Goal: Task Accomplishment & Management: Manage account settings

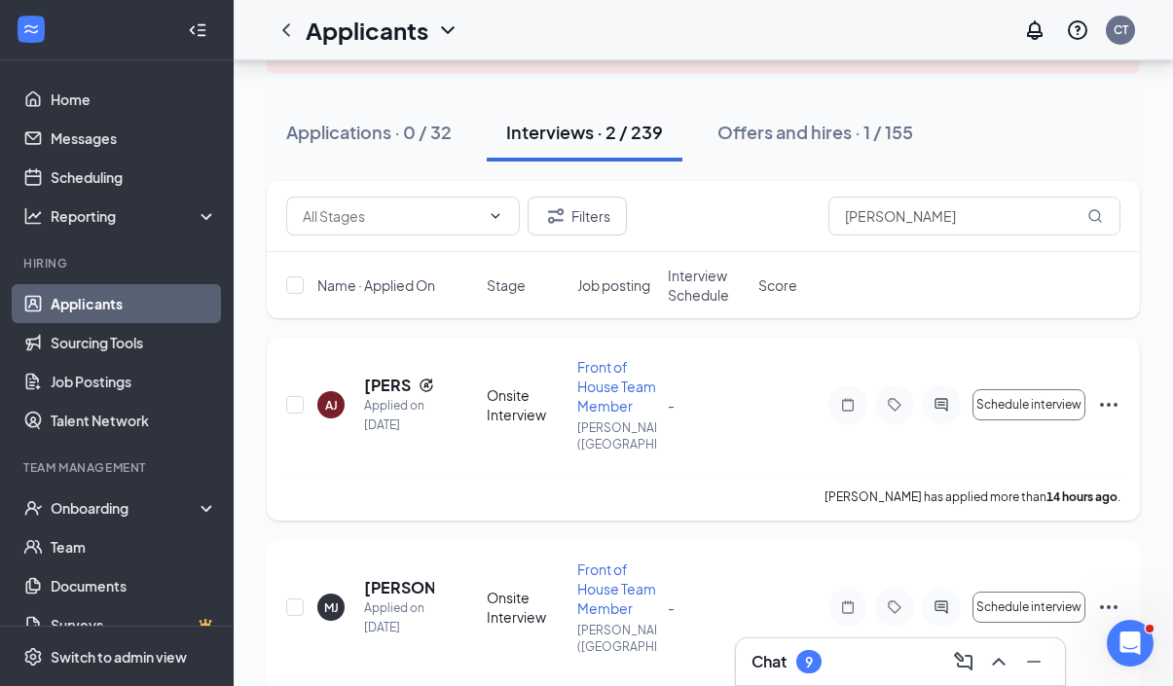
scroll to position [179, 0]
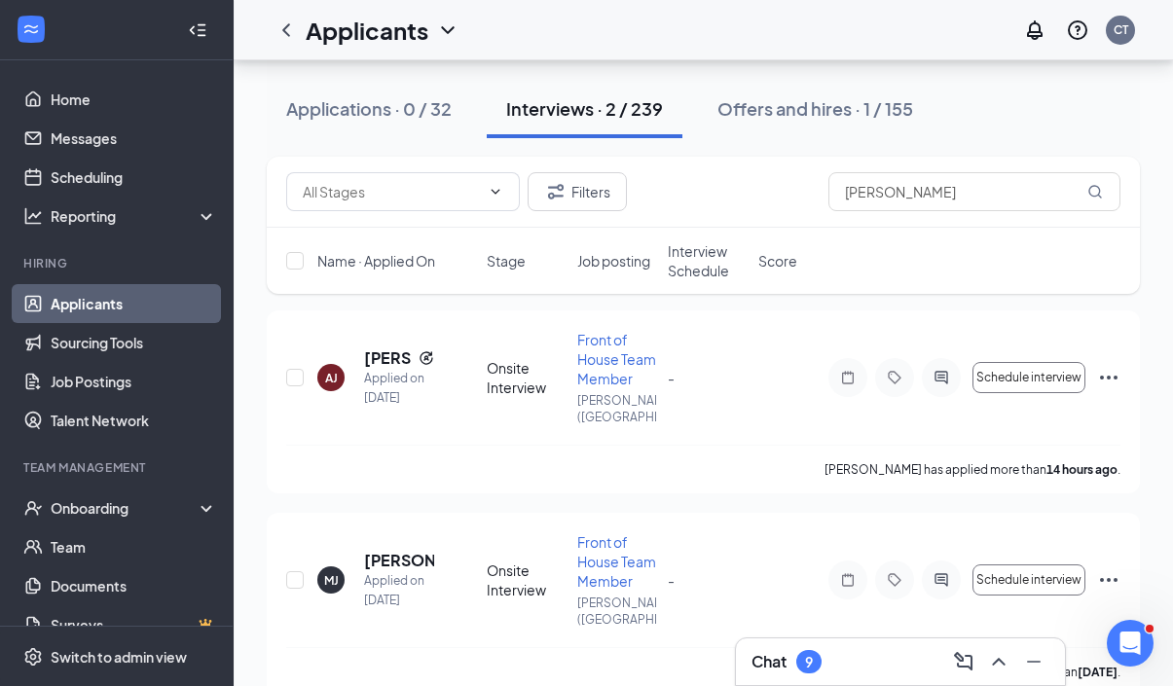
click at [587, 256] on span "Job posting" at bounding box center [613, 260] width 73 height 19
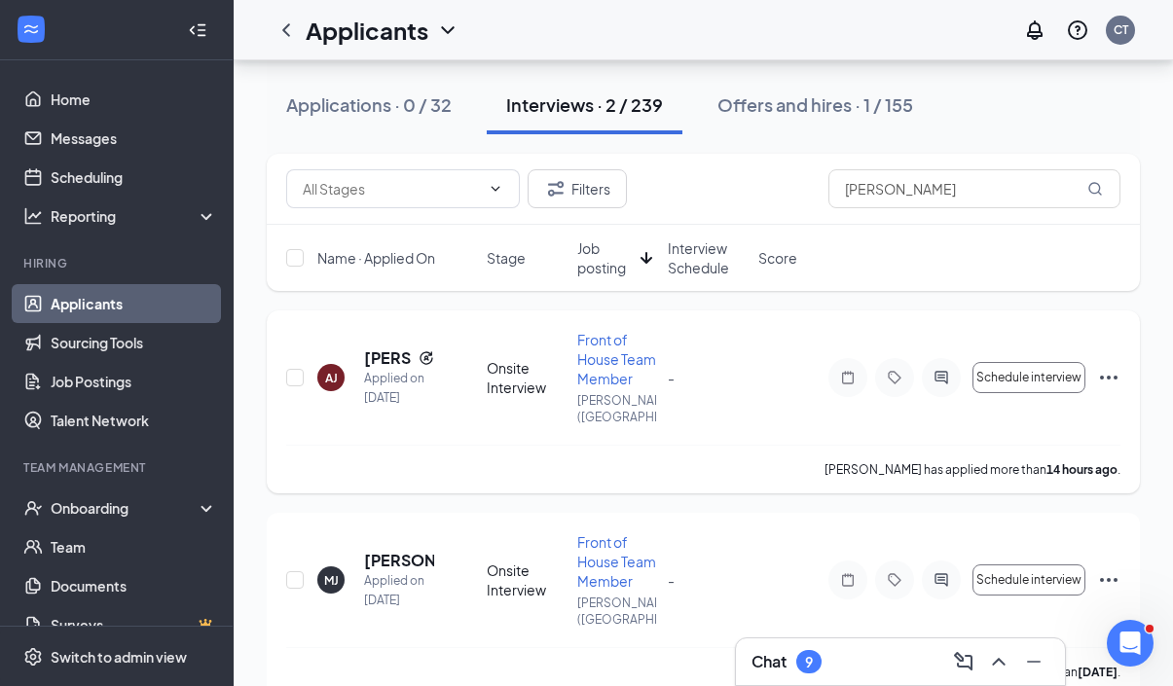
scroll to position [0, 0]
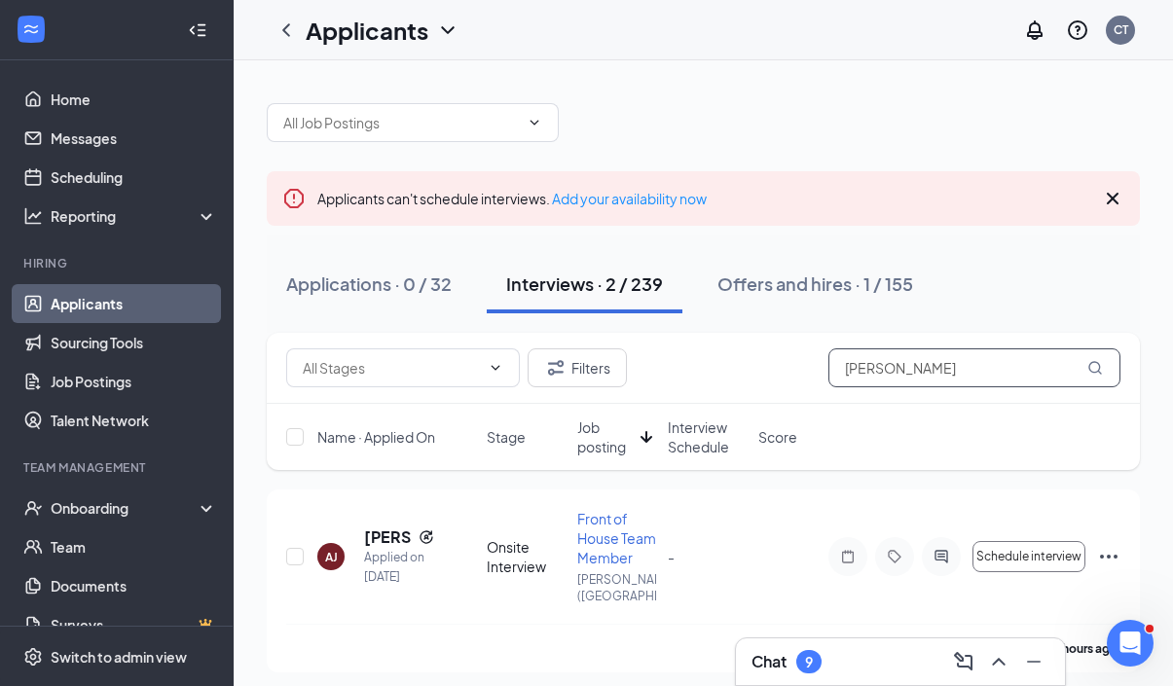
click at [1001, 375] on input "[PERSON_NAME]" at bounding box center [974, 367] width 292 height 39
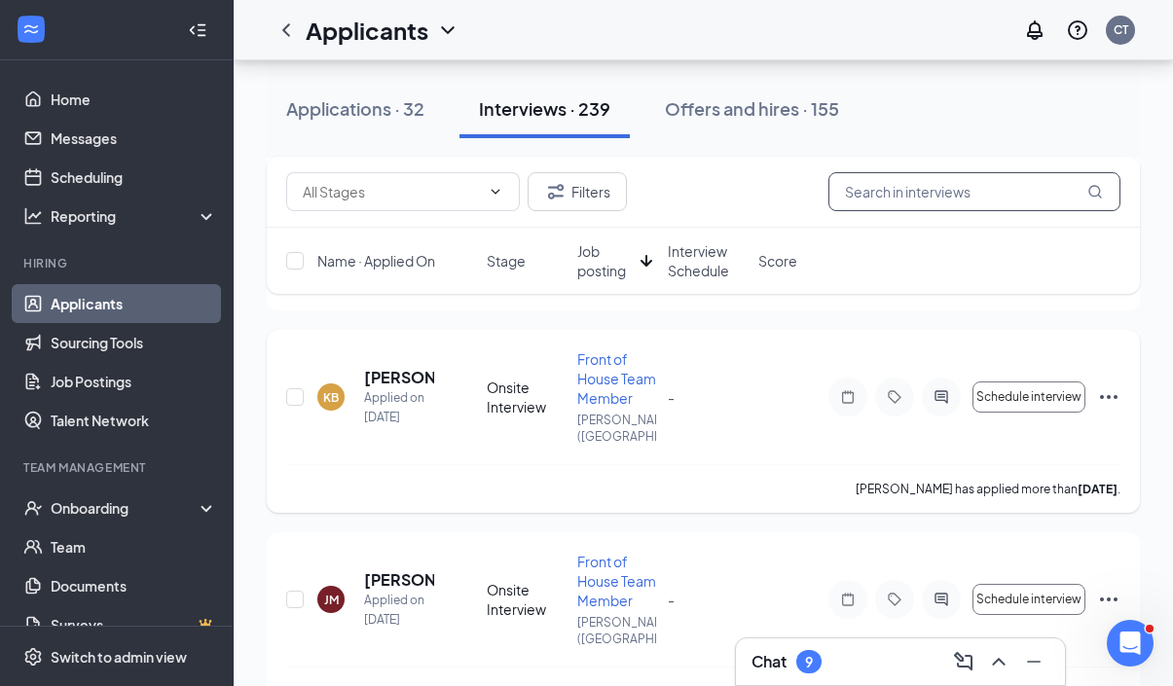
scroll to position [7242, 0]
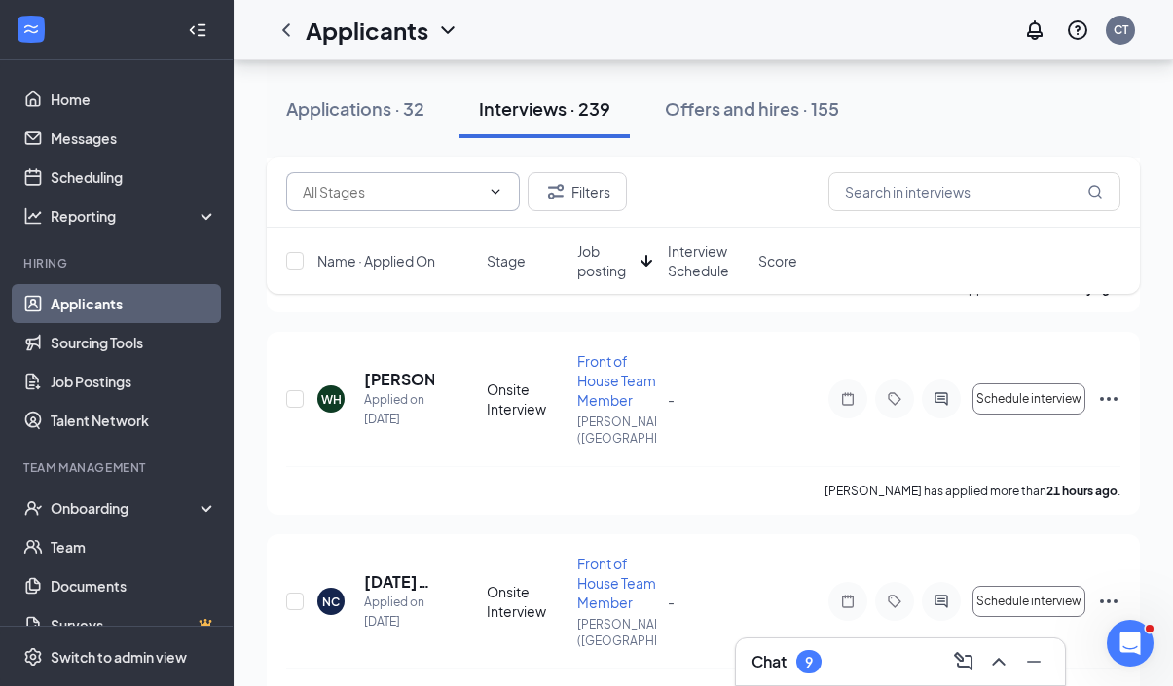
click at [501, 175] on span at bounding box center [403, 191] width 234 height 39
click at [710, 187] on div "Filters" at bounding box center [703, 191] width 834 height 39
click at [590, 263] on span "Job posting" at bounding box center [604, 260] width 55 height 39
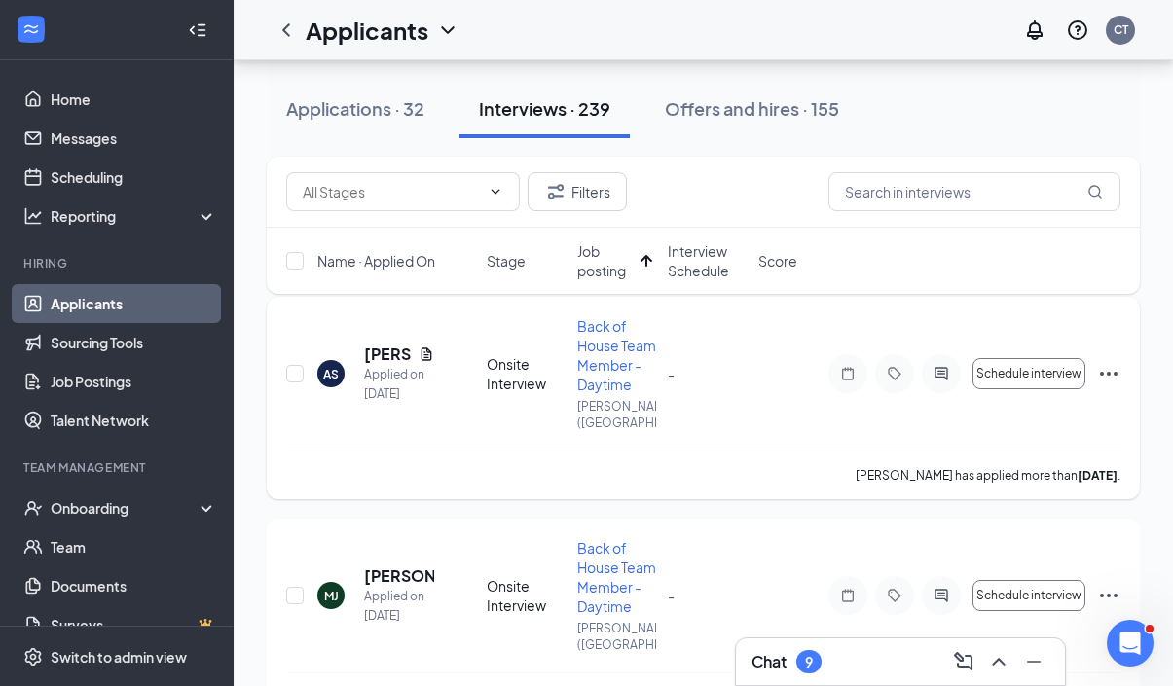
scroll to position [197, 0]
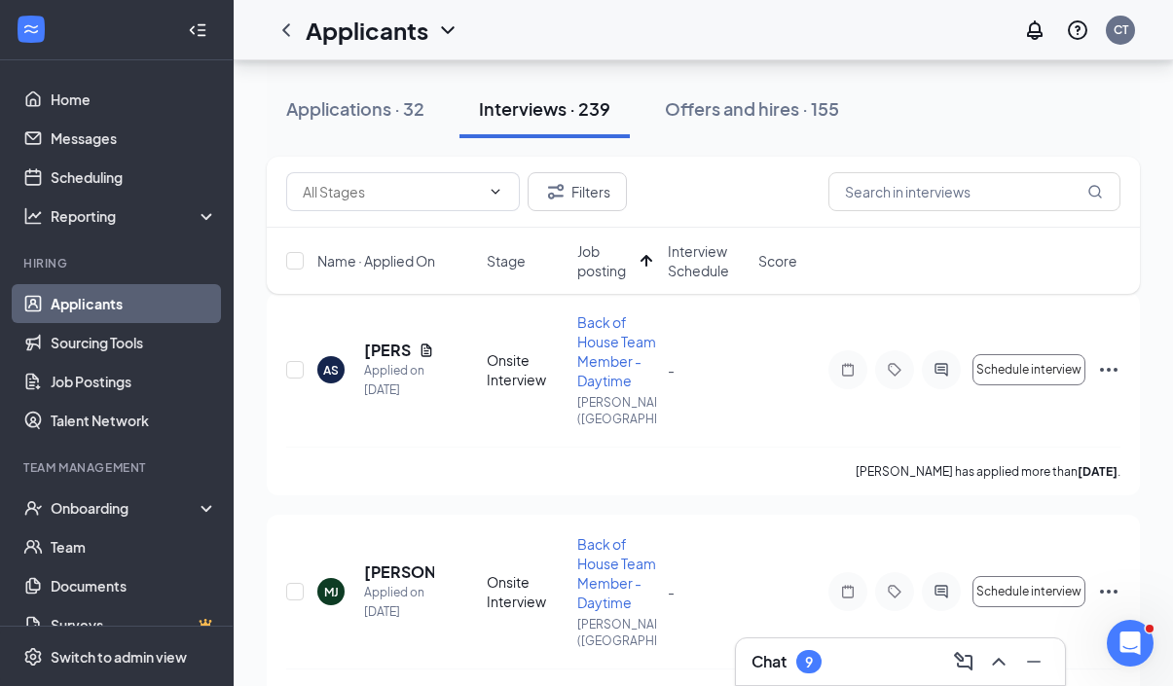
click at [598, 269] on span "Job posting" at bounding box center [604, 260] width 55 height 39
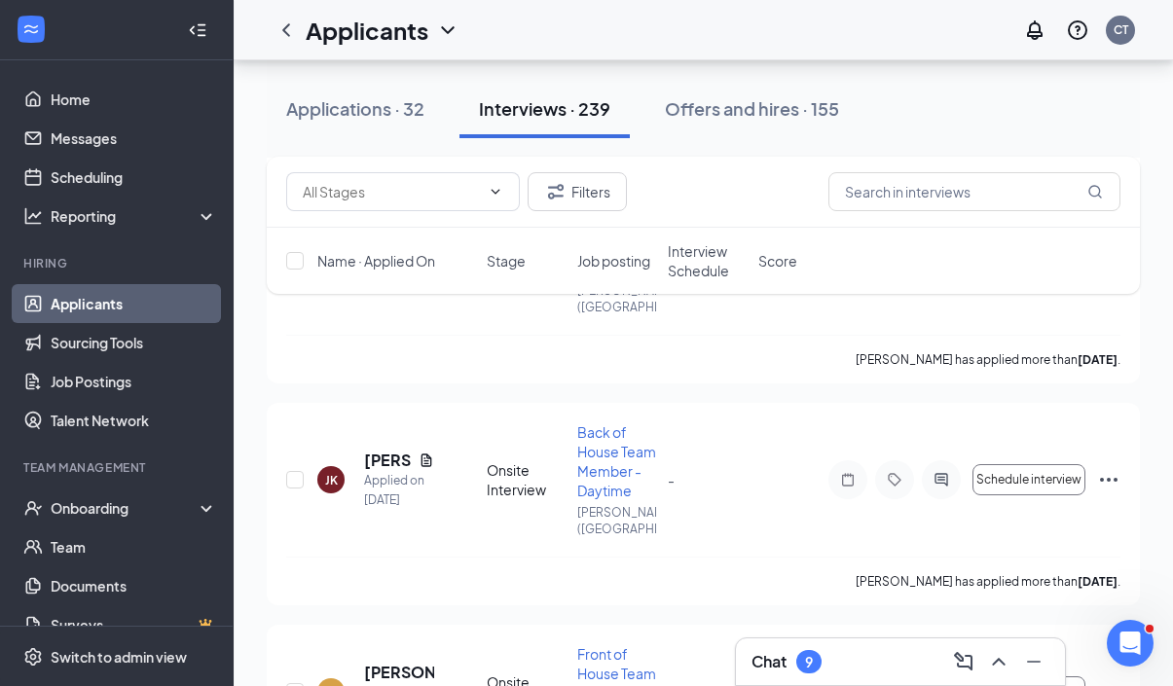
scroll to position [24885, 0]
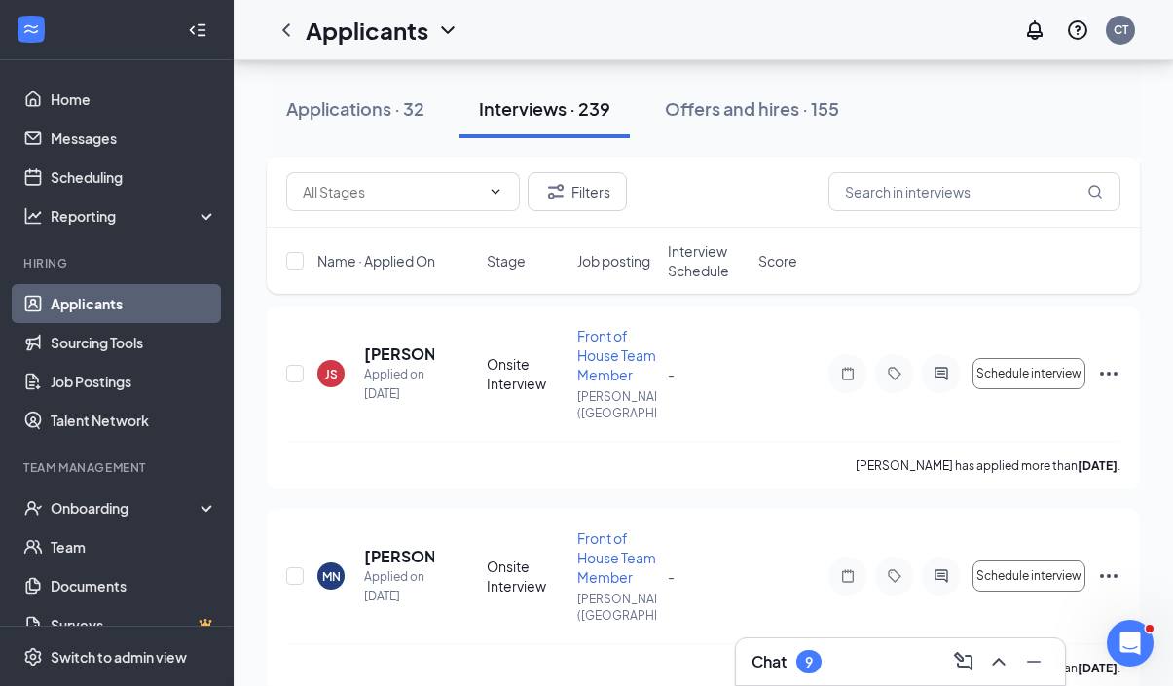
click at [380, 108] on div "Applications · 32" at bounding box center [355, 108] width 138 height 24
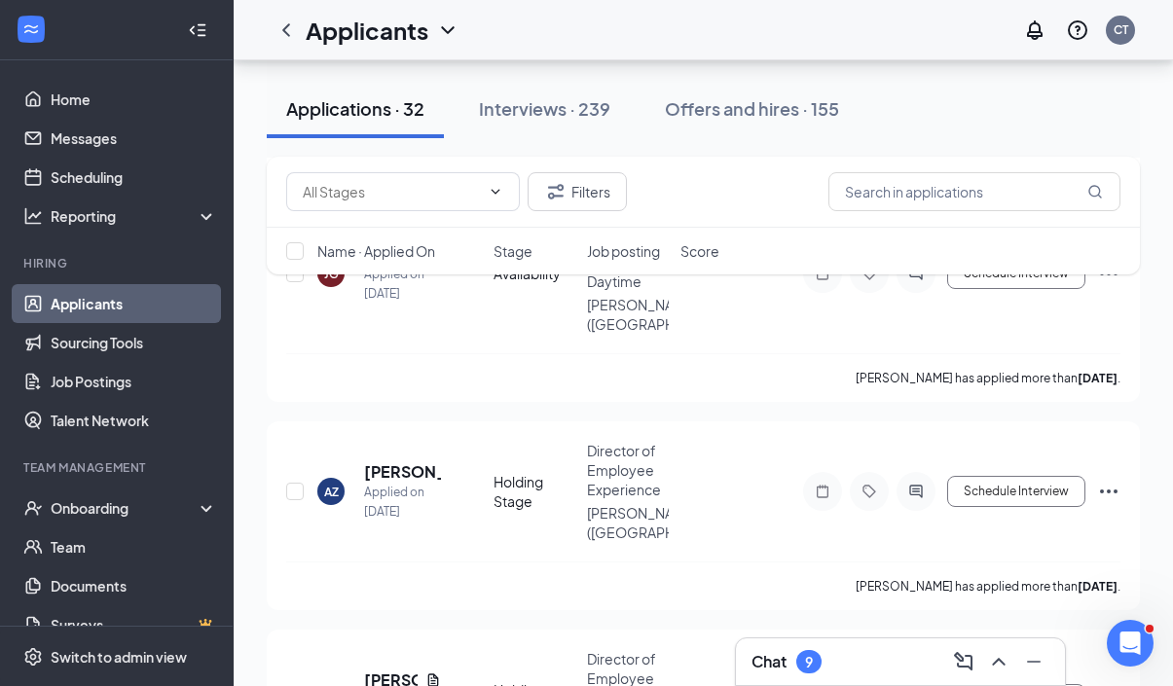
scroll to position [508, 0]
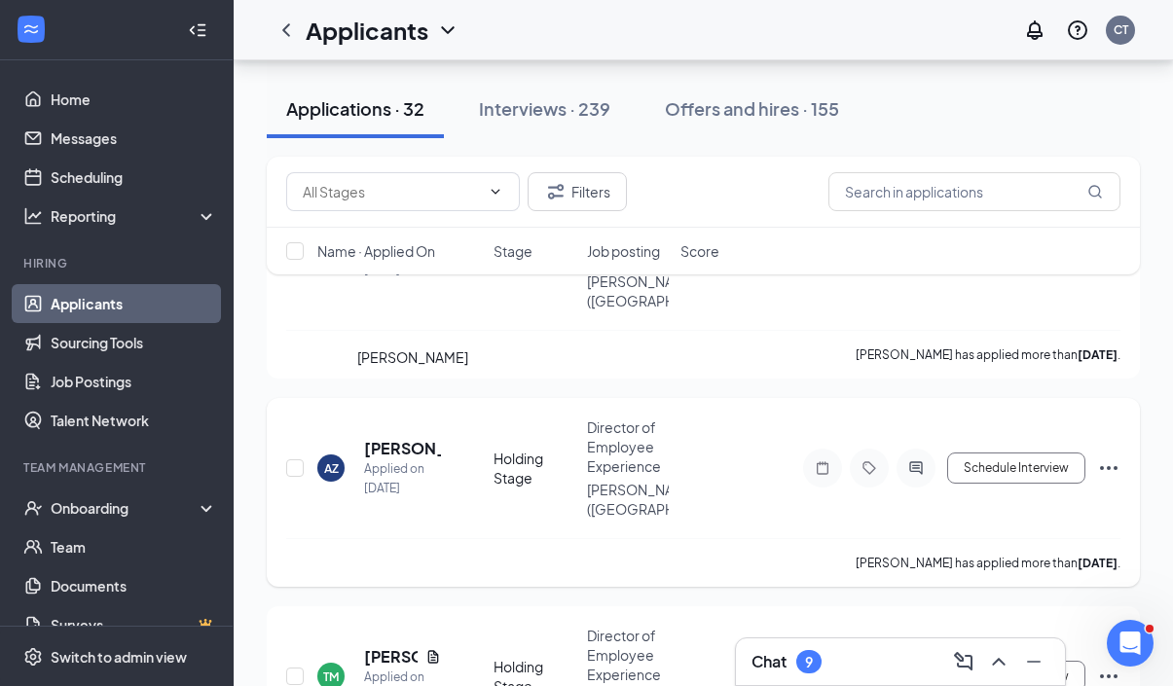
click at [394, 438] on h5 "[PERSON_NAME]" at bounding box center [402, 448] width 77 height 21
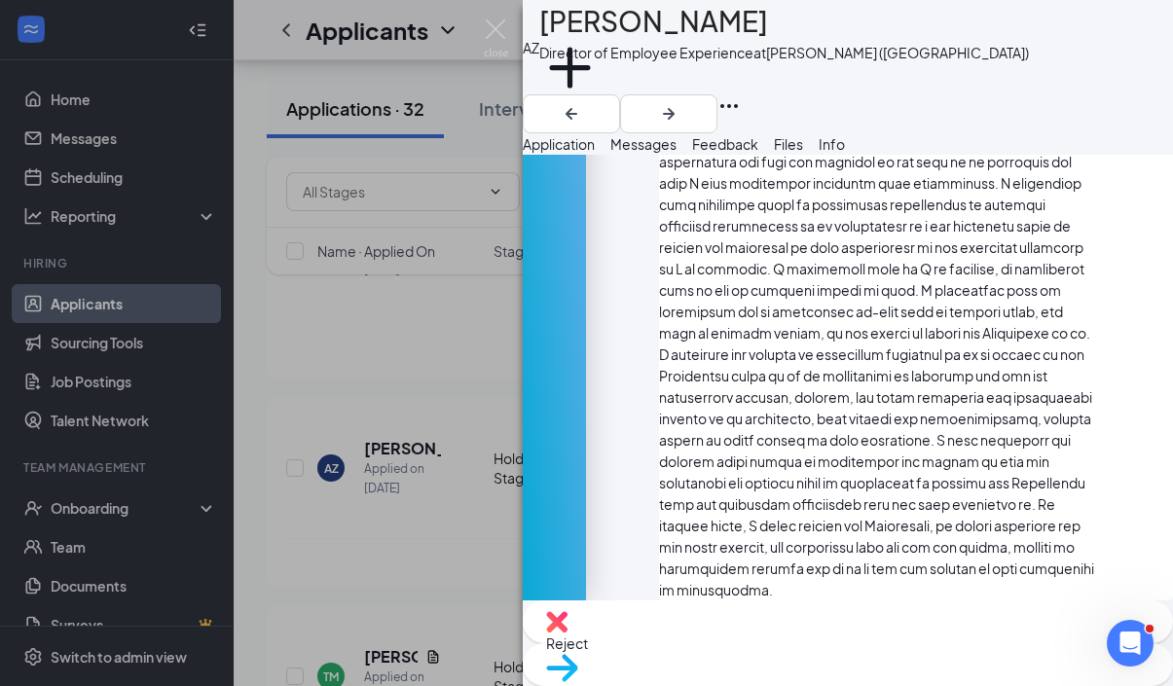
scroll to position [3406, 0]
click at [588, 642] on span "Reject" at bounding box center [567, 643] width 42 height 18
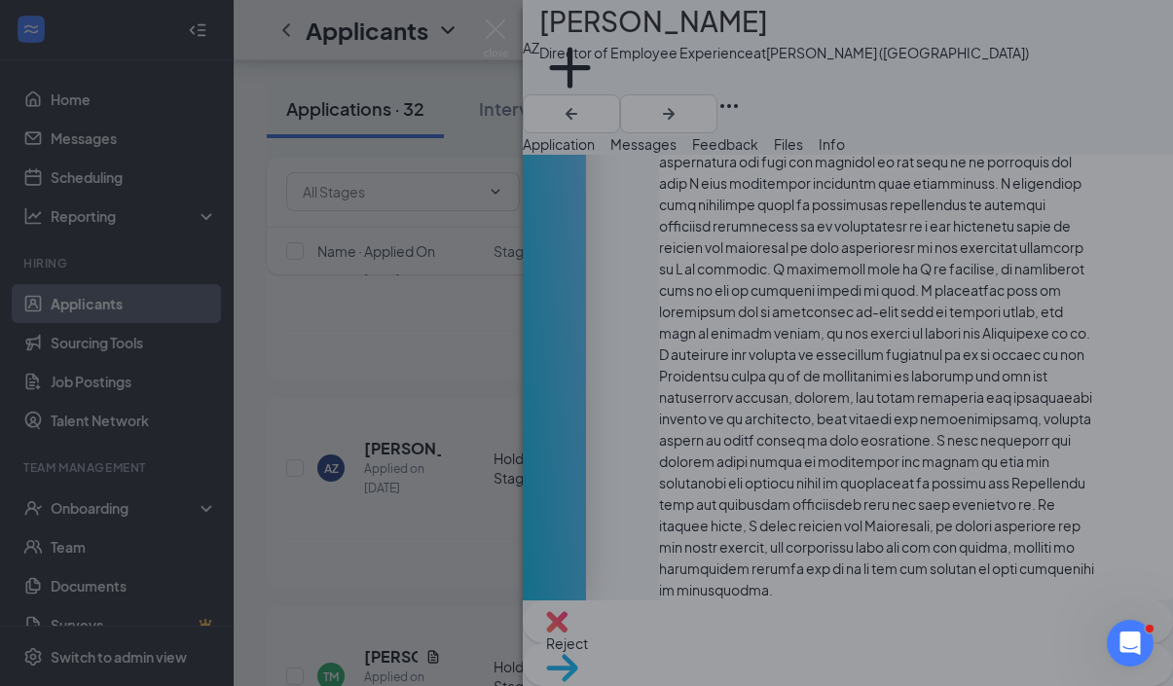
scroll to position [3398, 0]
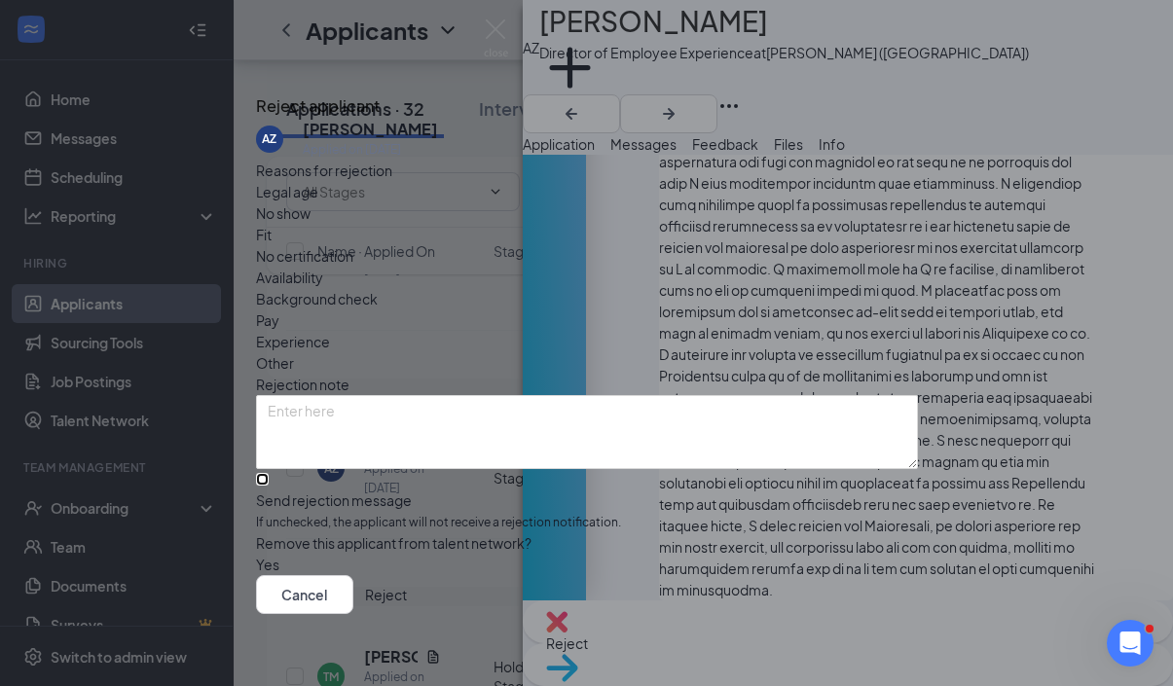
click at [269, 473] on input "Send rejection message If unchecked, the applicant will not receive a rejection…" at bounding box center [262, 479] width 13 height 13
checkbox input "true"
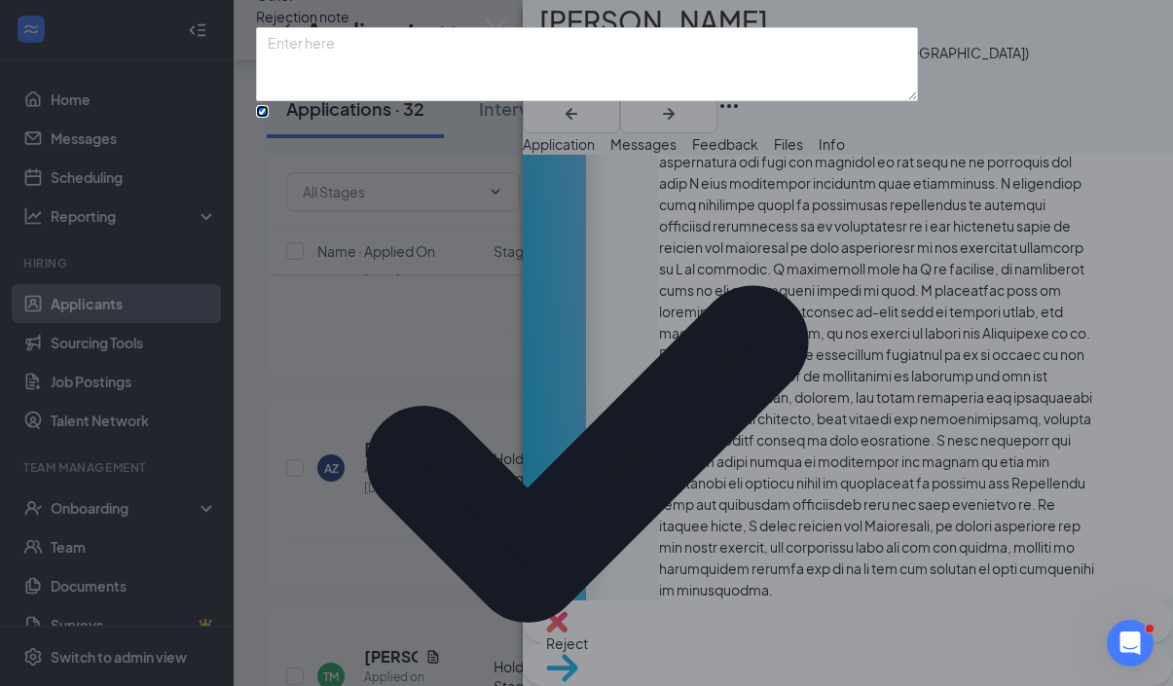
scroll to position [129, 0]
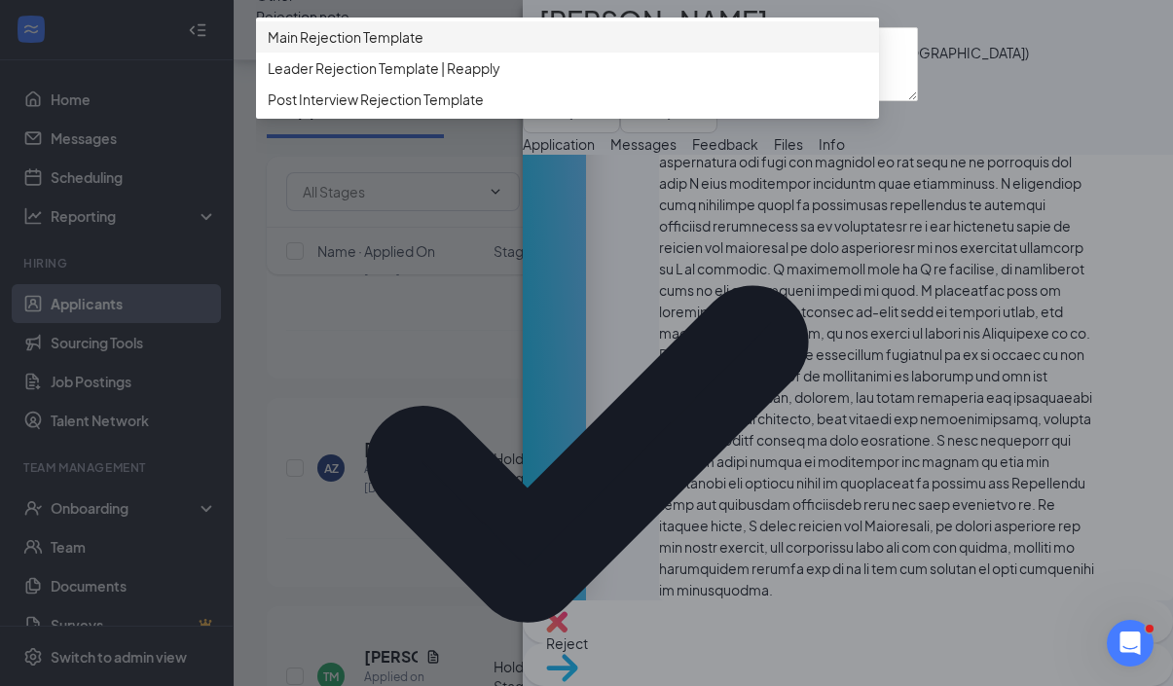
click at [413, 48] on span "Main Rejection Template" at bounding box center [346, 36] width 156 height 21
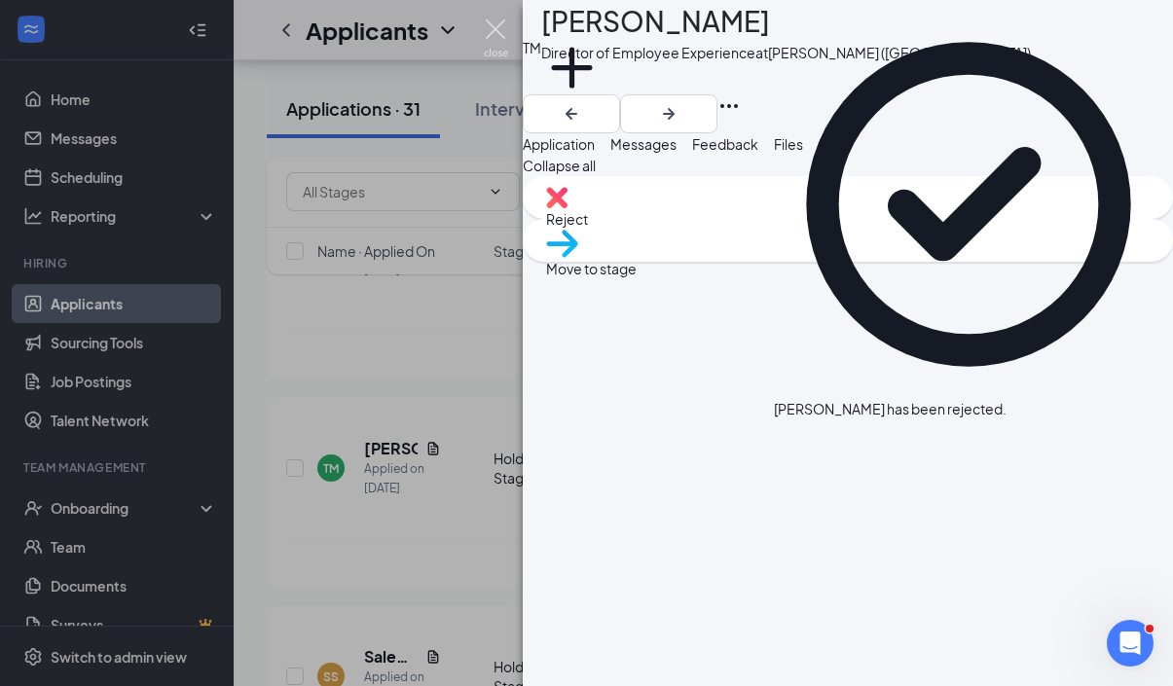
click at [491, 26] on img at bounding box center [496, 38] width 24 height 38
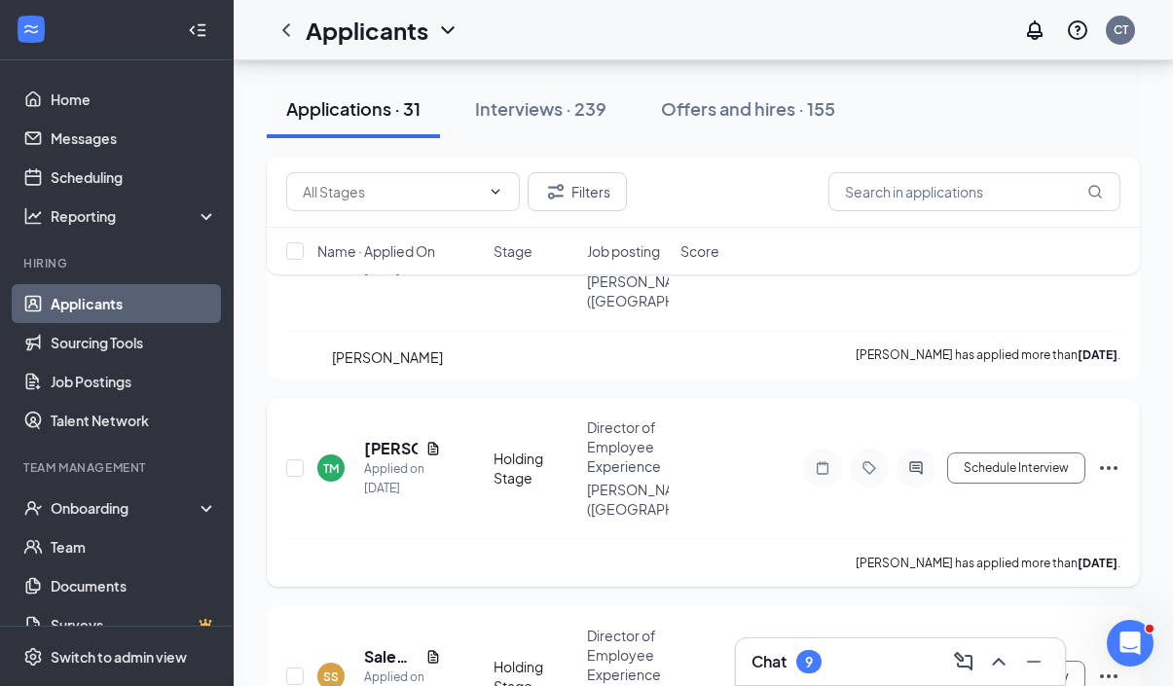
click at [388, 438] on h5 "[PERSON_NAME]" at bounding box center [391, 448] width 54 height 21
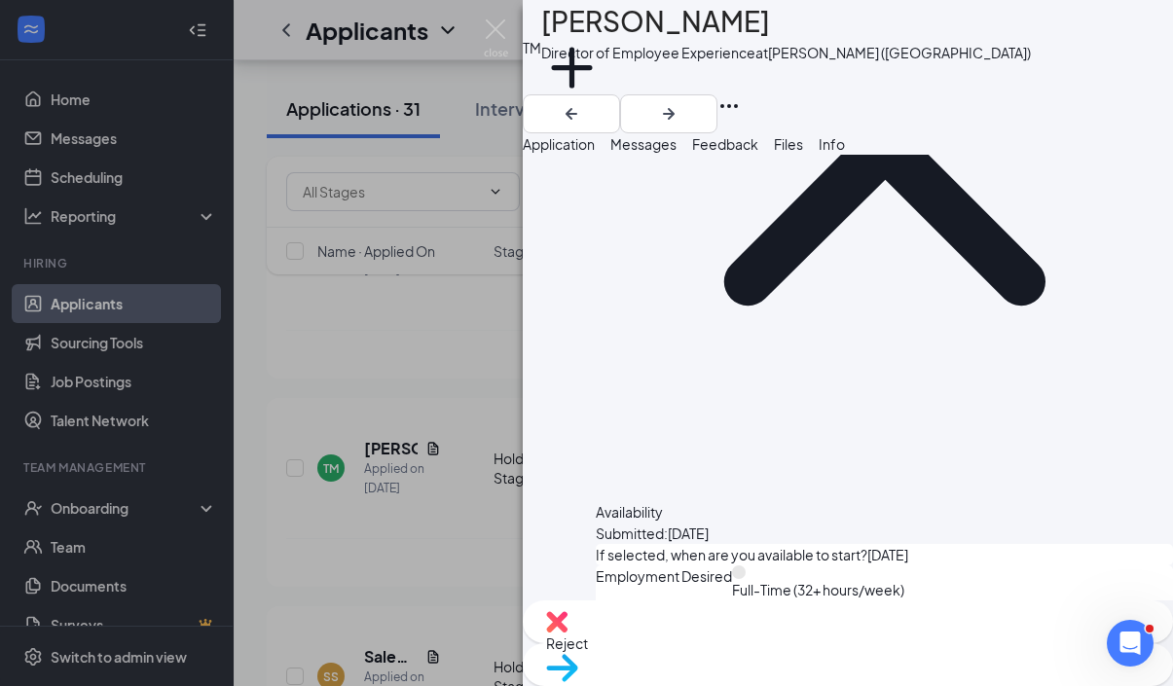
scroll to position [2703, 0]
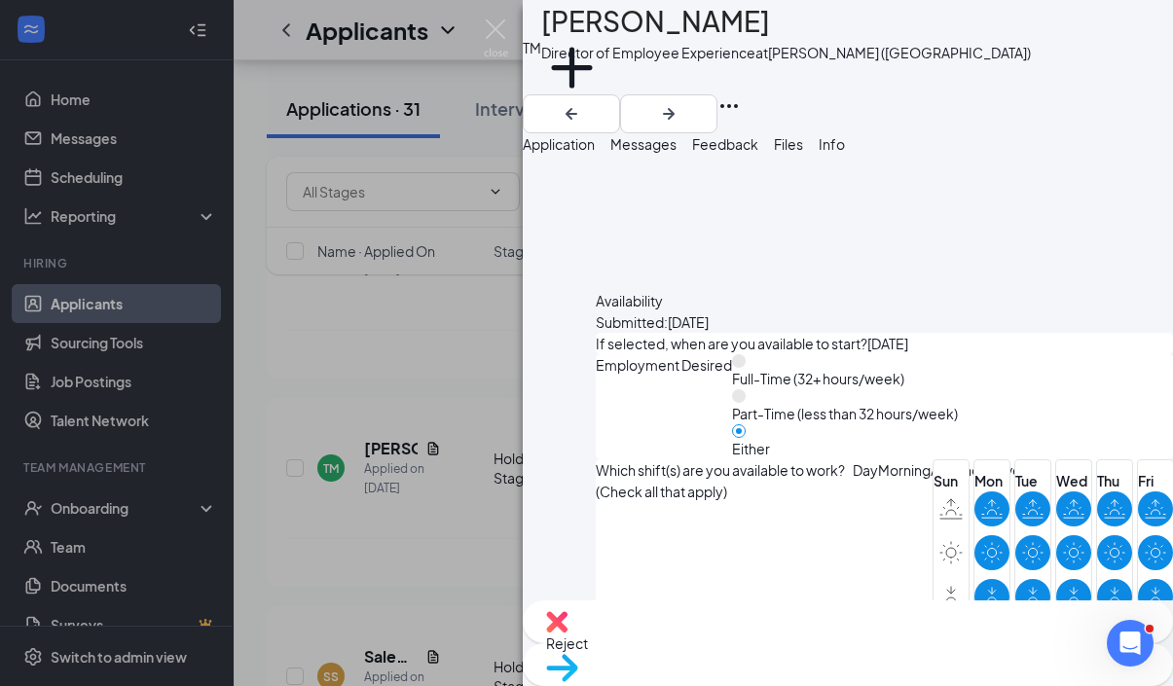
click at [729, 643] on div "Reject" at bounding box center [848, 621] width 650 height 43
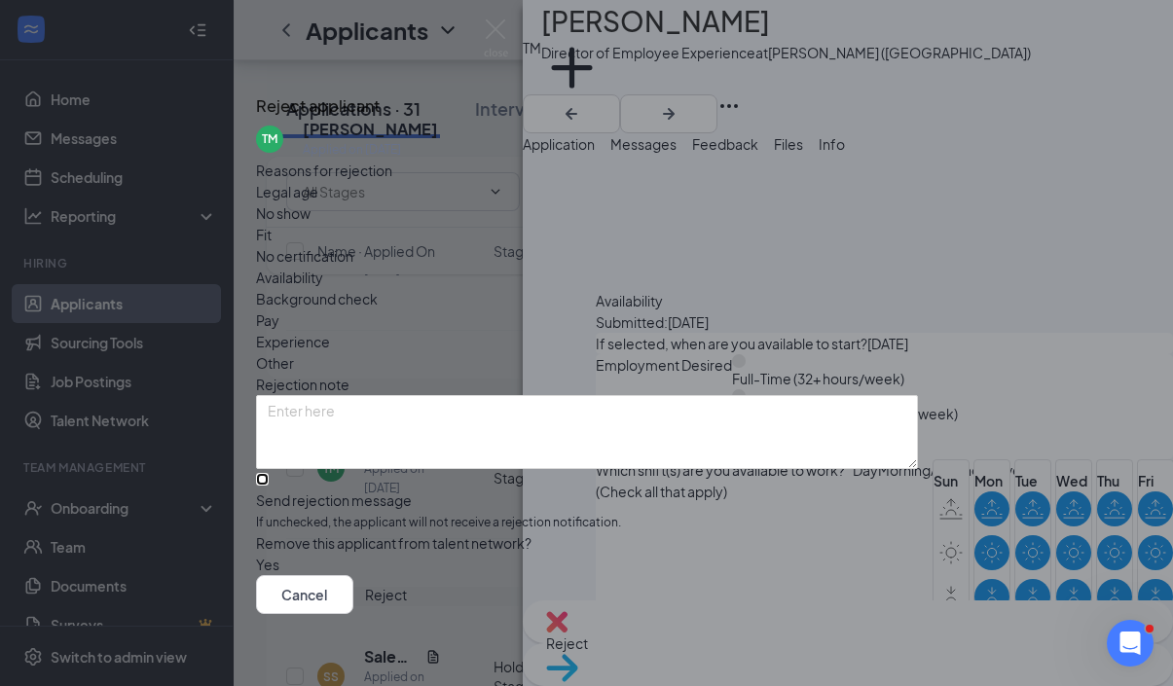
click at [269, 473] on input "Send rejection message If unchecked, the applicant will not receive a rejection…" at bounding box center [262, 479] width 13 height 13
checkbox input "true"
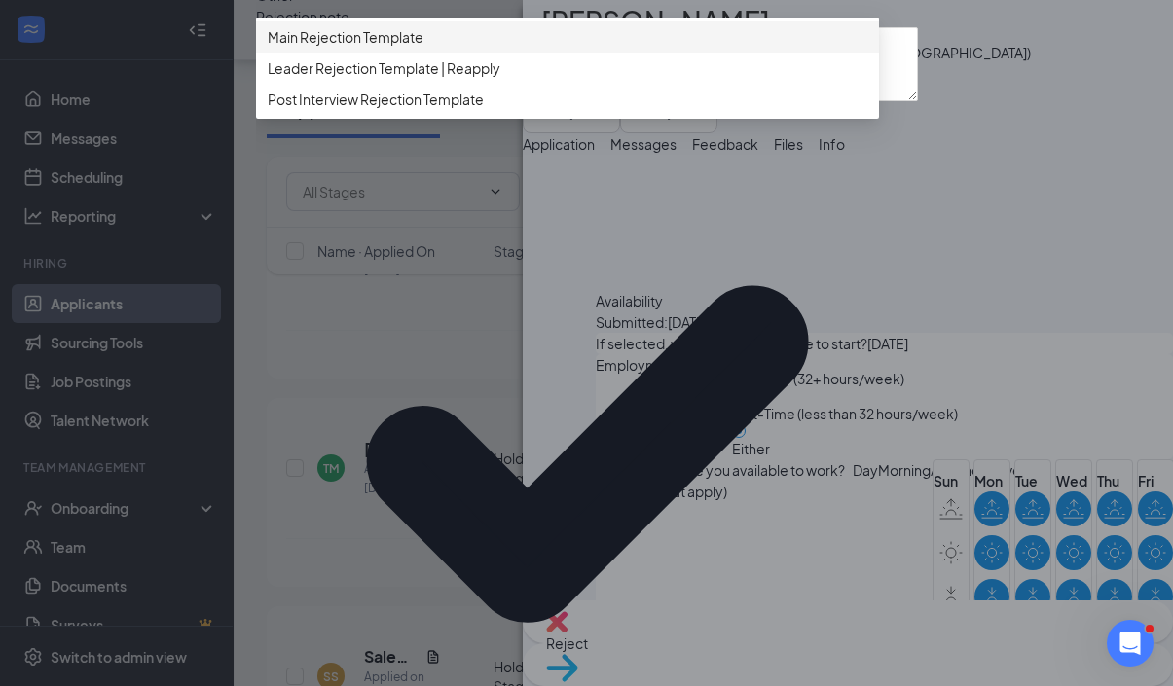
click at [423, 48] on span "Main Rejection Template" at bounding box center [346, 36] width 156 height 21
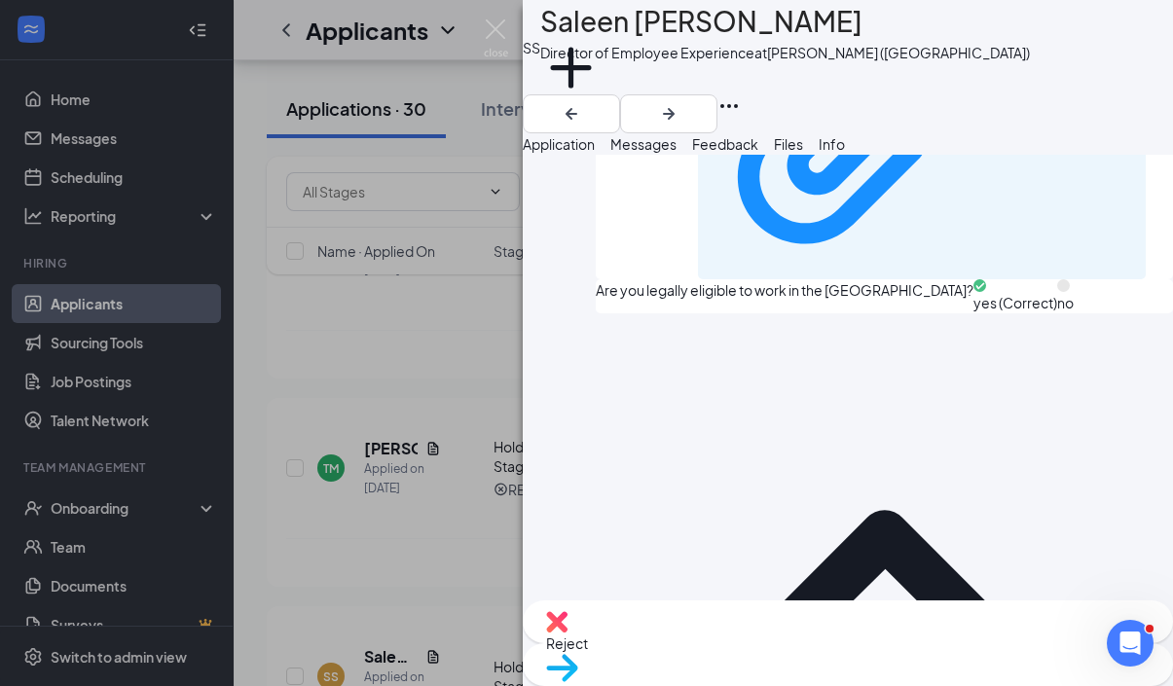
scroll to position [2083, 0]
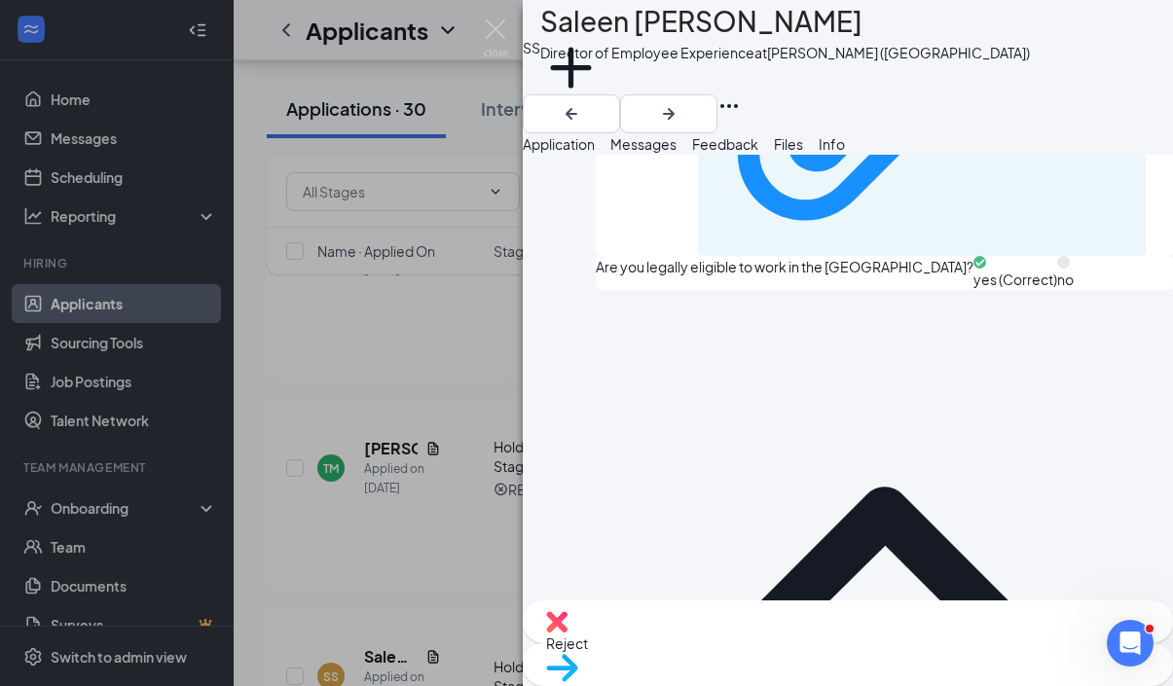
click at [721, 643] on div "Reject" at bounding box center [848, 621] width 650 height 43
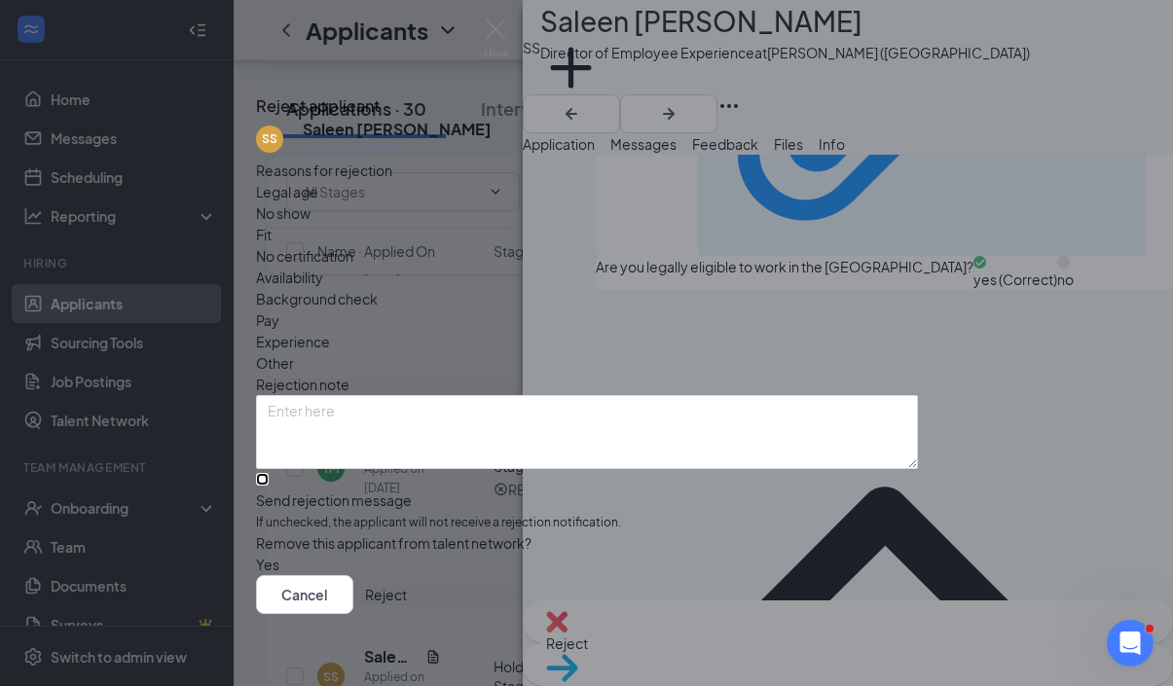
click at [269, 477] on input "Send rejection message If unchecked, the applicant will not receive a rejection…" at bounding box center [262, 479] width 13 height 13
checkbox input "true"
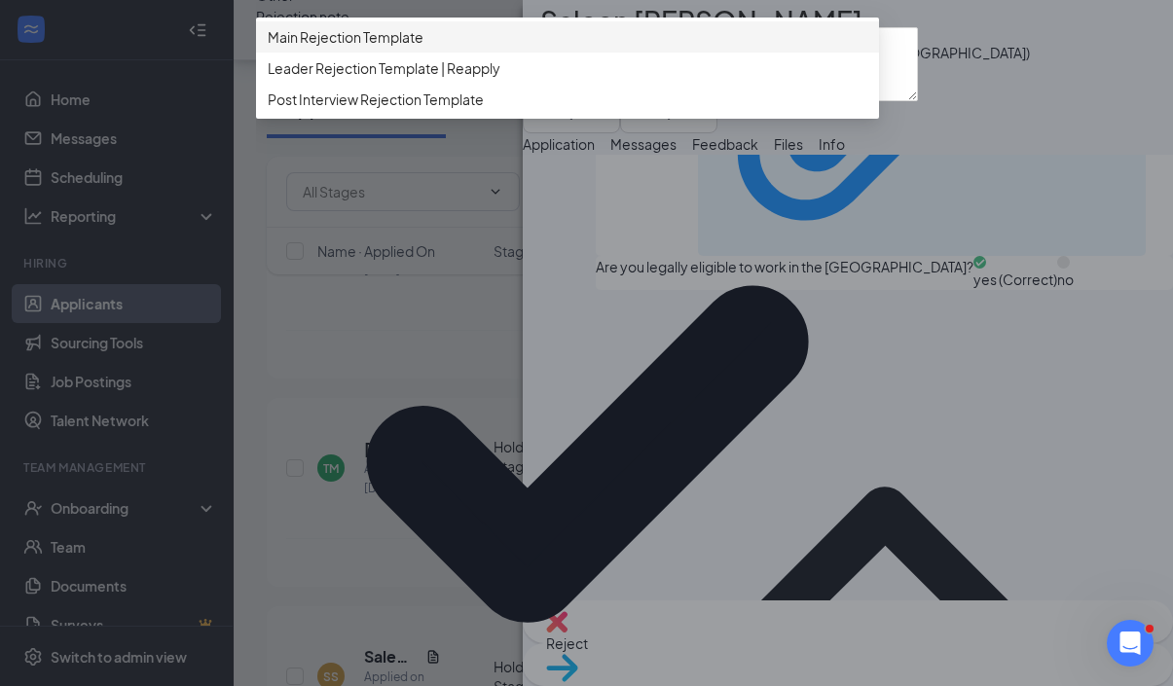
click at [586, 48] on span "Main Rejection Template" at bounding box center [567, 36] width 599 height 21
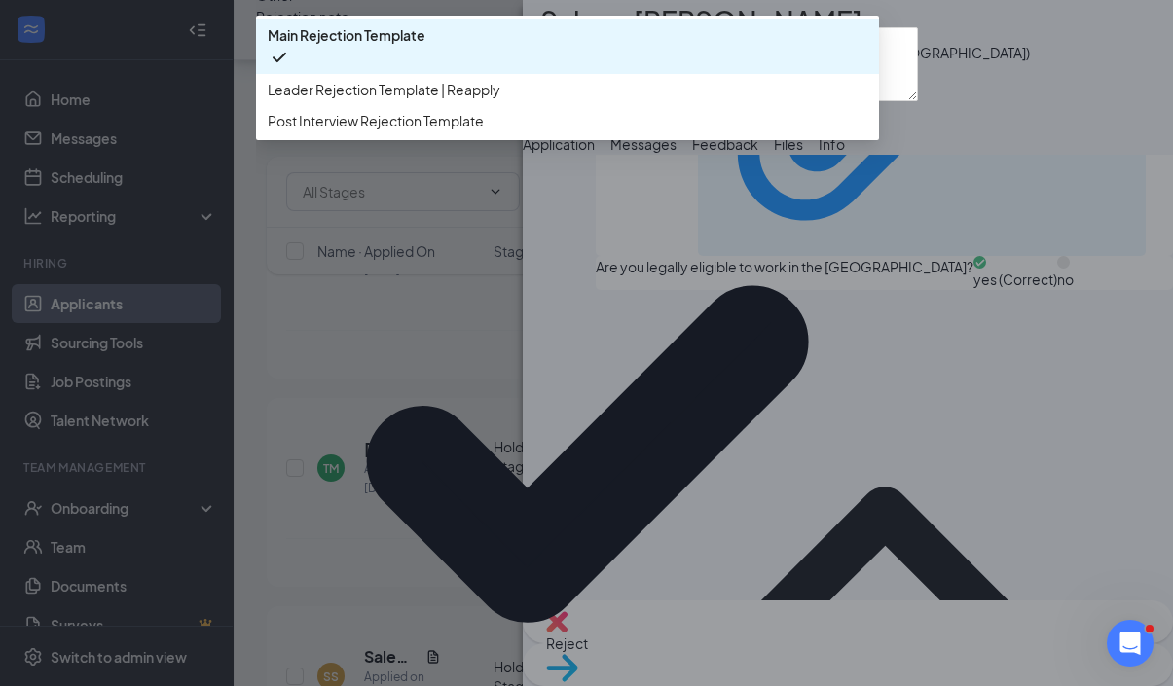
click at [579, 69] on span "Main Rejection Template" at bounding box center [567, 46] width 599 height 45
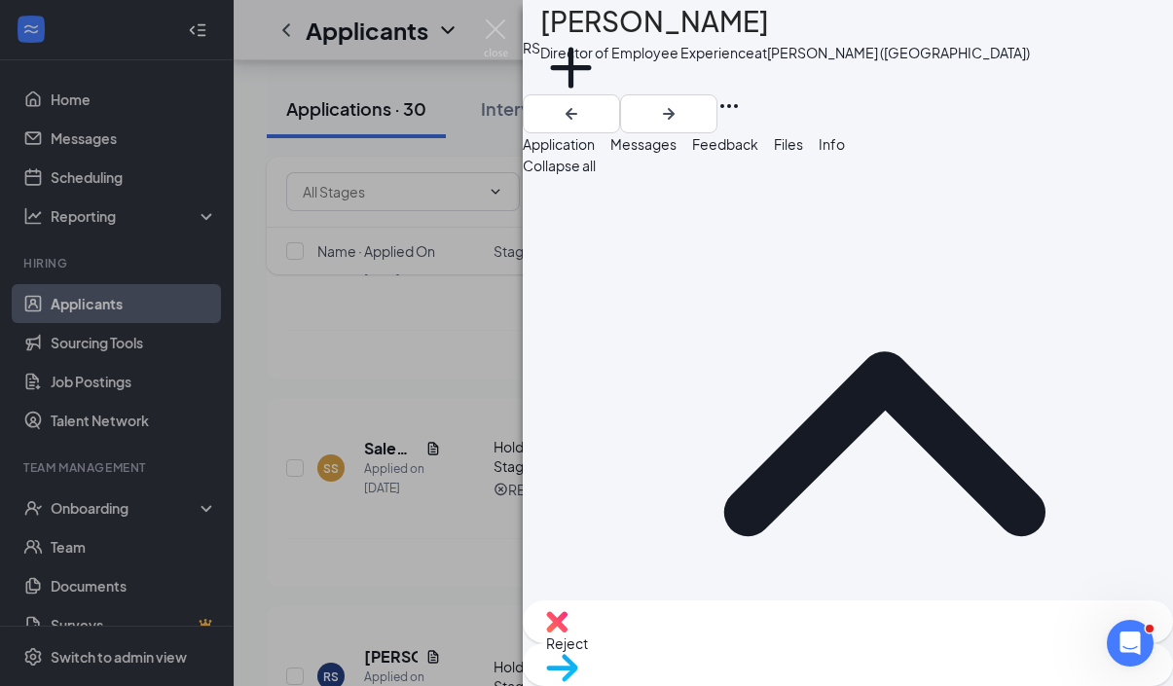
click at [588, 650] on span "Reject" at bounding box center [567, 643] width 42 height 18
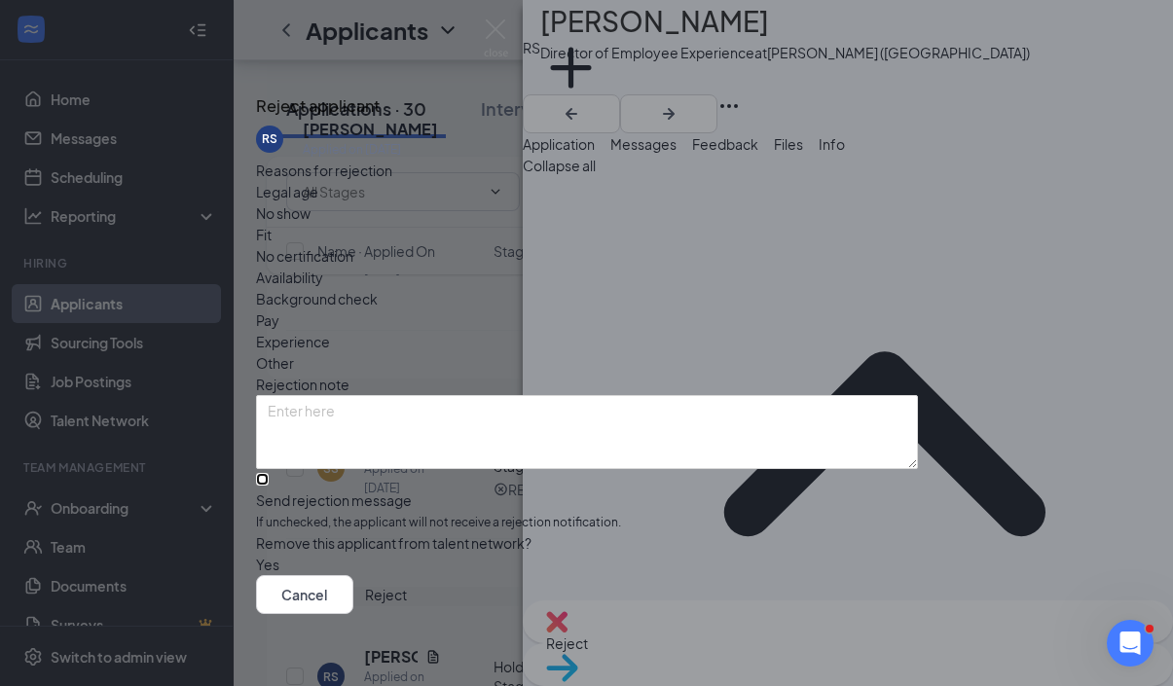
click at [269, 473] on input "Send rejection message If unchecked, the applicant will not receive a rejection…" at bounding box center [262, 479] width 13 height 13
checkbox input "true"
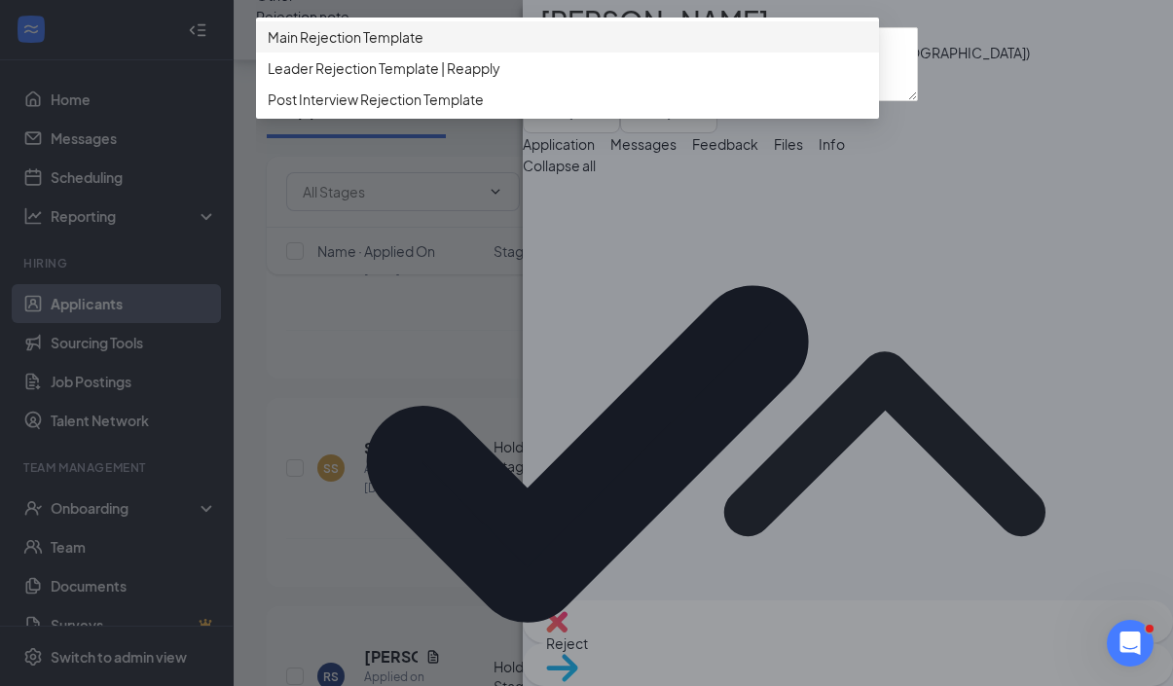
click at [478, 48] on span "Main Rejection Template" at bounding box center [567, 36] width 599 height 21
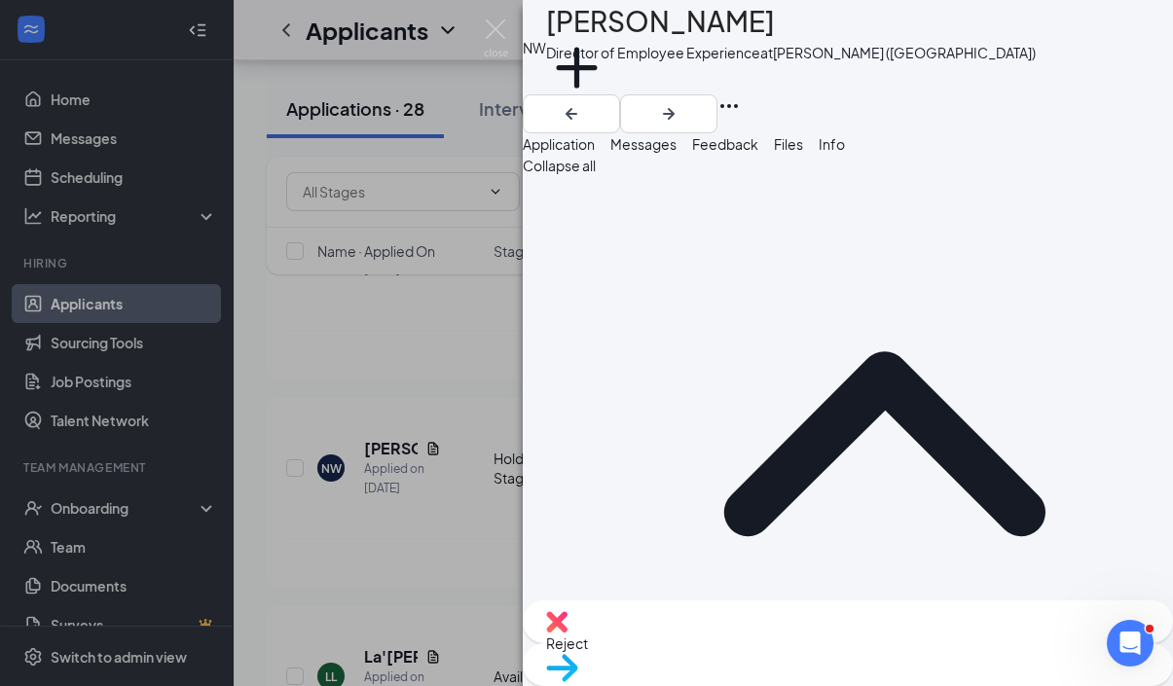
click at [724, 637] on div "Reject" at bounding box center [848, 621] width 650 height 43
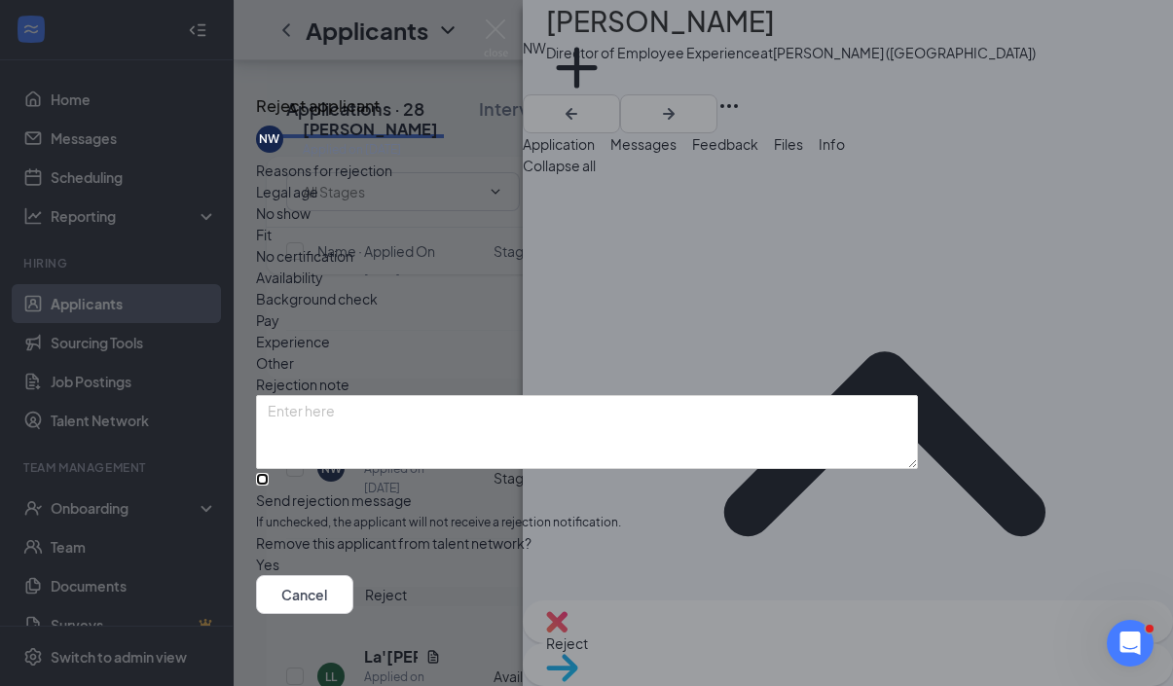
click at [269, 483] on input "Send rejection message If unchecked, the applicant will not receive a rejection…" at bounding box center [262, 479] width 13 height 13
checkbox input "true"
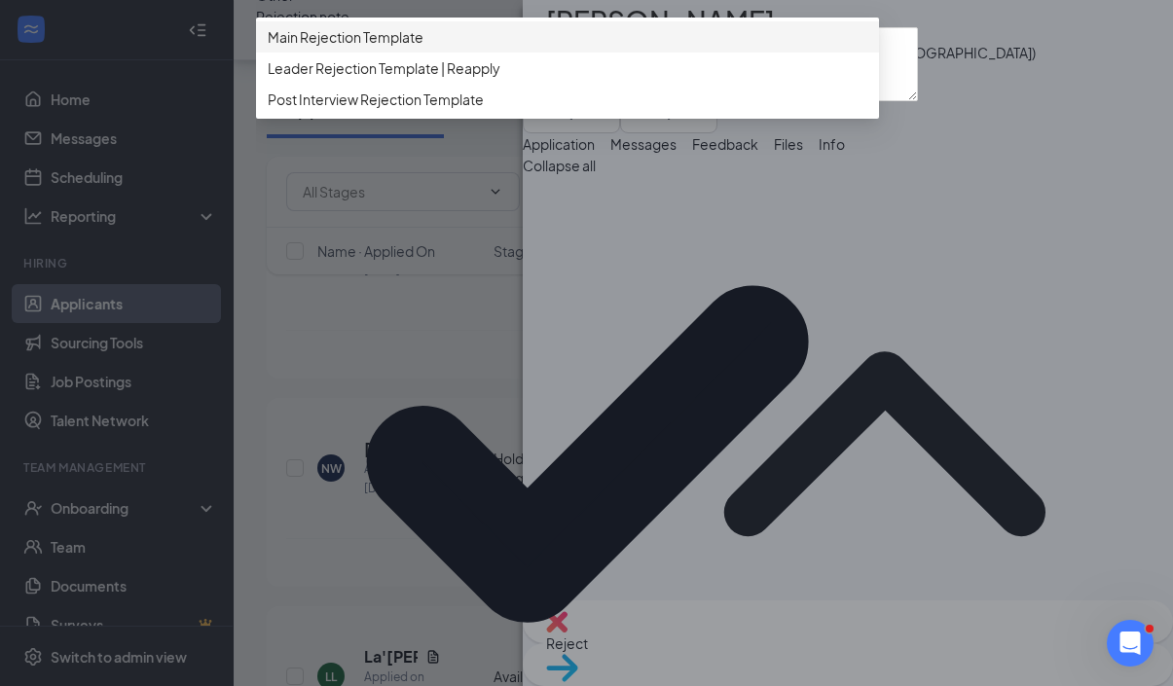
click at [701, 48] on span "Main Rejection Template" at bounding box center [567, 36] width 599 height 21
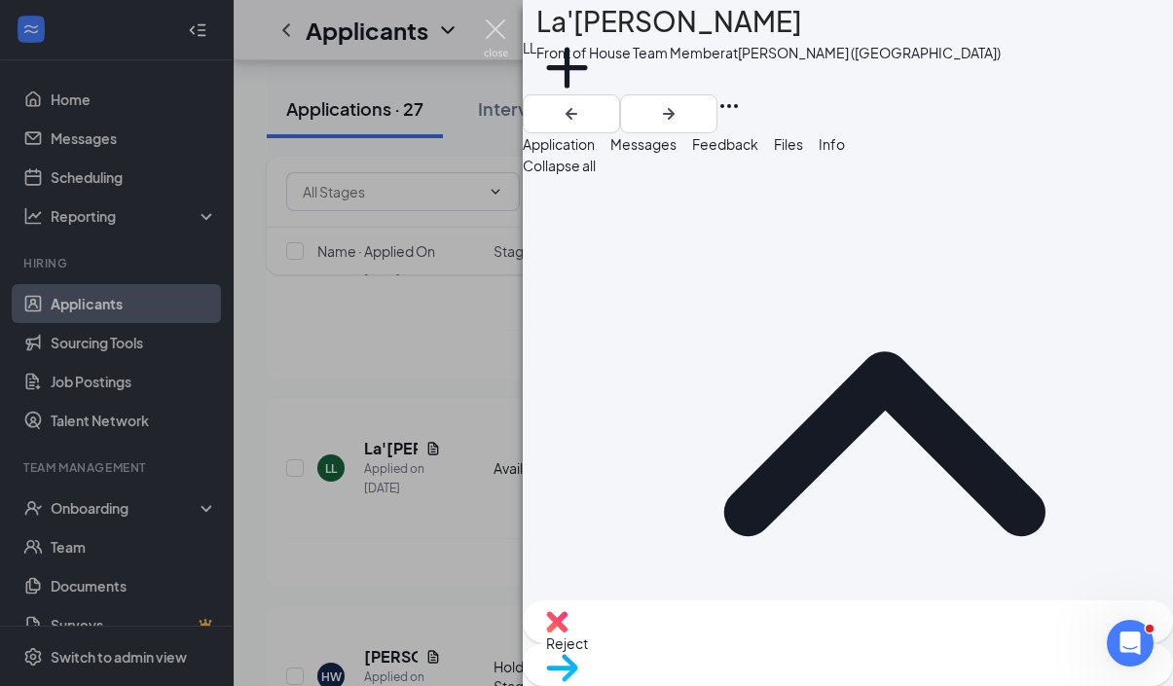
click at [486, 31] on img at bounding box center [496, 38] width 24 height 38
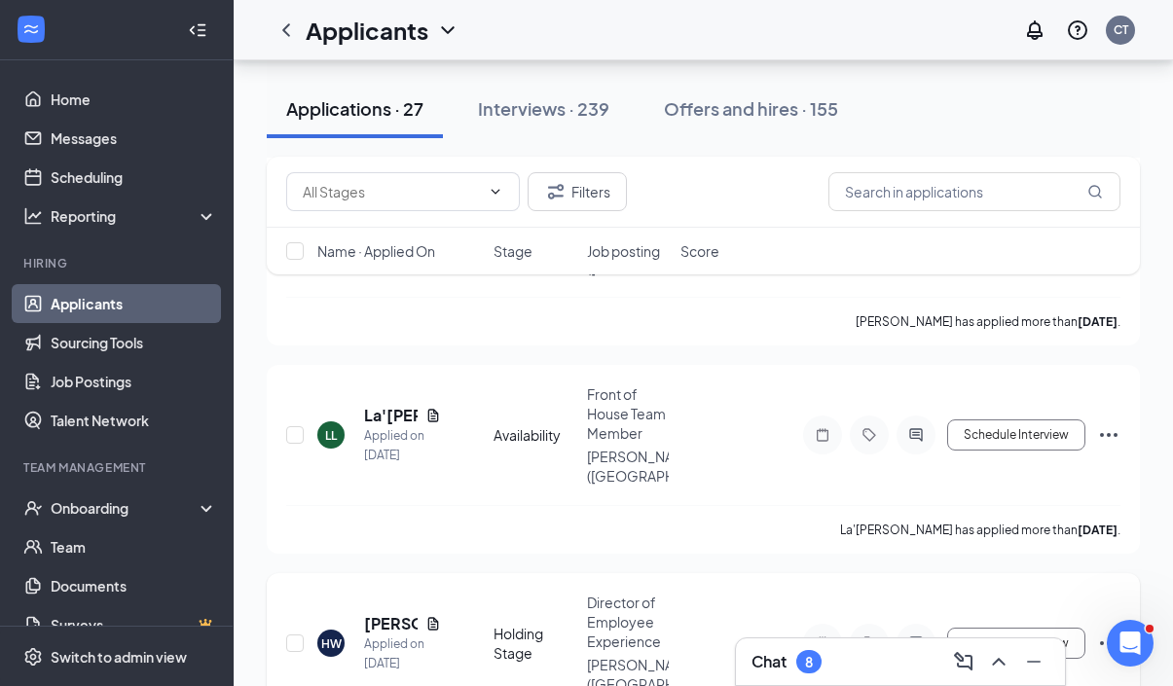
scroll to position [679, 0]
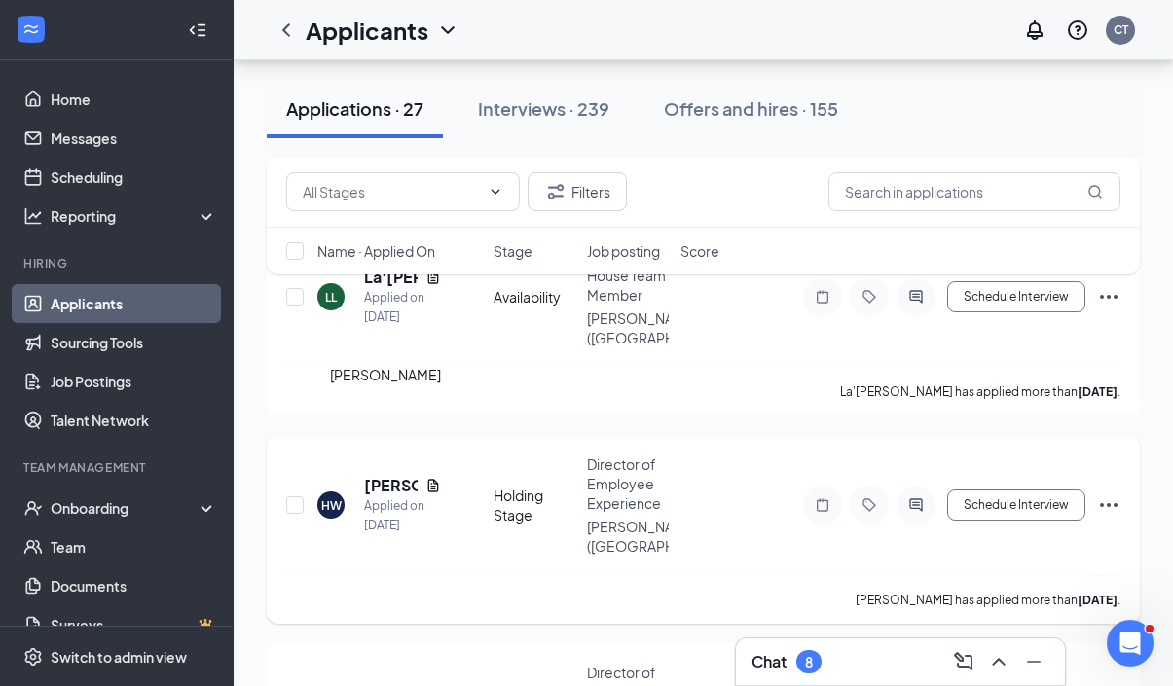
click at [381, 475] on h5 "[PERSON_NAME]" at bounding box center [391, 485] width 54 height 21
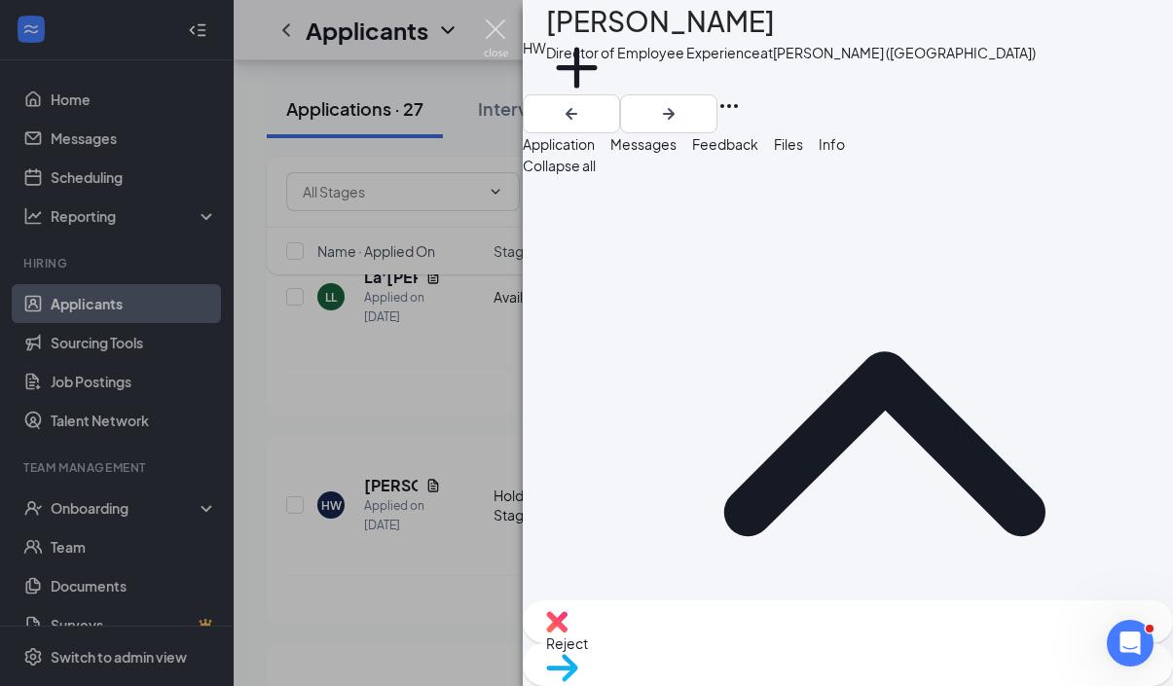
click at [497, 23] on img at bounding box center [496, 38] width 24 height 38
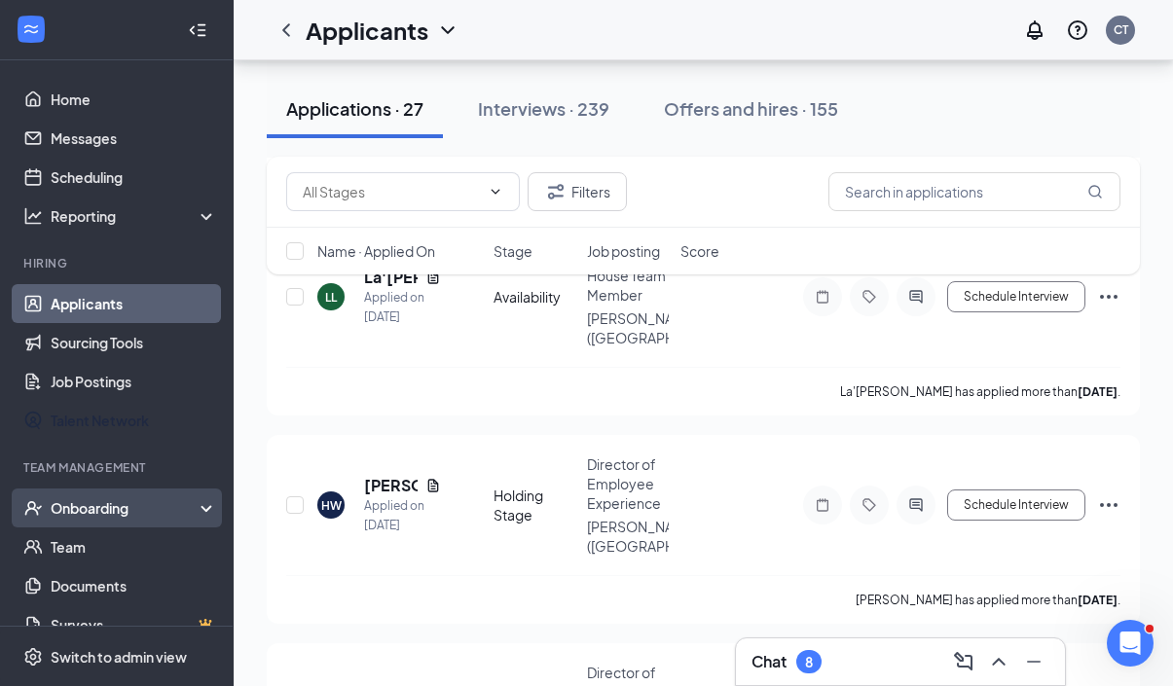
click at [125, 504] on div "Onboarding" at bounding box center [126, 507] width 150 height 19
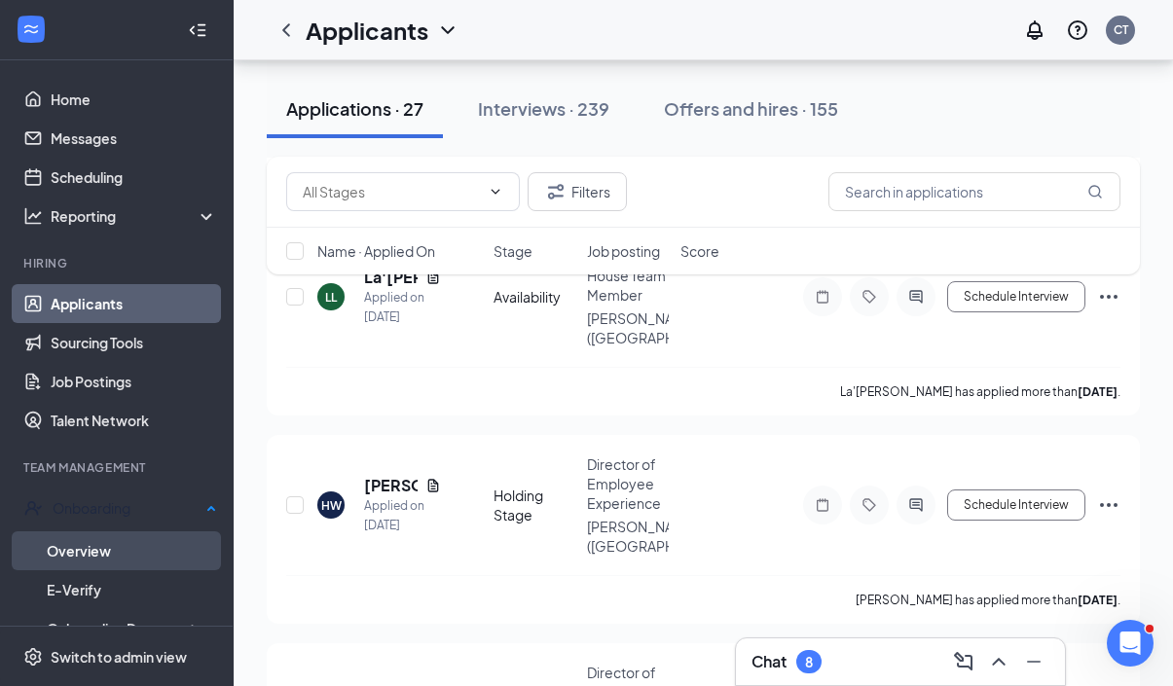
click at [167, 562] on link "Overview" at bounding box center [132, 550] width 170 height 39
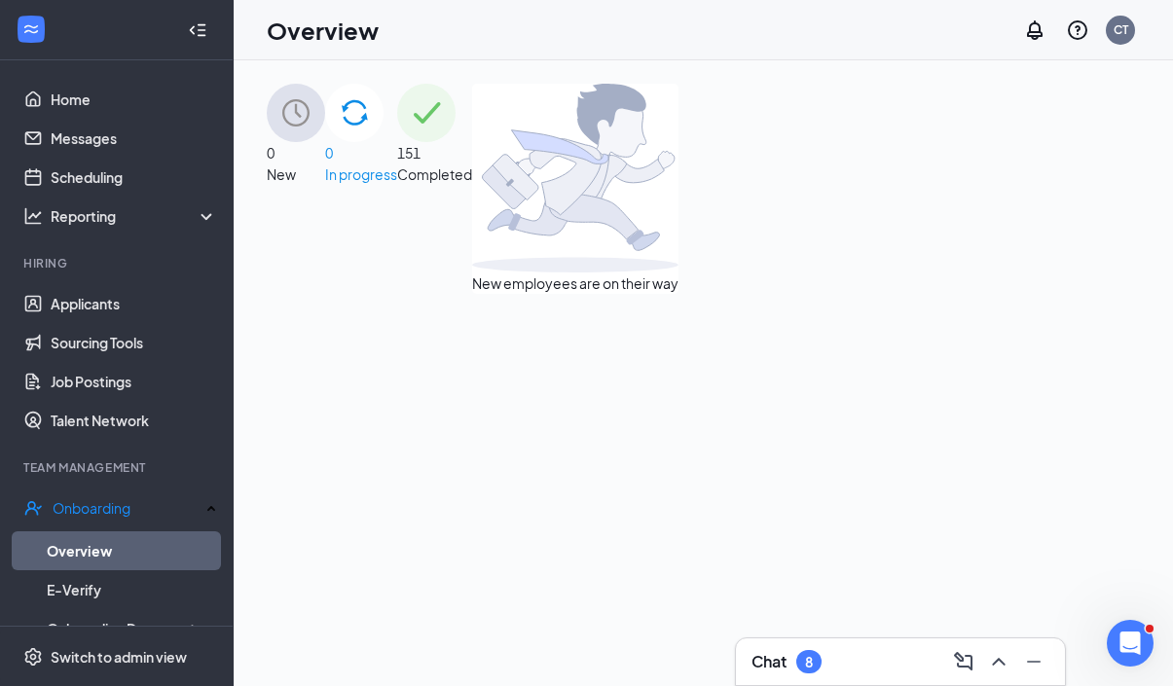
click at [472, 128] on div "151 Completed" at bounding box center [434, 189] width 75 height 210
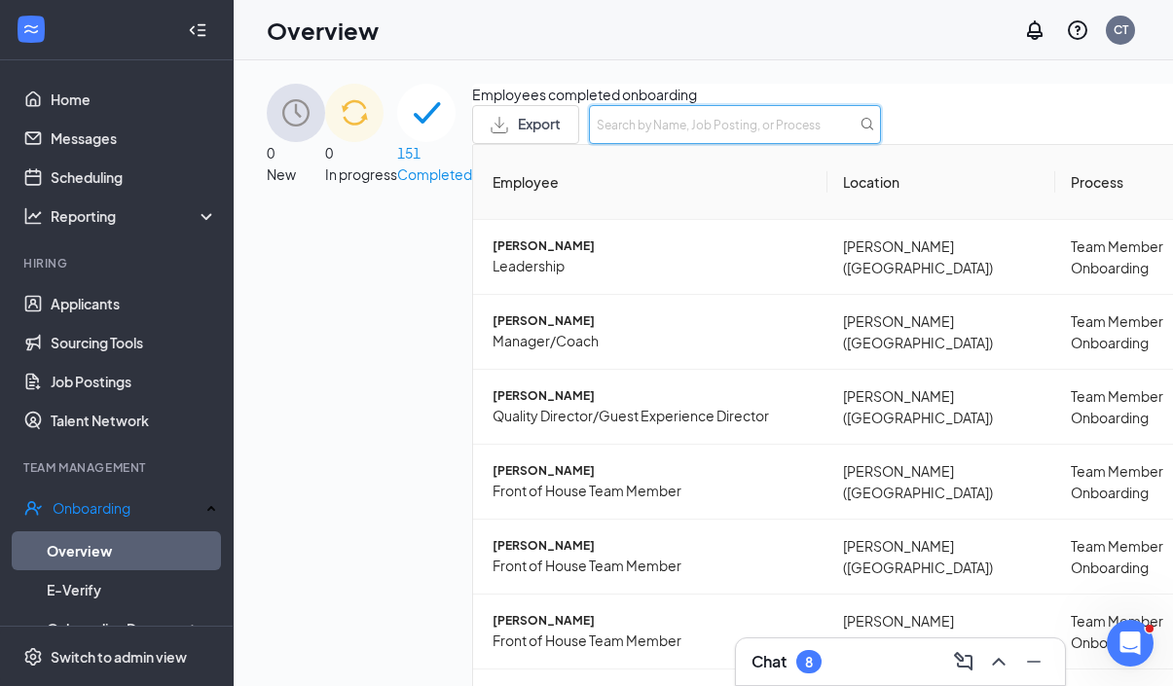
click at [881, 144] on input "text" at bounding box center [735, 124] width 292 height 39
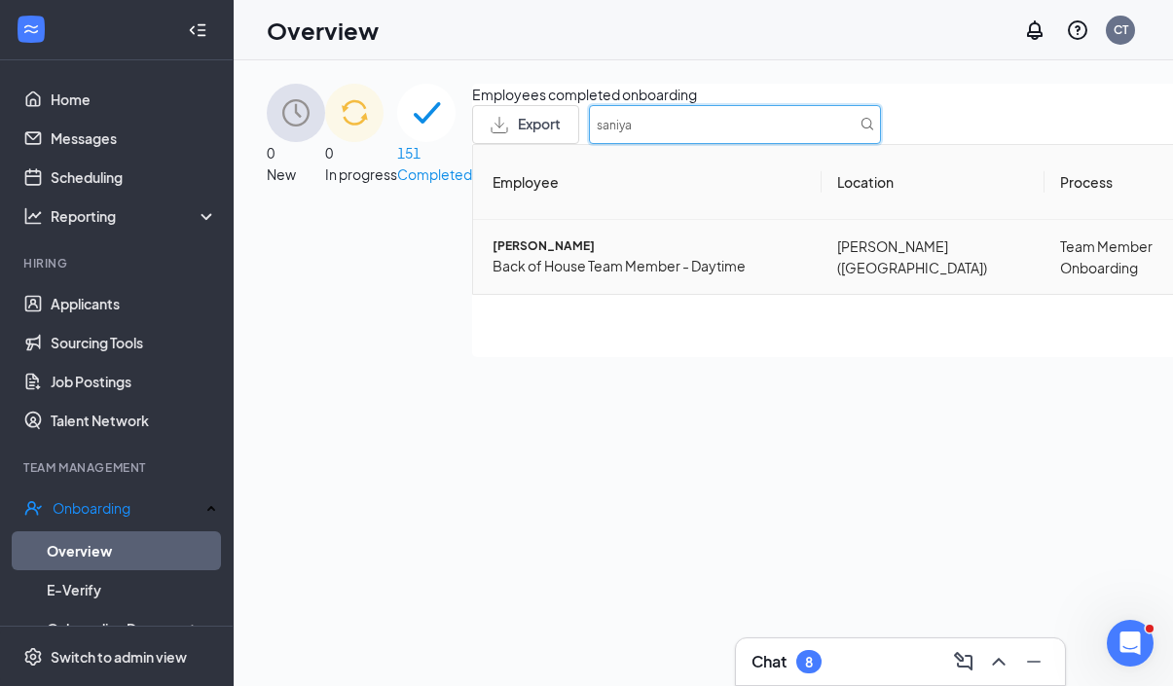
type input "saniya"
click at [492, 256] on span "[PERSON_NAME]" at bounding box center [648, 246] width 313 height 18
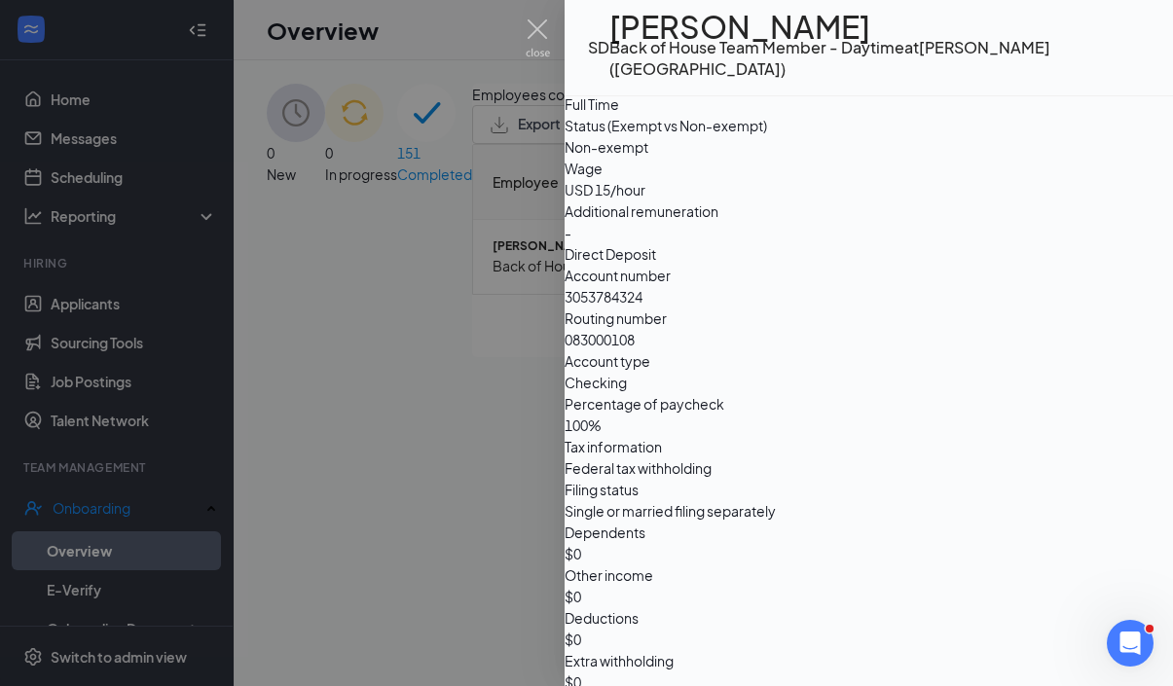
scroll to position [1145, 0]
click at [547, 36] on img at bounding box center [537, 38] width 24 height 38
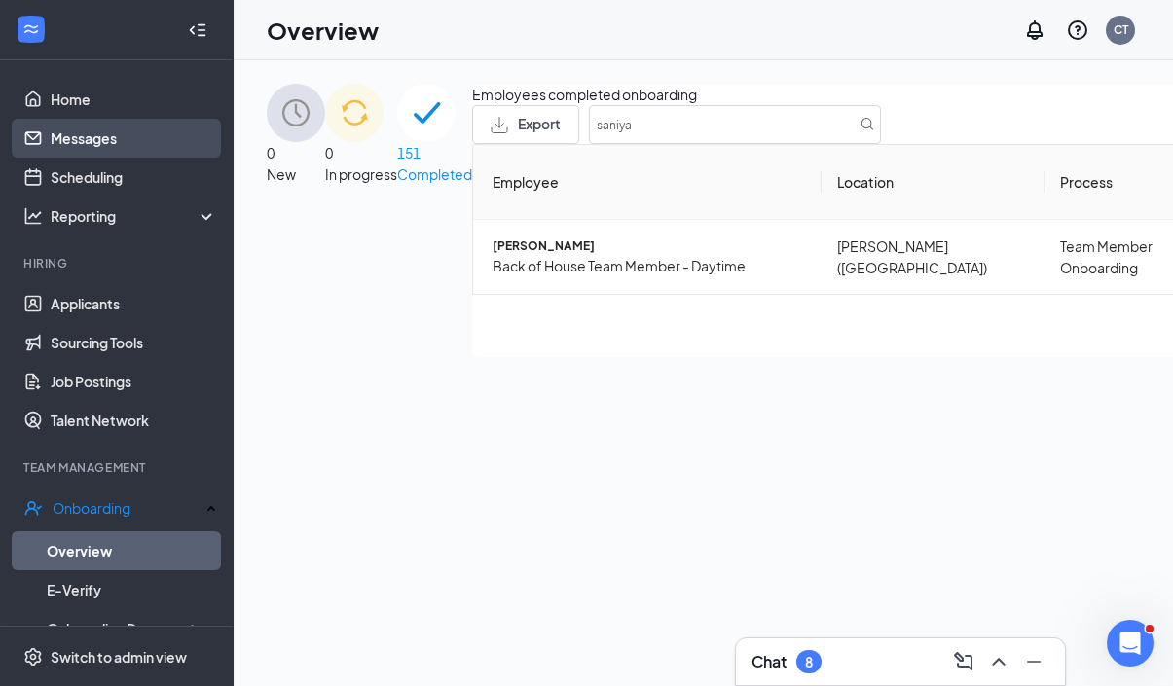
click at [139, 120] on link "Messages" at bounding box center [134, 138] width 166 height 39
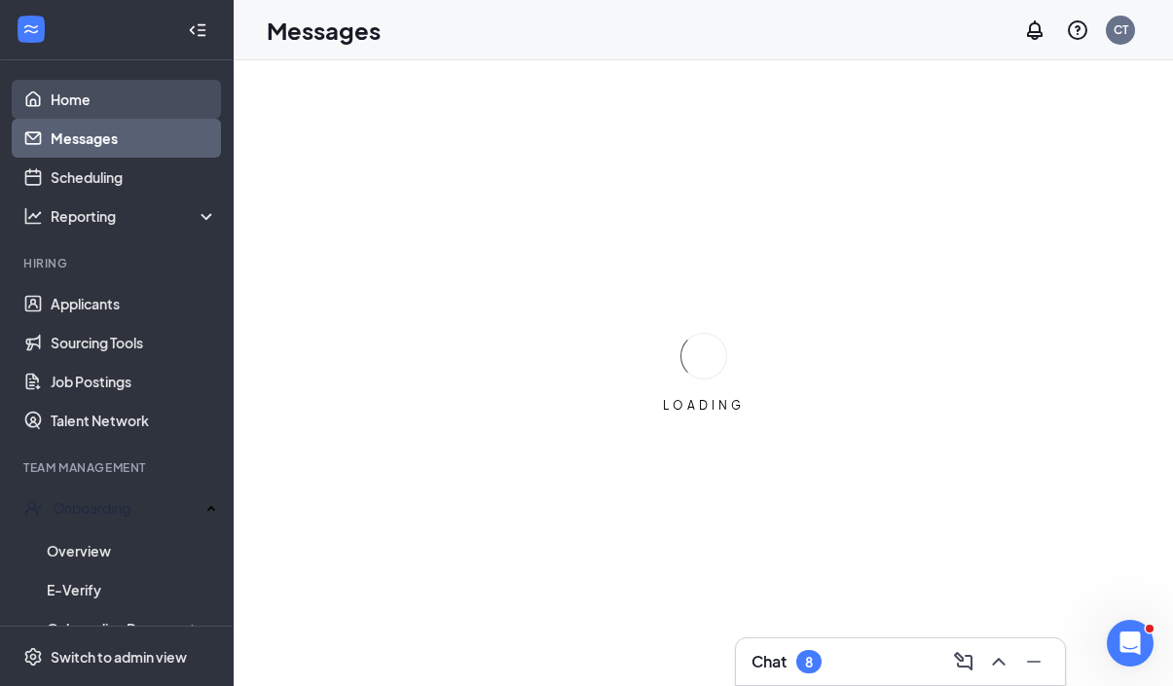
click at [147, 102] on link "Home" at bounding box center [134, 99] width 166 height 39
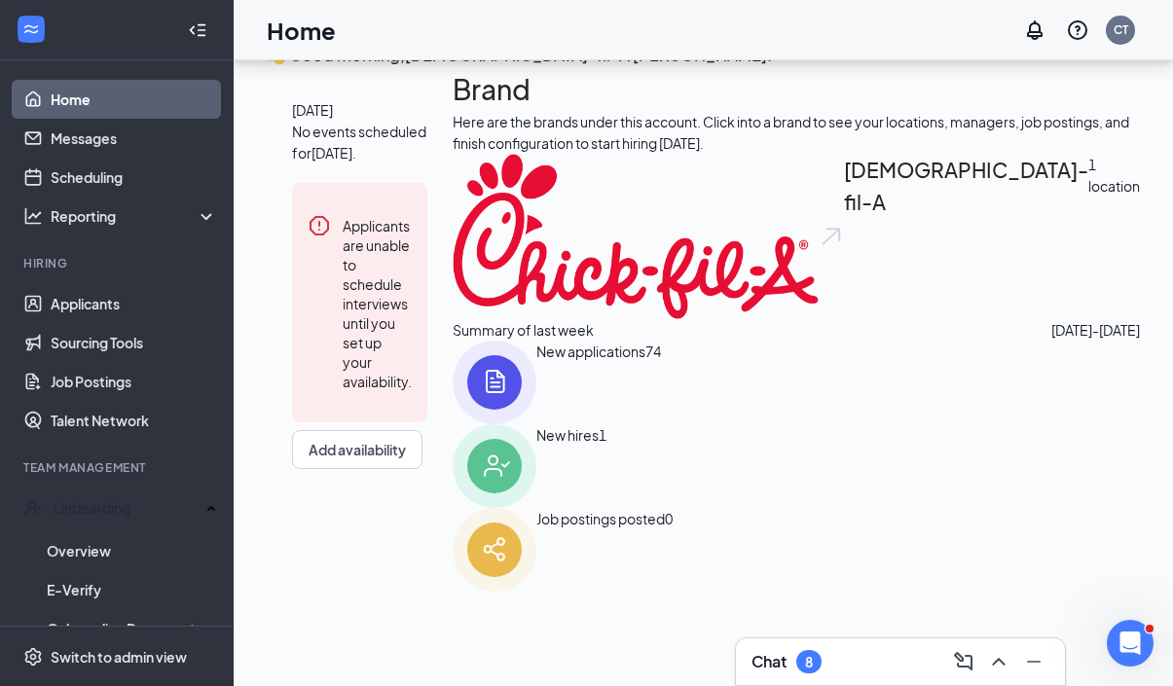
scroll to position [398, 0]
click at [606, 458] on span "1" at bounding box center [602, 466] width 8 height 84
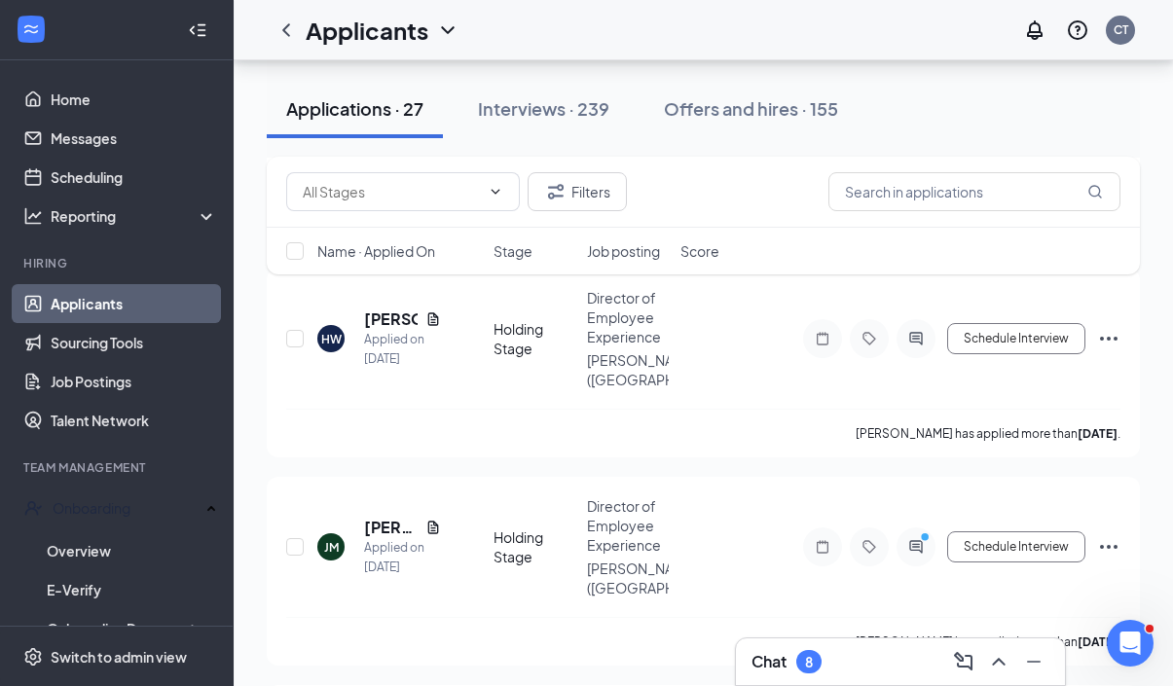
scroll to position [769, 0]
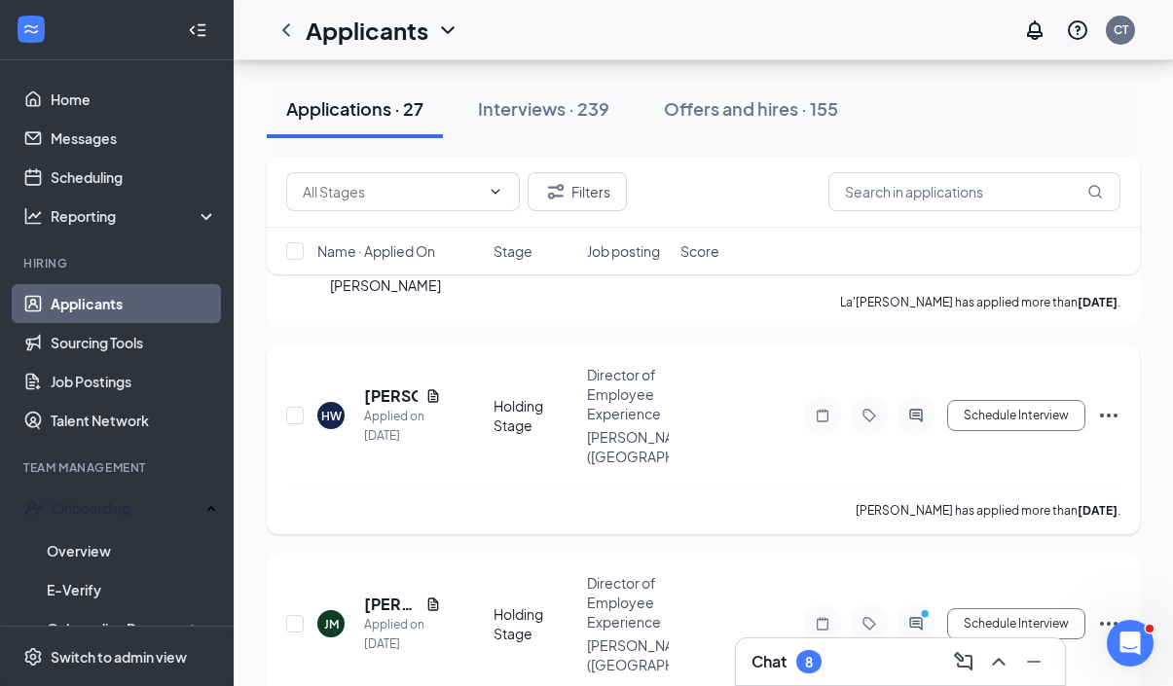
click at [397, 385] on h5 "[PERSON_NAME]" at bounding box center [391, 395] width 54 height 21
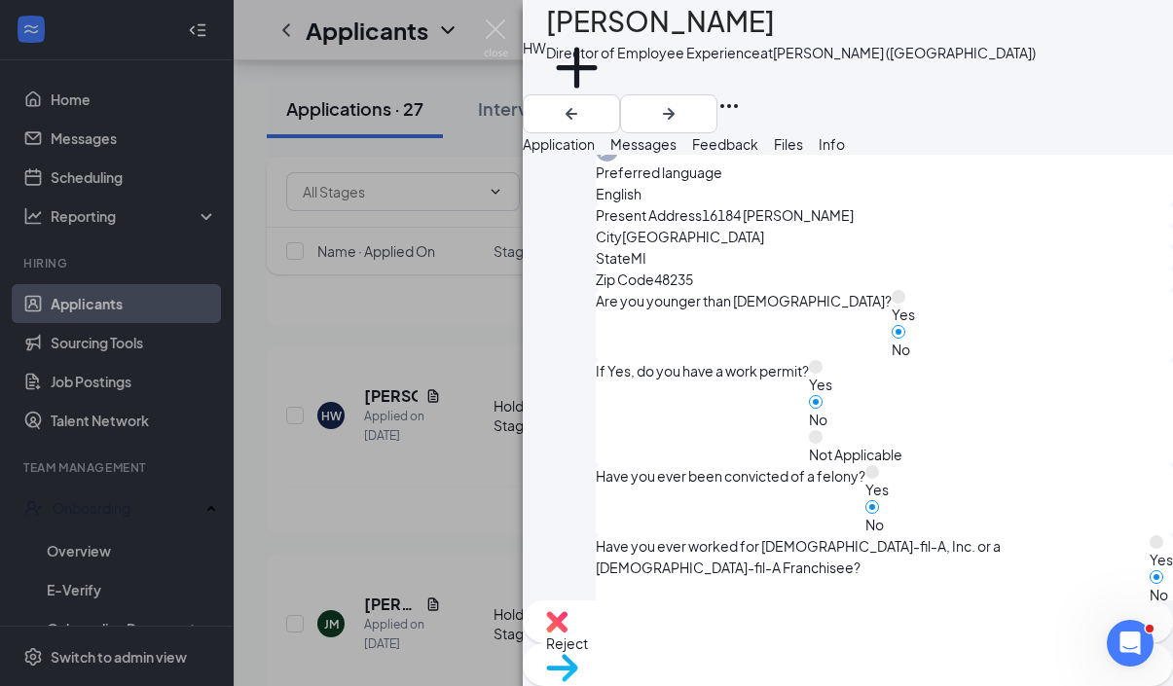
scroll to position [877, 0]
click at [730, 643] on div "Reject" at bounding box center [848, 621] width 650 height 43
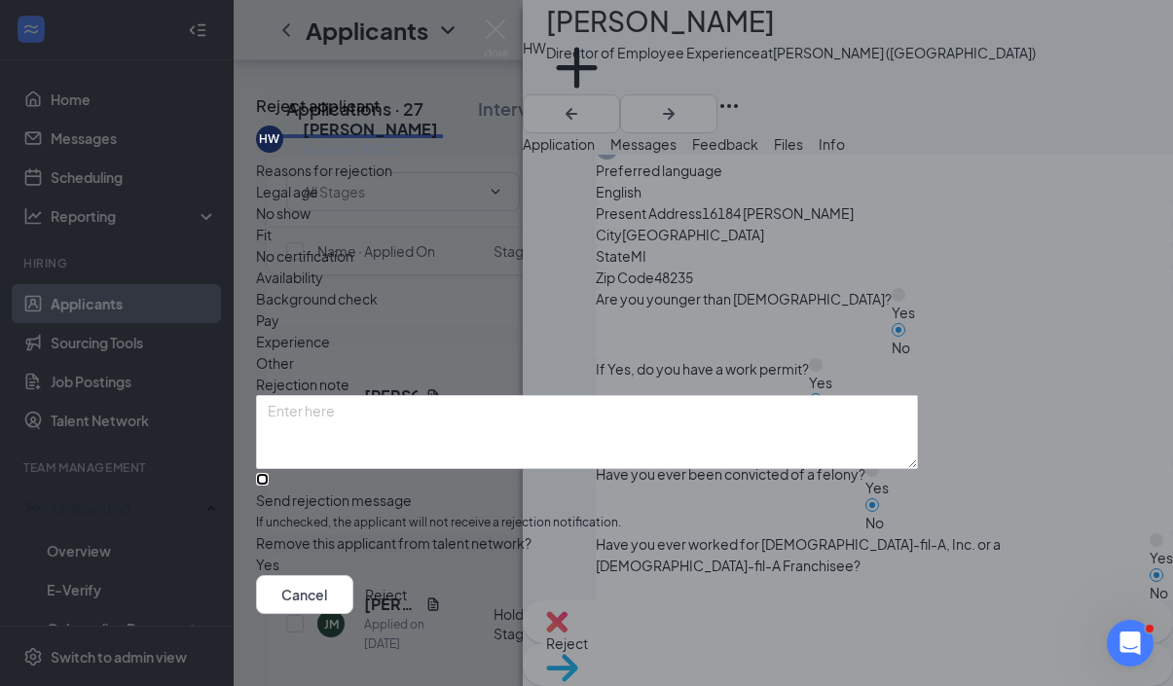
click at [269, 473] on input "Send rejection message If unchecked, the applicant will not receive a rejection…" at bounding box center [262, 479] width 13 height 13
checkbox input "true"
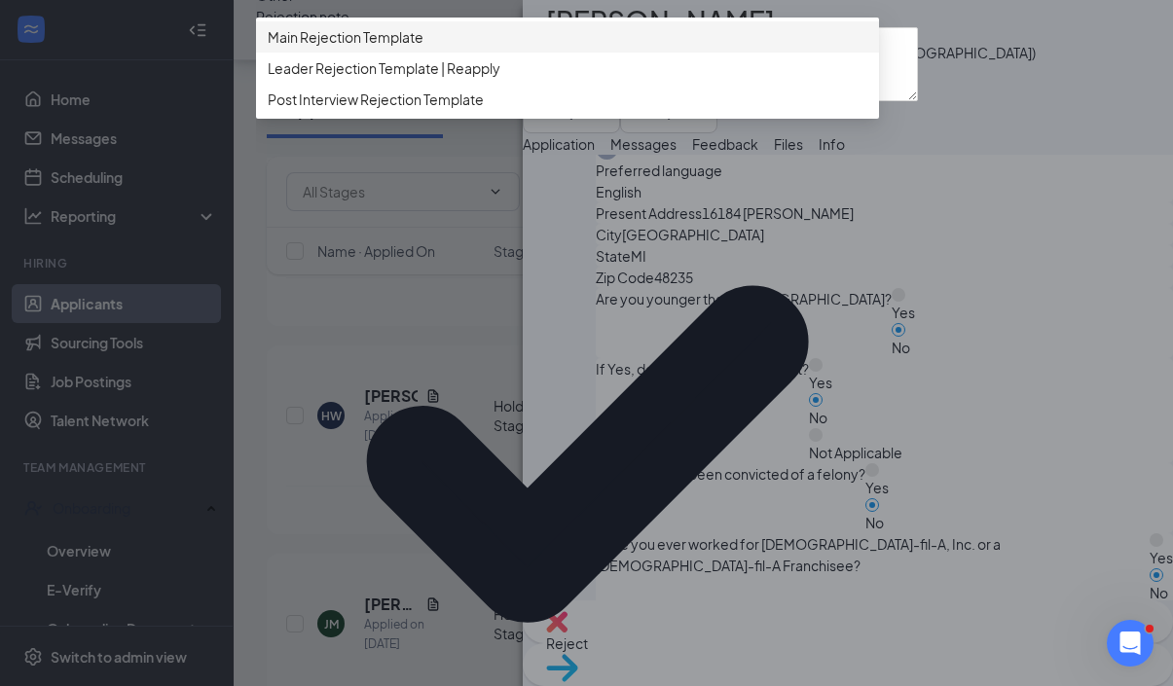
click at [368, 48] on span "Main Rejection Template" at bounding box center [346, 36] width 156 height 21
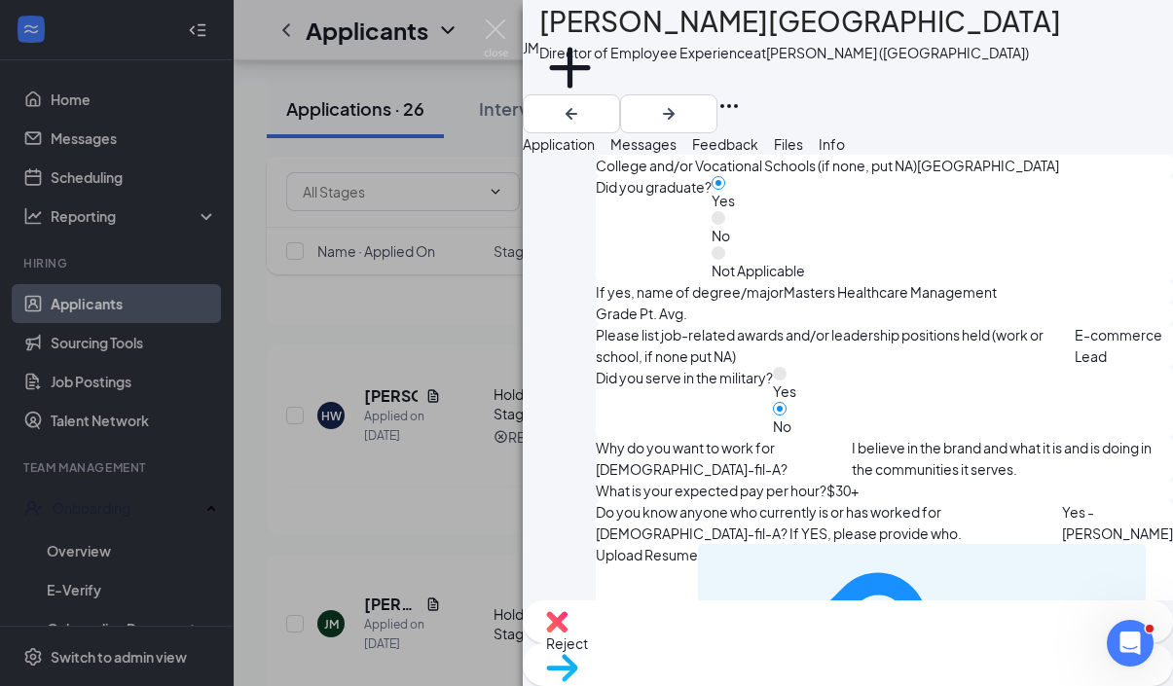
scroll to position [1582, 0]
click at [588, 652] on span "Reject" at bounding box center [567, 643] width 42 height 18
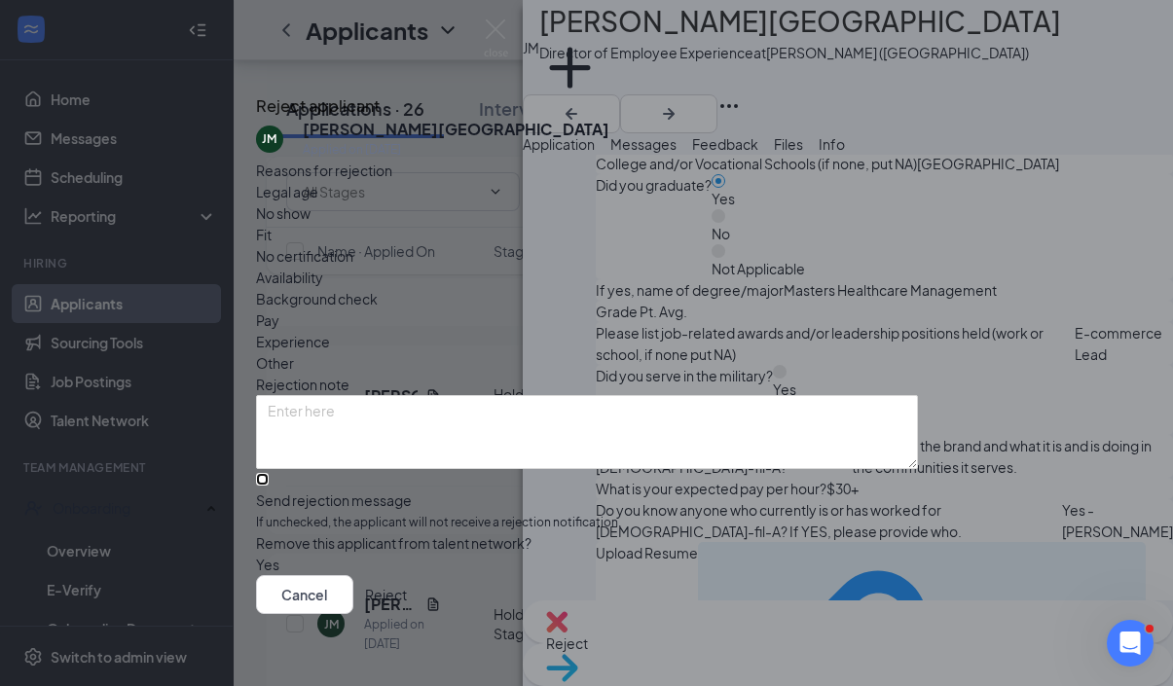
click at [269, 473] on input "Send rejection message If unchecked, the applicant will not receive a rejection…" at bounding box center [262, 479] width 13 height 13
checkbox input "true"
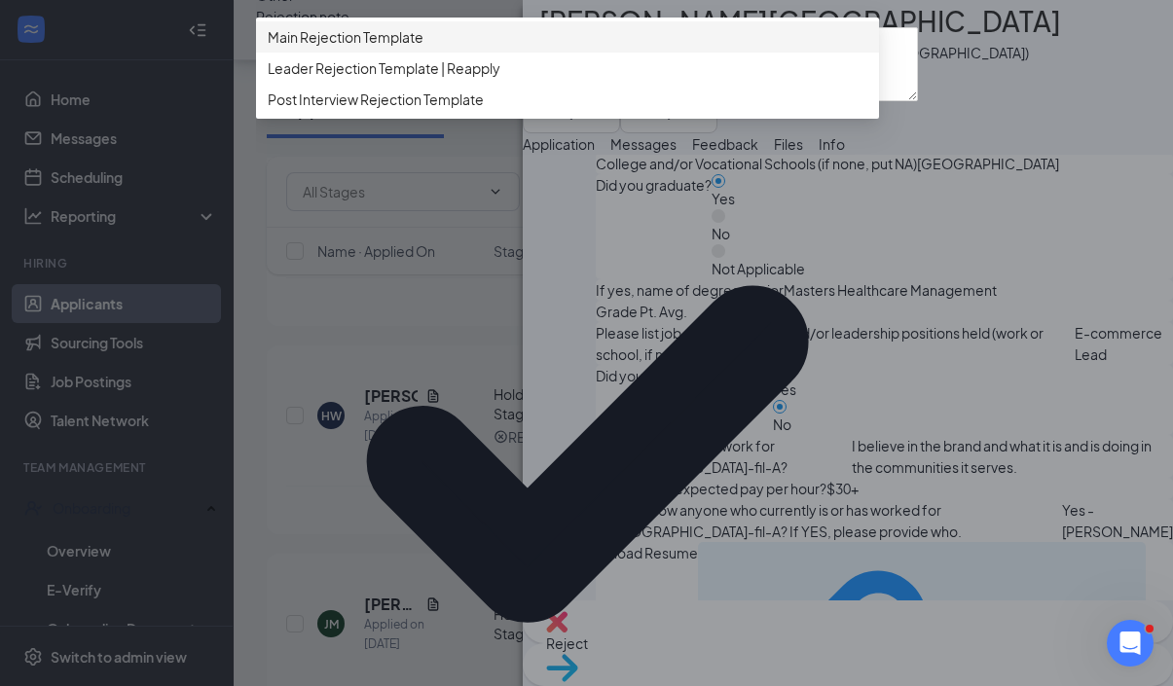
scroll to position [18, 0]
click at [487, 48] on span "Main Rejection Template" at bounding box center [567, 36] width 599 height 21
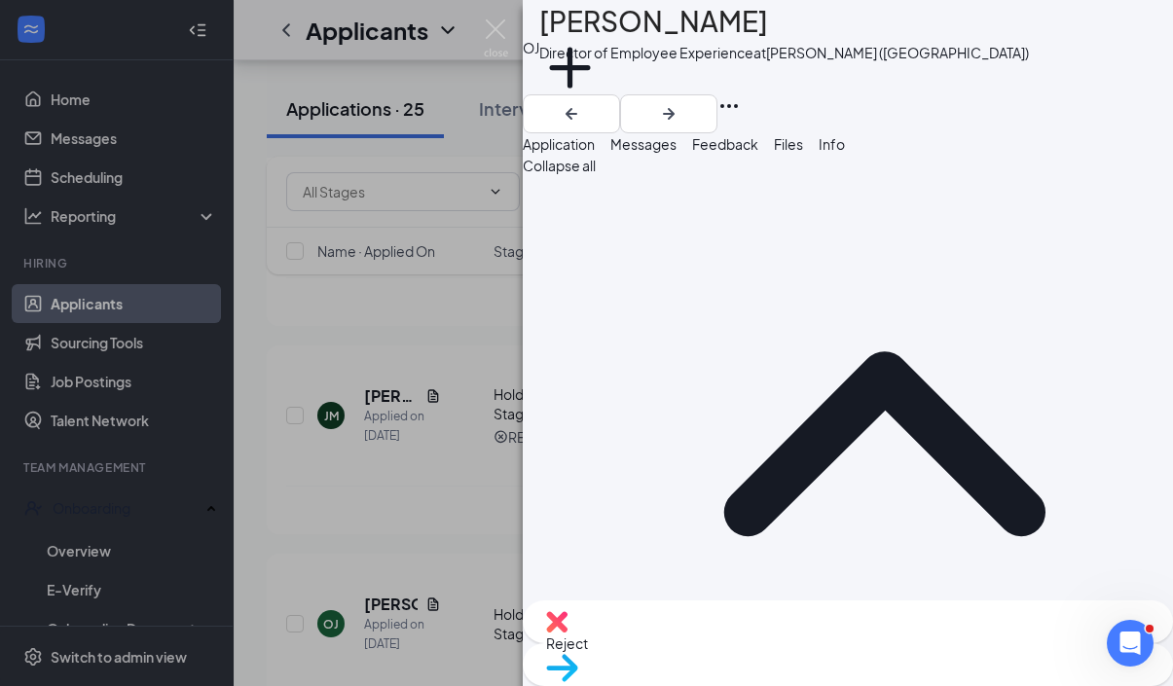
click at [710, 643] on div "Reject" at bounding box center [848, 621] width 650 height 43
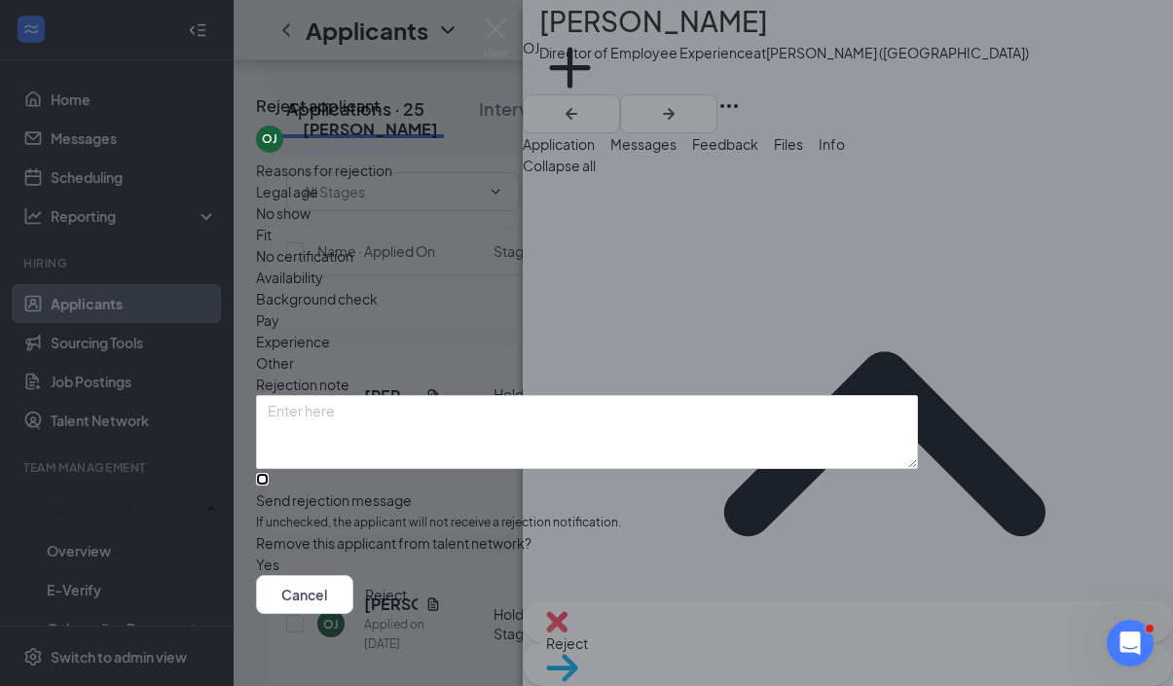
click at [269, 473] on input "Send rejection message If unchecked, the applicant will not receive a rejection…" at bounding box center [262, 479] width 13 height 13
checkbox input "true"
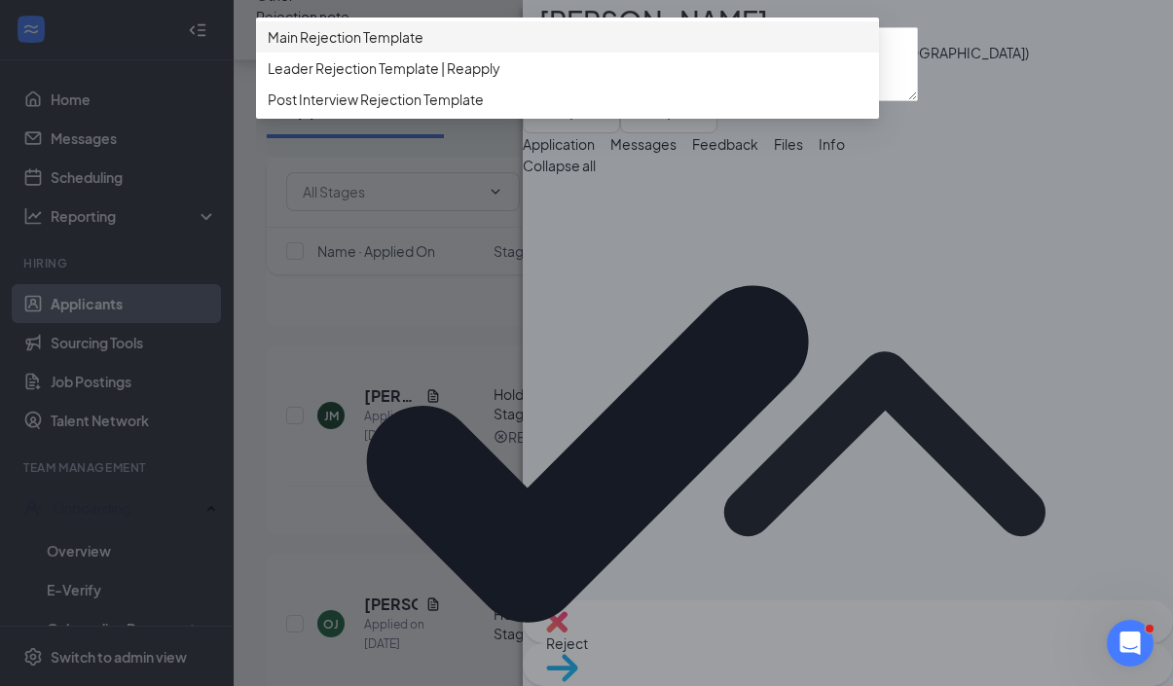
click at [598, 48] on span "Main Rejection Template" at bounding box center [567, 36] width 599 height 21
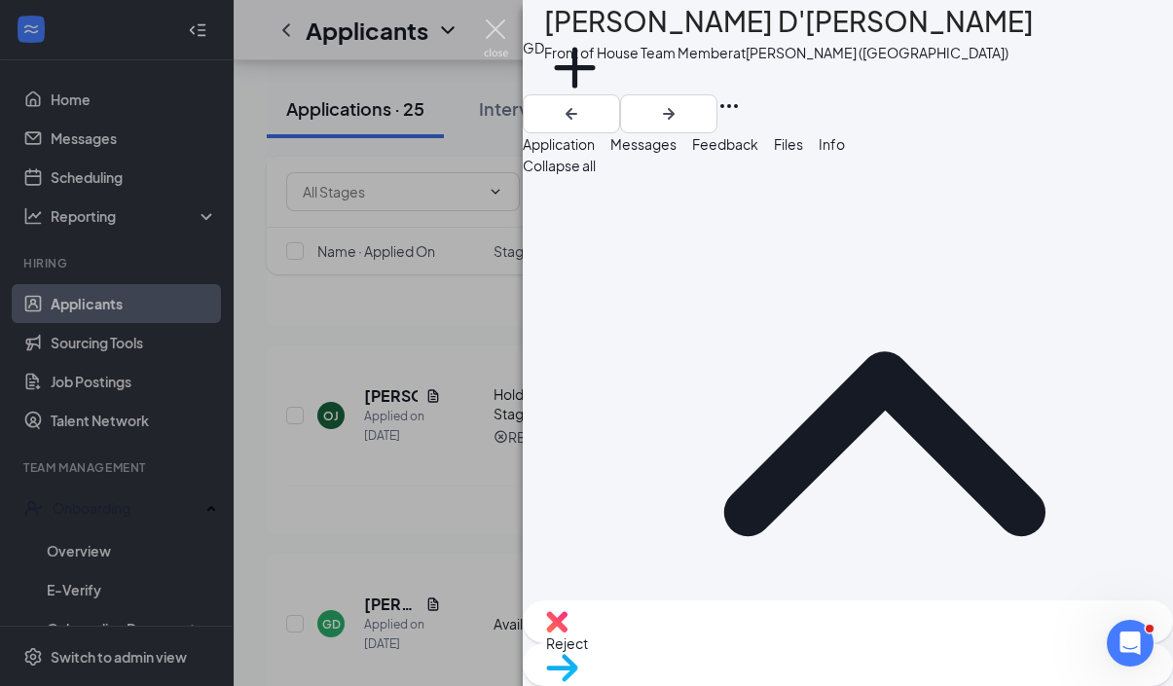
click at [499, 30] on img at bounding box center [496, 38] width 24 height 38
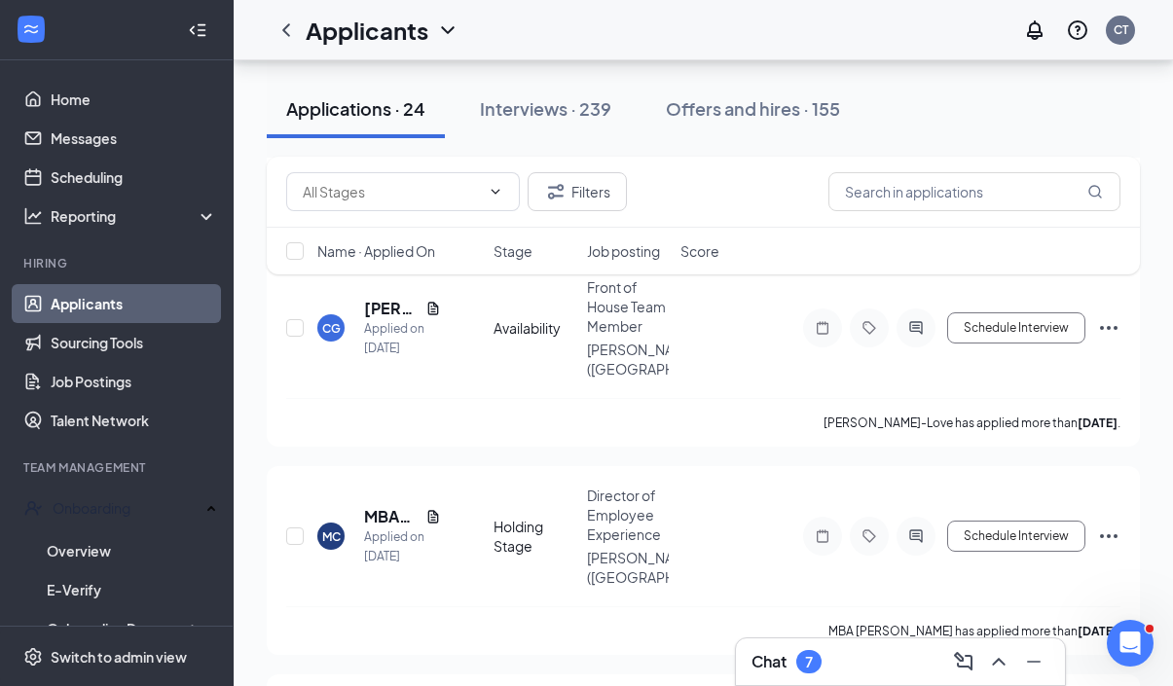
scroll to position [1531, 0]
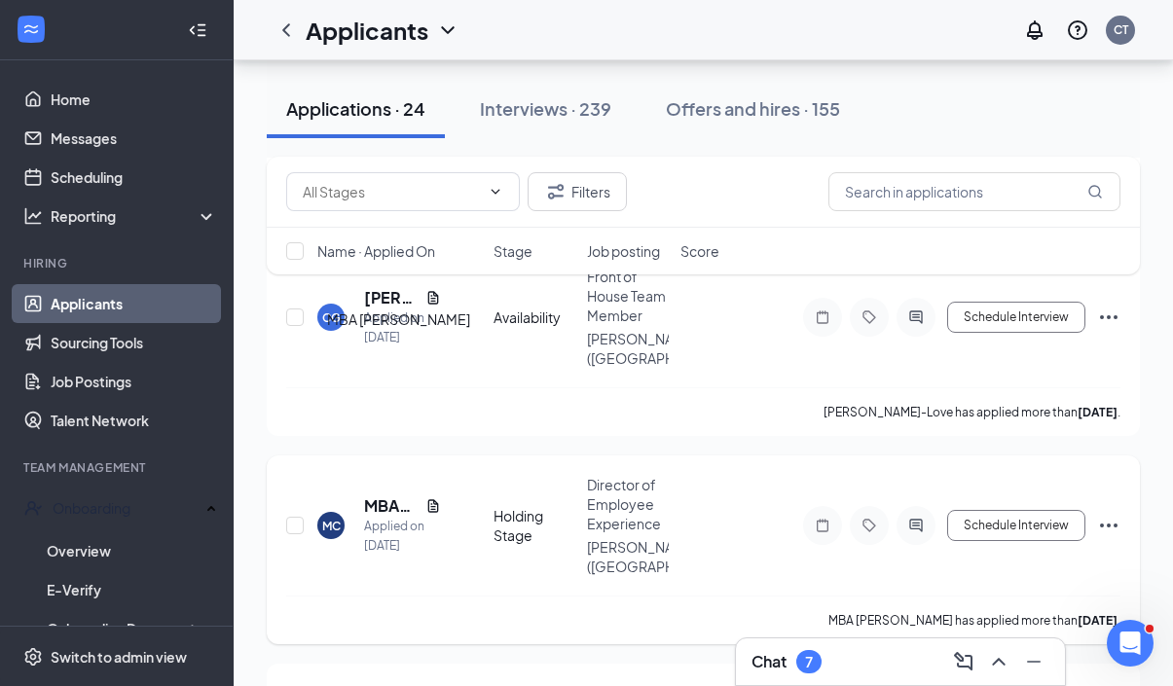
click at [377, 495] on h5 "MBA [PERSON_NAME]" at bounding box center [391, 505] width 54 height 21
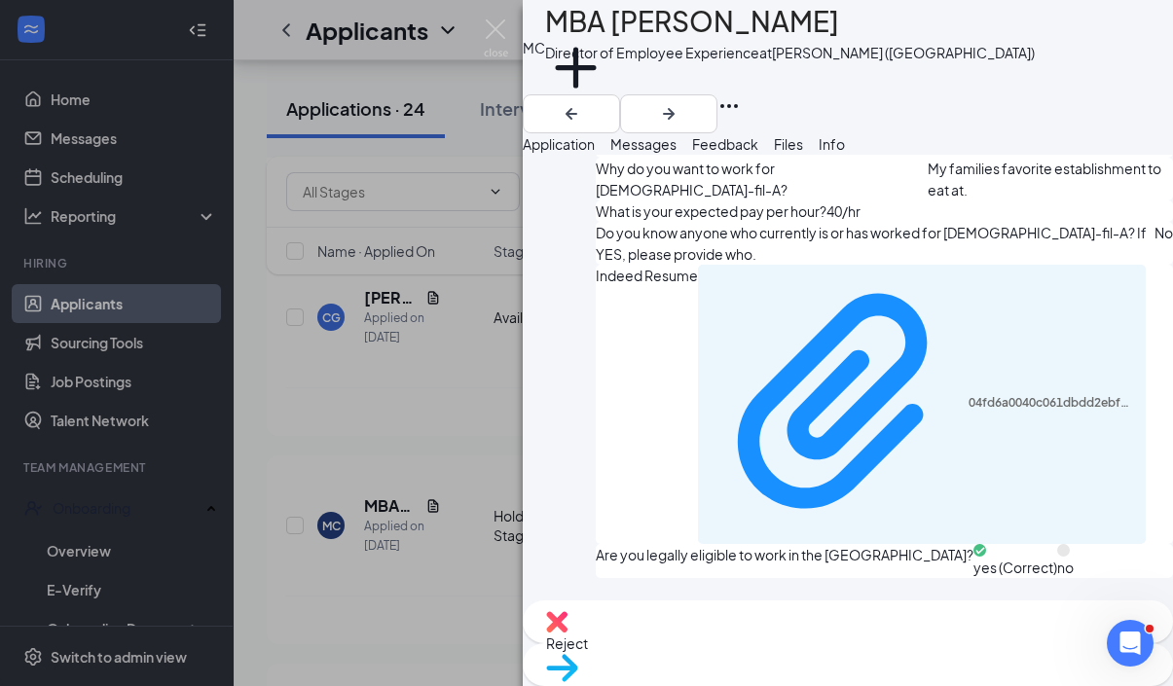
scroll to position [1794, 0]
click at [588, 644] on span "Reject" at bounding box center [567, 643] width 42 height 18
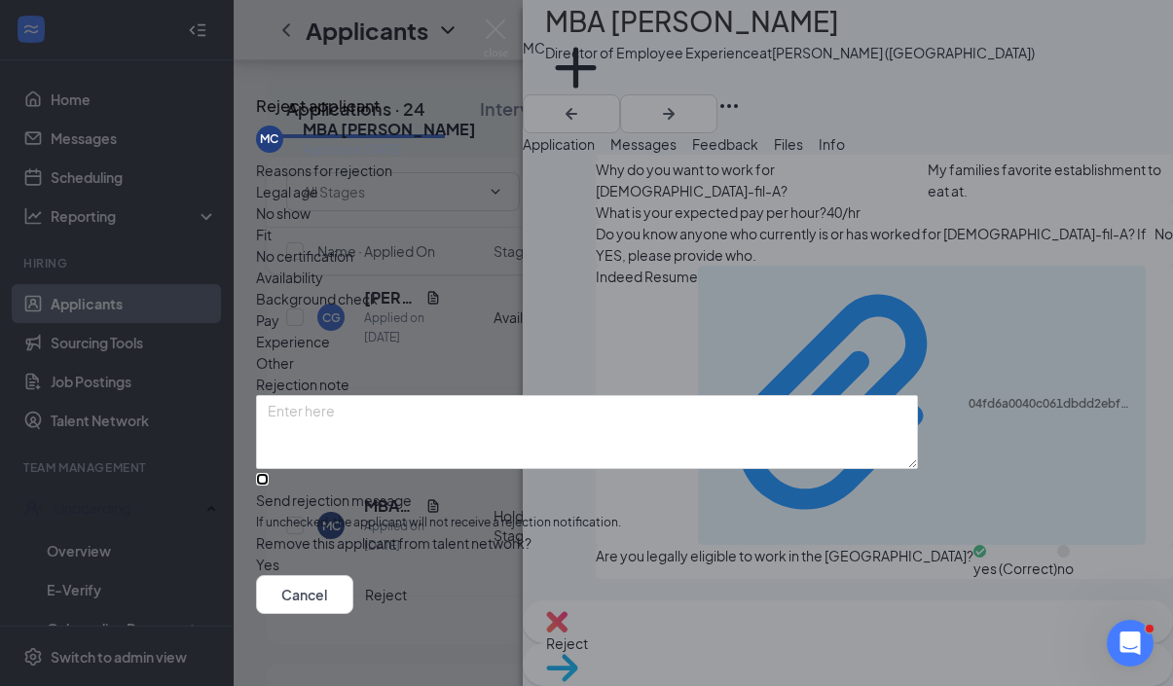
click at [269, 473] on input "Send rejection message If unchecked, the applicant will not receive a rejection…" at bounding box center [262, 479] width 13 height 13
checkbox input "true"
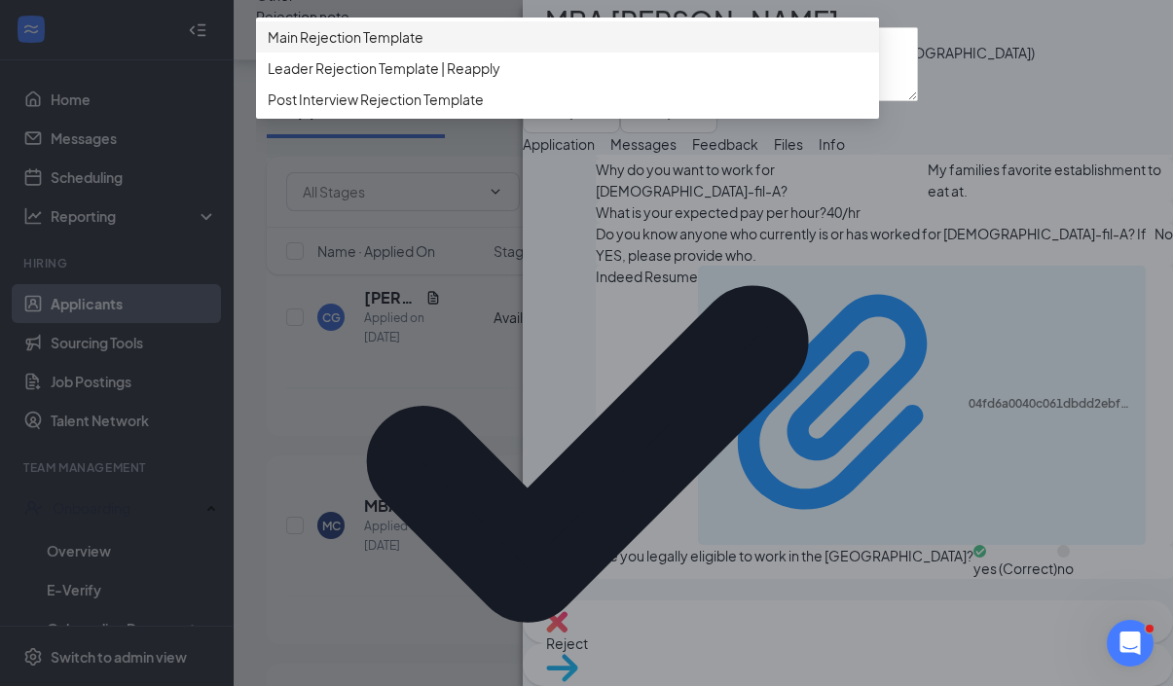
click at [416, 53] on div "Main Rejection Template" at bounding box center [567, 36] width 623 height 31
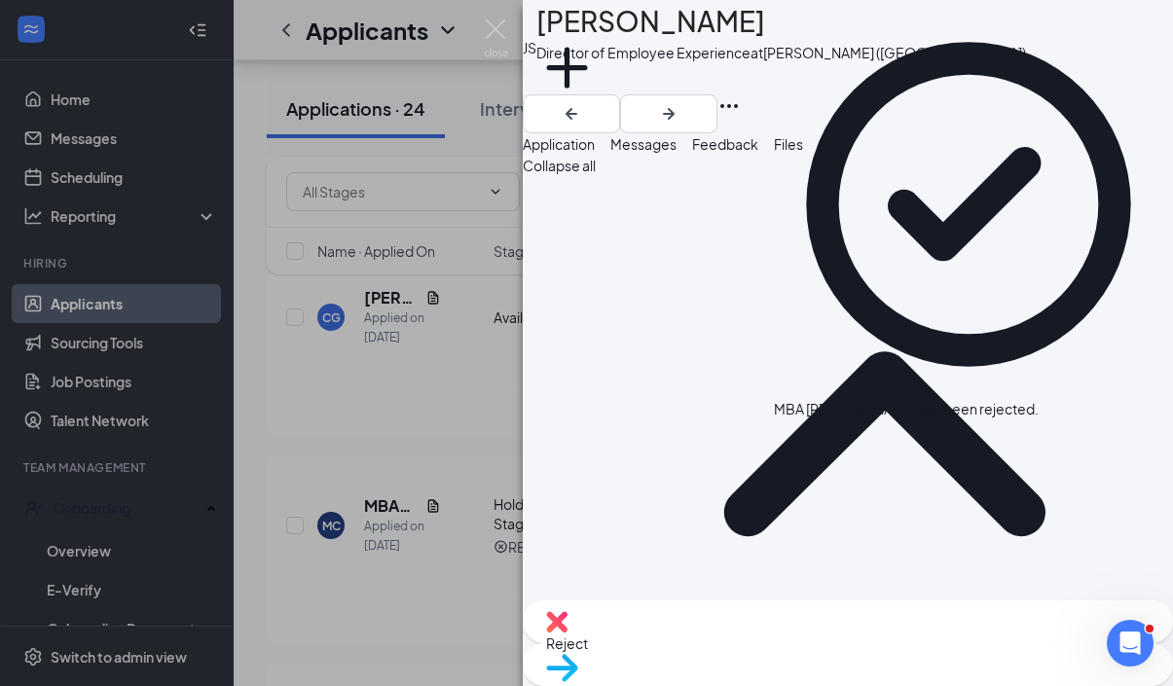
click at [588, 641] on span "Reject" at bounding box center [567, 643] width 42 height 18
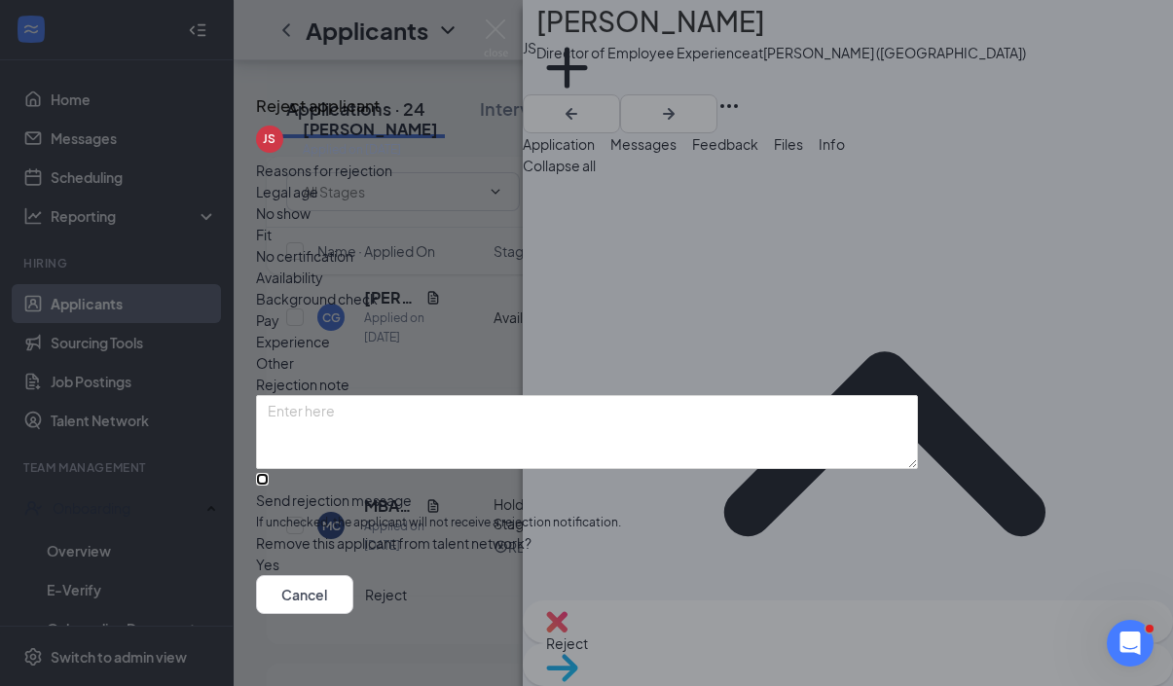
click at [269, 479] on input "Send rejection message If unchecked, the applicant will not receive a rejection…" at bounding box center [262, 479] width 13 height 13
checkbox input "true"
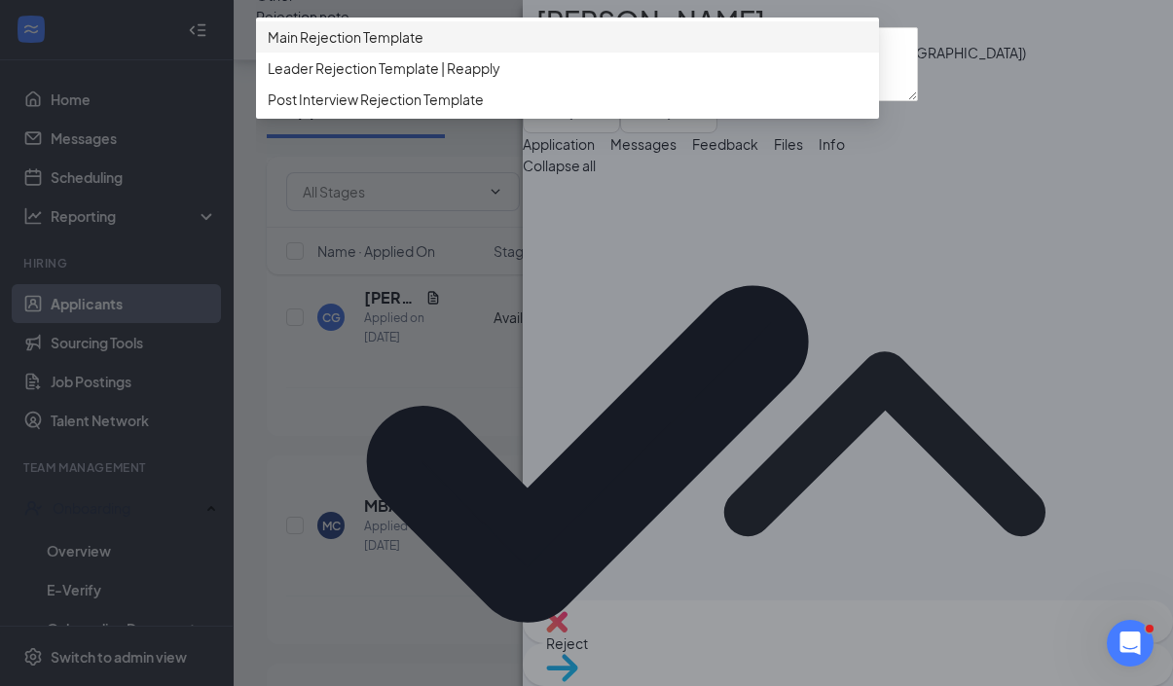
click at [610, 48] on span "Main Rejection Template" at bounding box center [567, 36] width 599 height 21
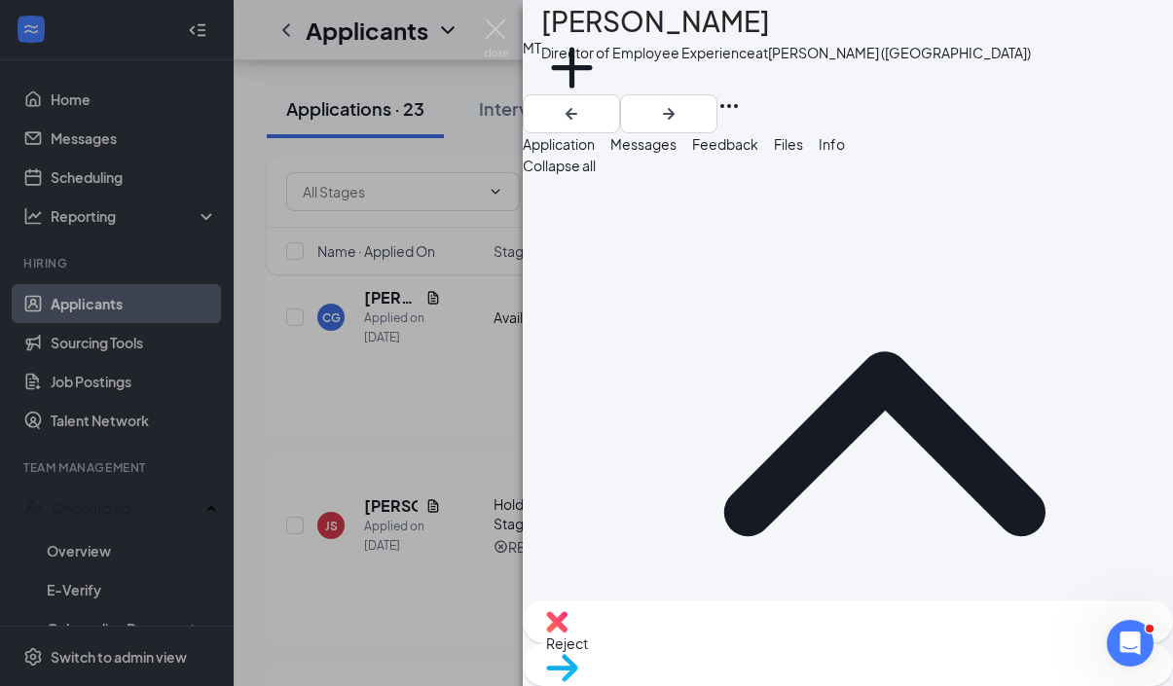
click at [732, 643] on div "Reject" at bounding box center [848, 621] width 650 height 43
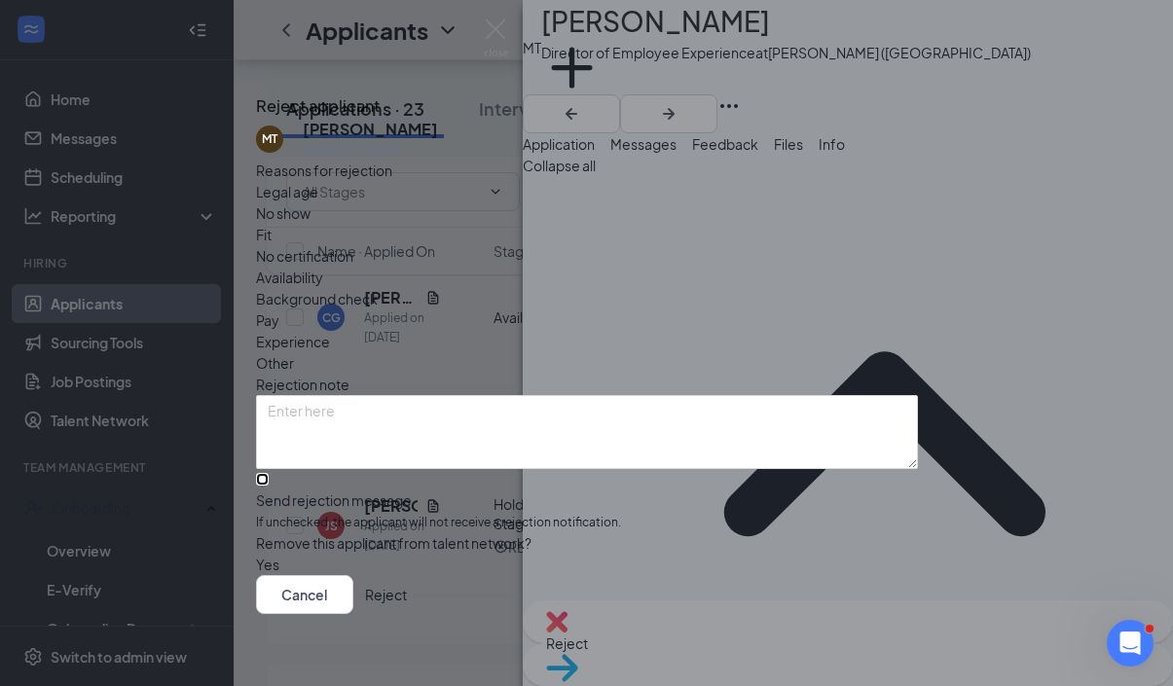
click at [269, 482] on input "Send rejection message If unchecked, the applicant will not receive a rejection…" at bounding box center [262, 479] width 13 height 13
checkbox input "true"
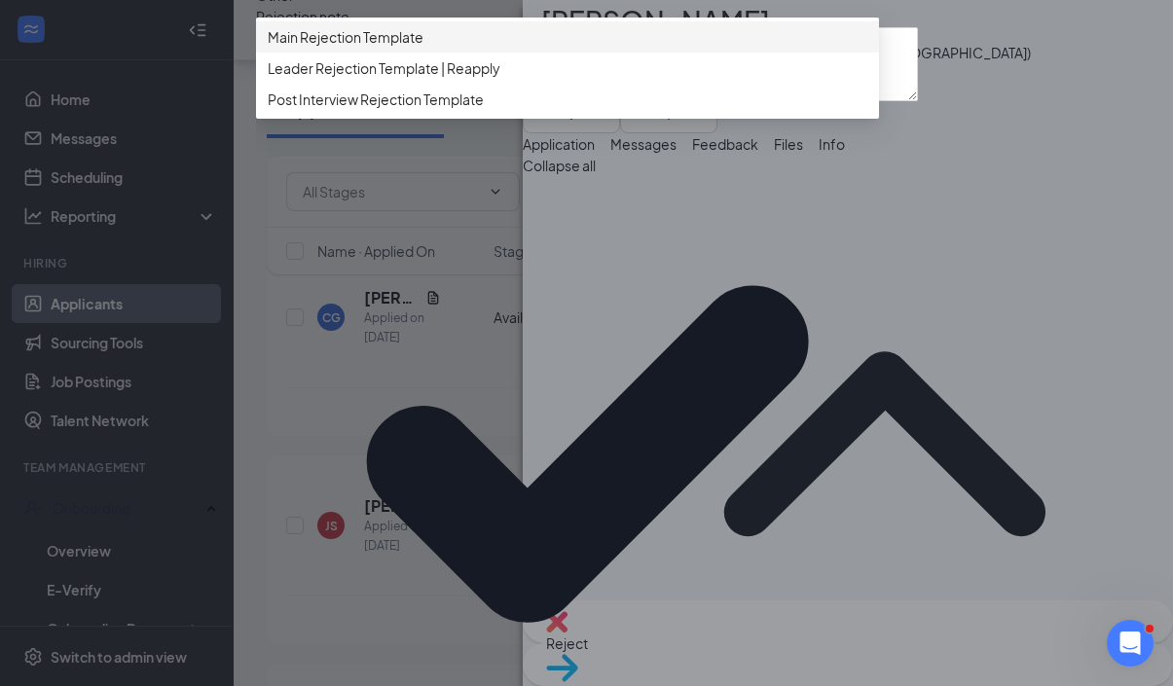
click at [635, 53] on div "Main Rejection Template" at bounding box center [567, 36] width 623 height 31
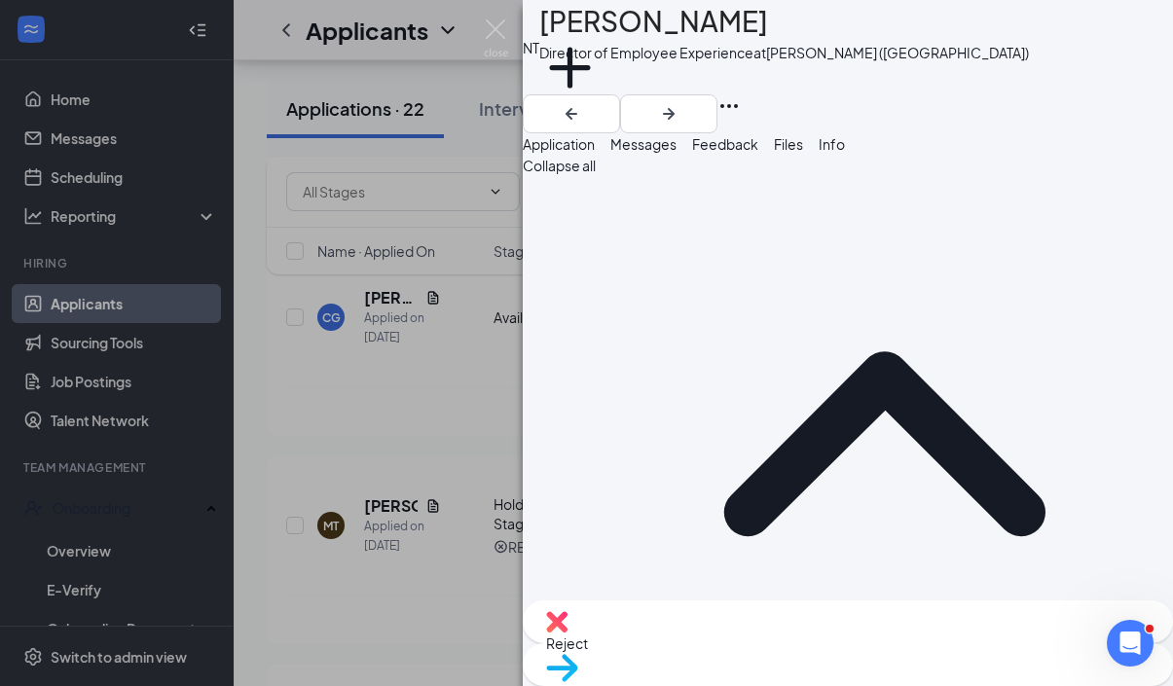
click at [765, 632] on div "Reject" at bounding box center [848, 621] width 650 height 43
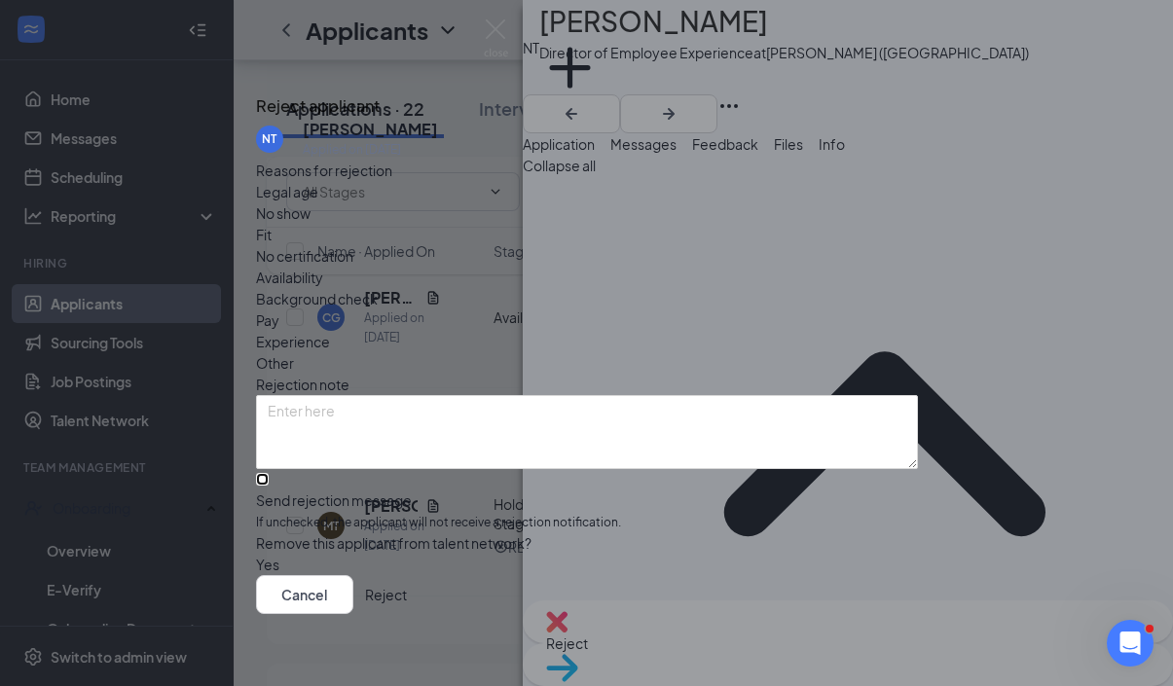
click at [269, 473] on input "Send rejection message If unchecked, the applicant will not receive a rejection…" at bounding box center [262, 479] width 13 height 13
checkbox input "true"
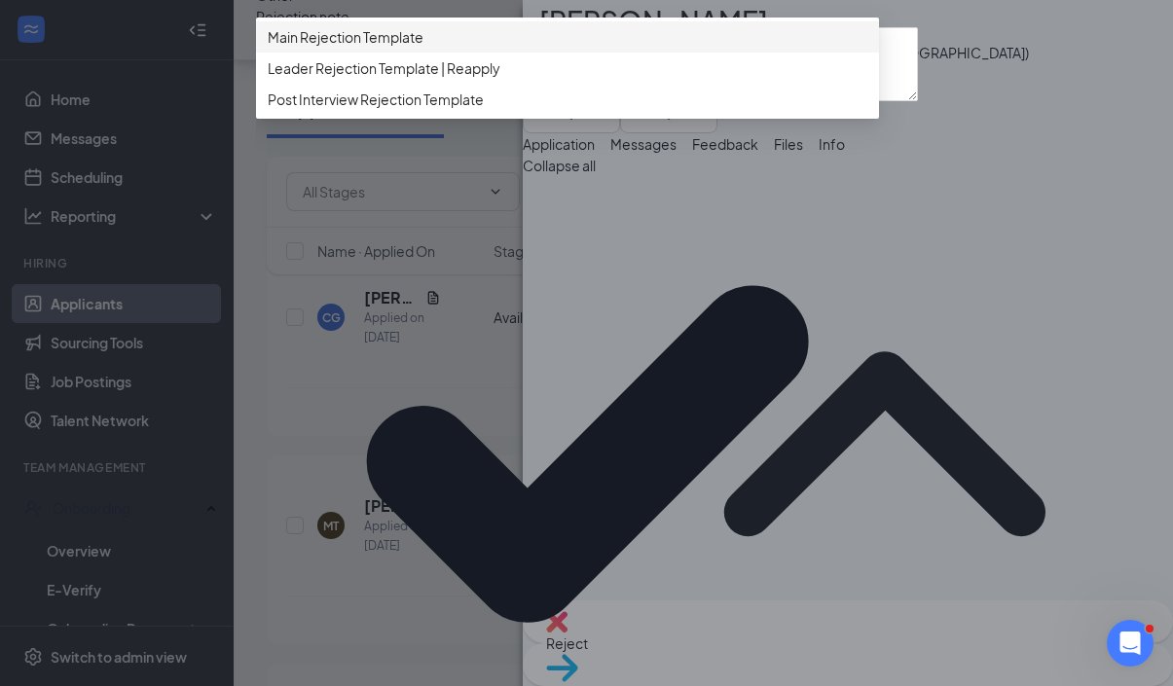
click at [670, 48] on span "Main Rejection Template" at bounding box center [567, 36] width 599 height 21
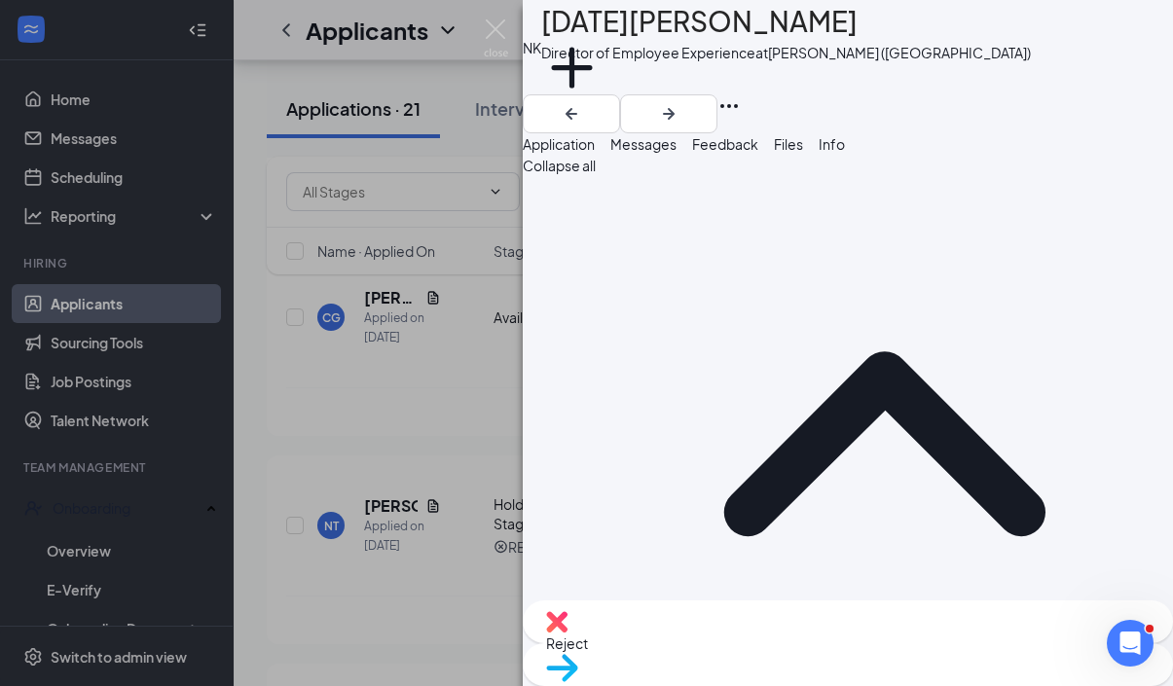
click at [723, 643] on div "Reject" at bounding box center [848, 621] width 650 height 43
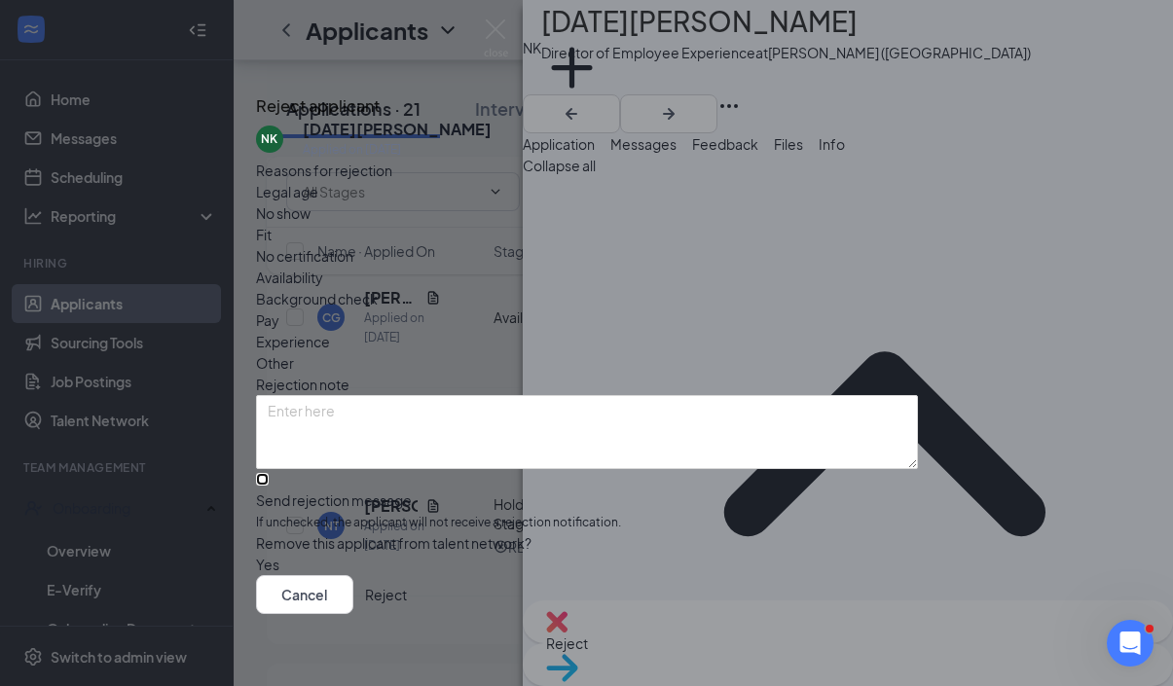
click at [269, 480] on input "Send rejection message If unchecked, the applicant will not receive a rejection…" at bounding box center [262, 479] width 13 height 13
checkbox input "true"
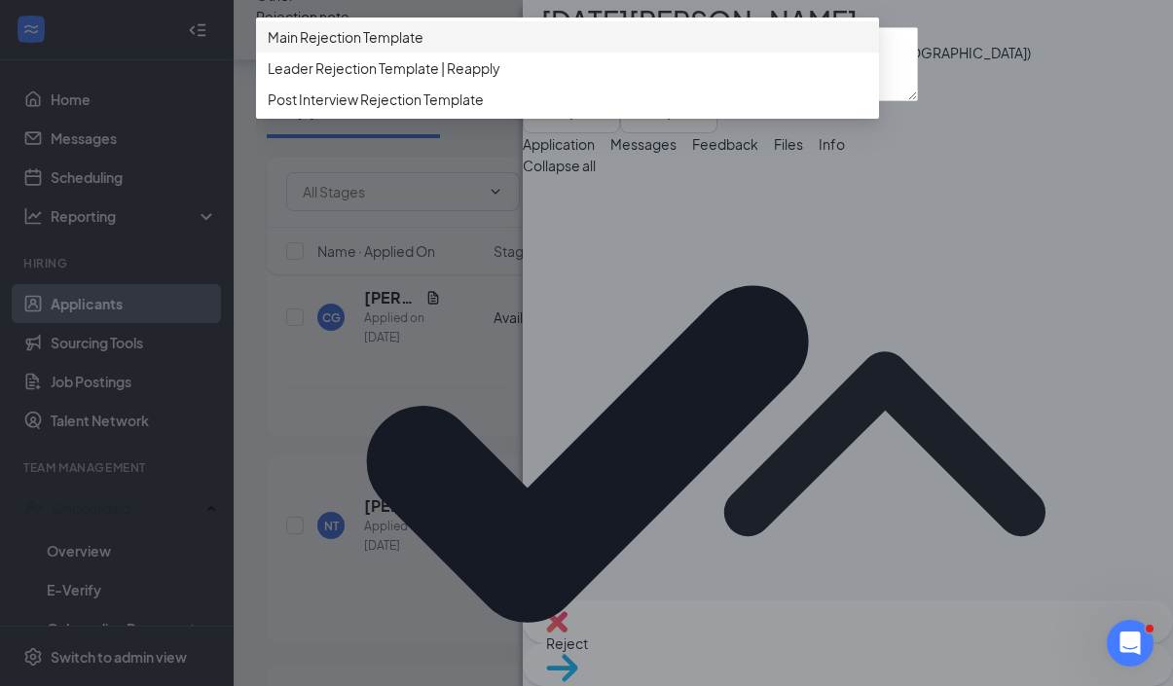
click at [602, 48] on span "Main Rejection Template" at bounding box center [567, 36] width 599 height 21
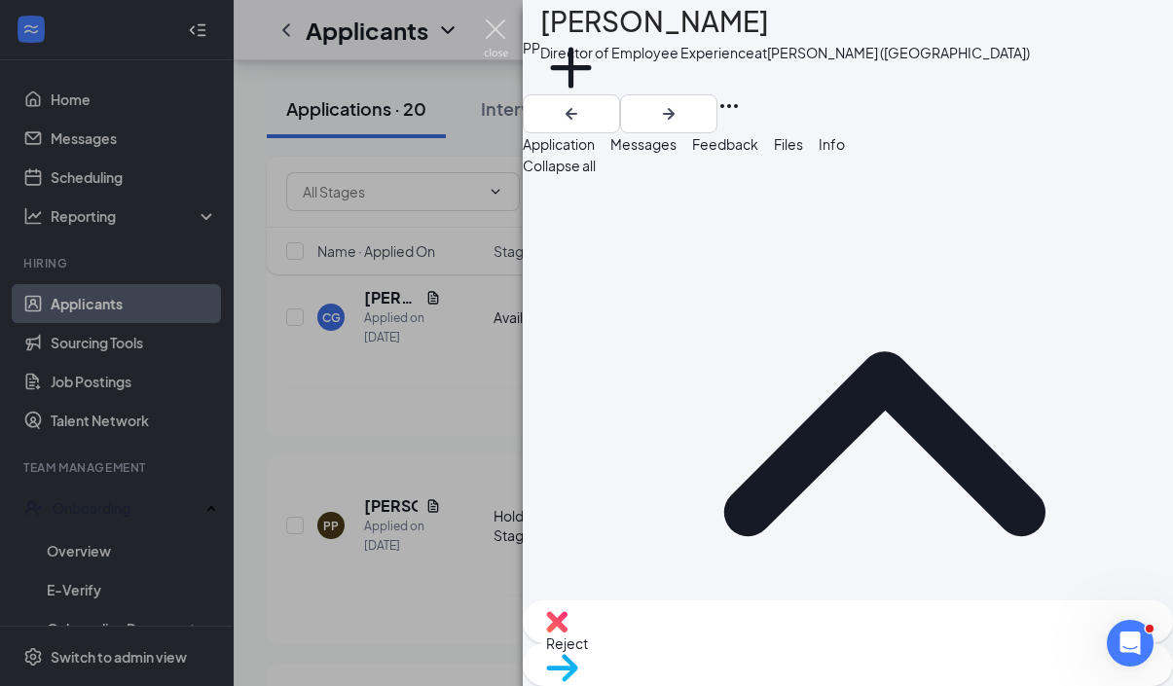
click at [490, 35] on img at bounding box center [496, 38] width 24 height 38
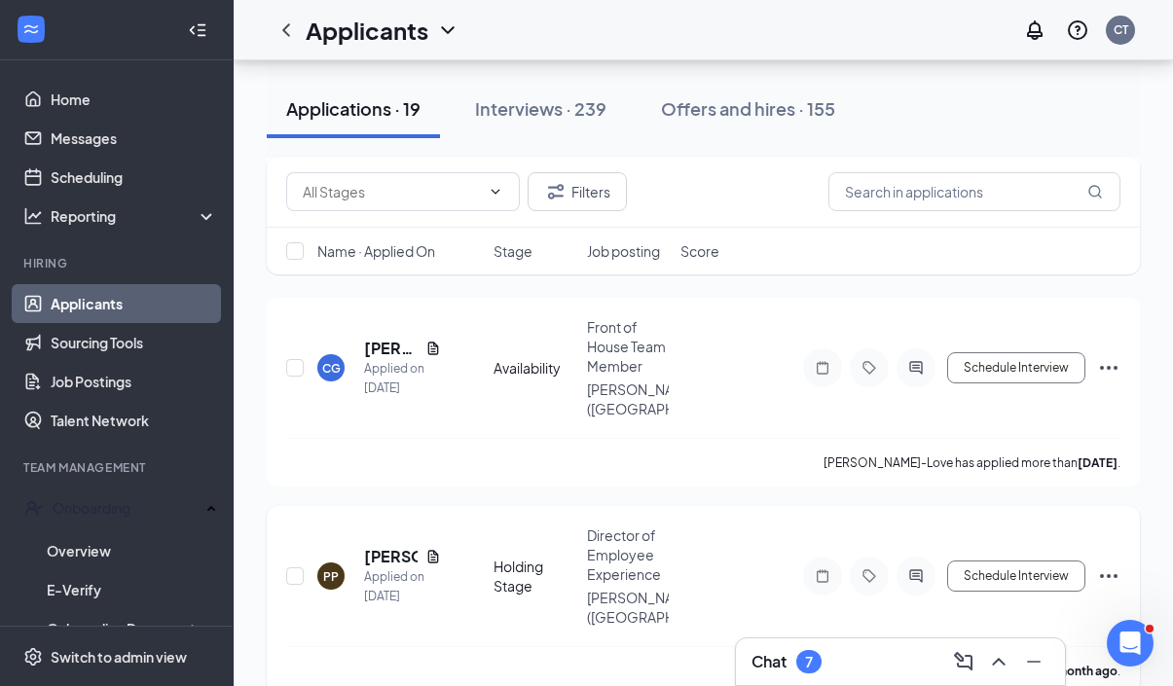
scroll to position [1481, 0]
click at [391, 545] on h5 "[PERSON_NAME]" at bounding box center [391, 555] width 54 height 21
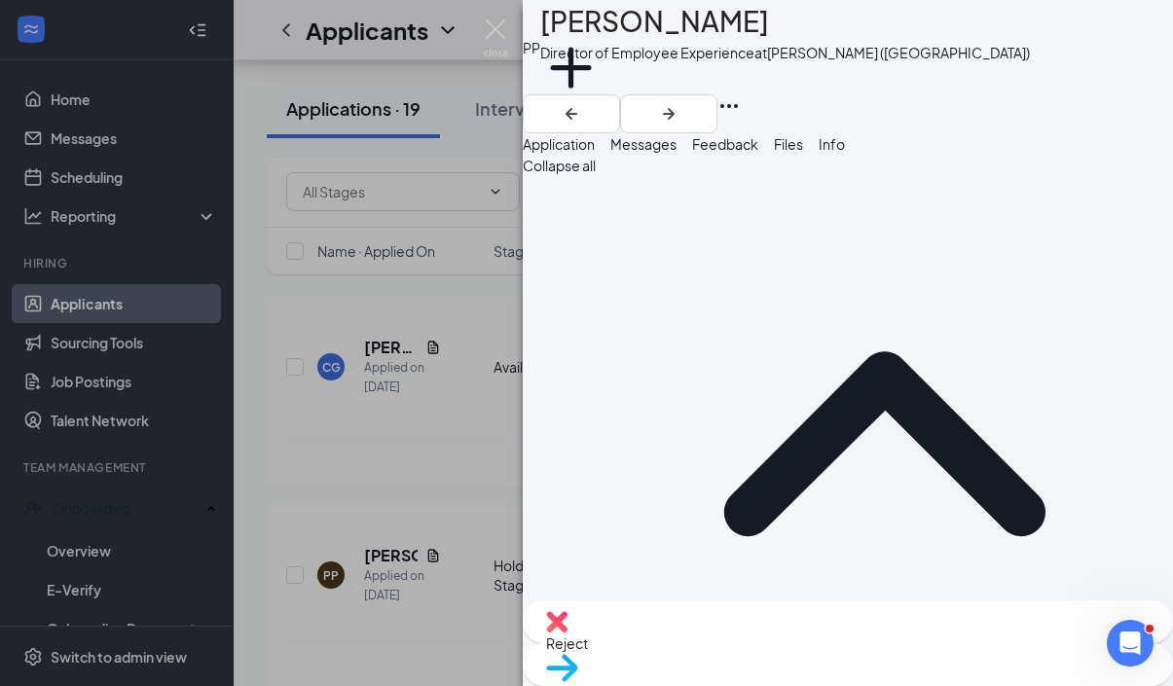
click at [760, 636] on div "Reject" at bounding box center [848, 621] width 650 height 43
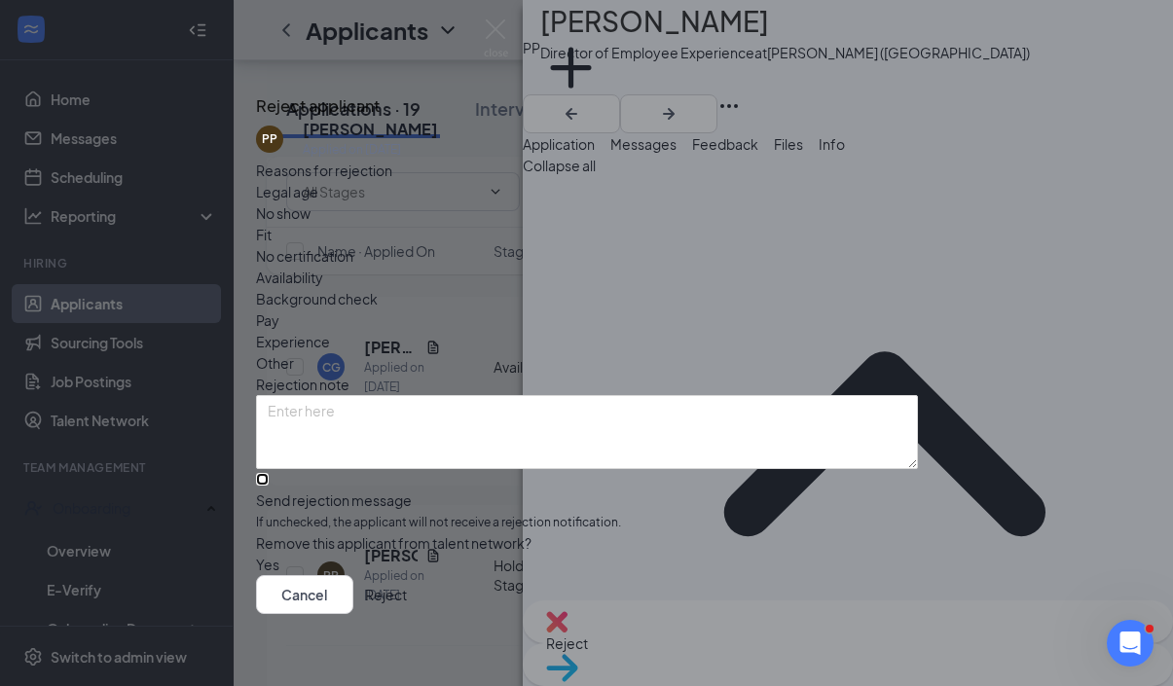
click at [269, 473] on input "Send rejection message If unchecked, the applicant will not receive a rejection…" at bounding box center [262, 479] width 13 height 13
checkbox input "true"
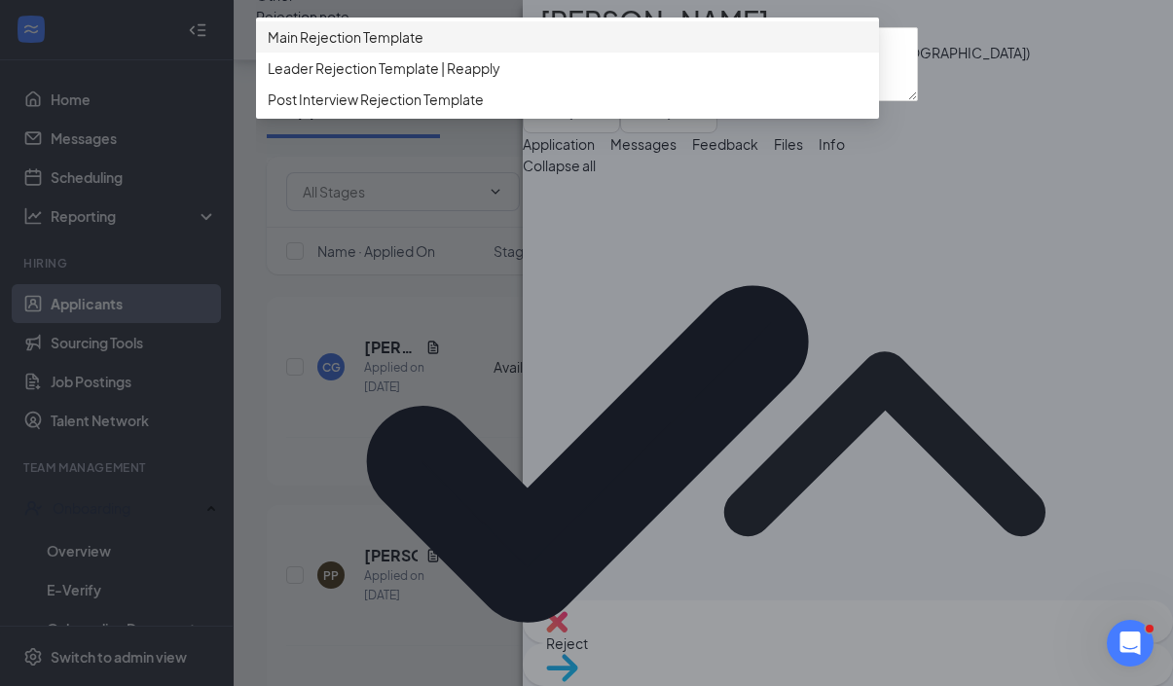
click at [497, 53] on div "Main Rejection Template" at bounding box center [567, 36] width 623 height 31
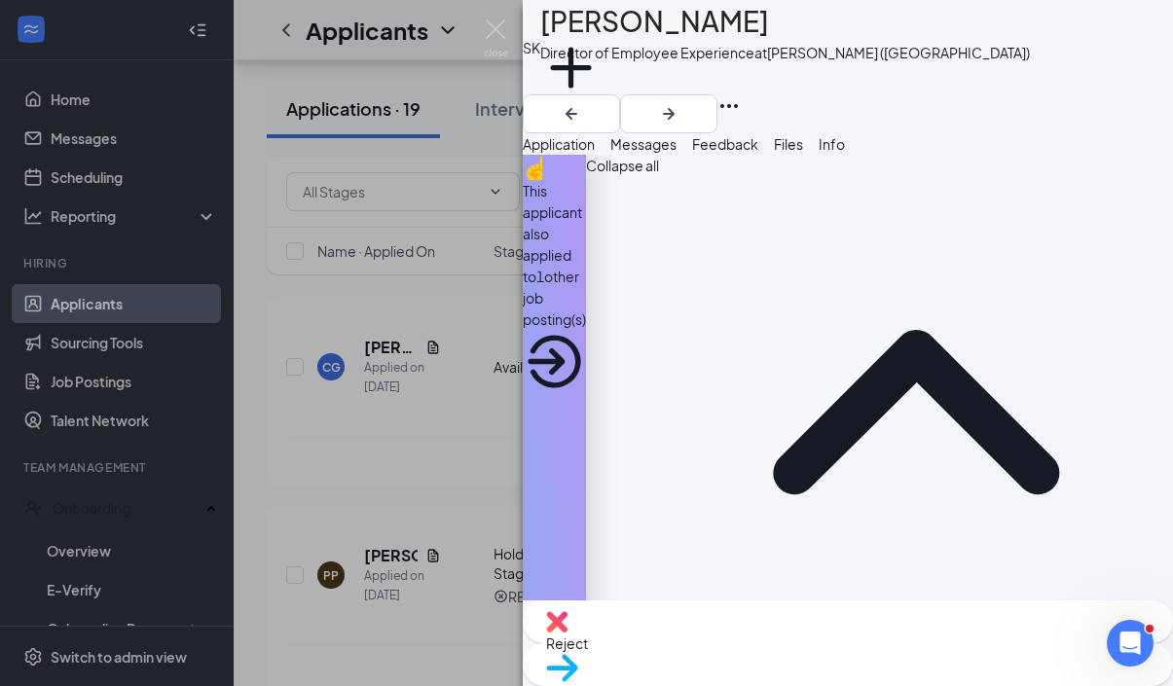
click at [588, 646] on span "Reject" at bounding box center [567, 643] width 42 height 18
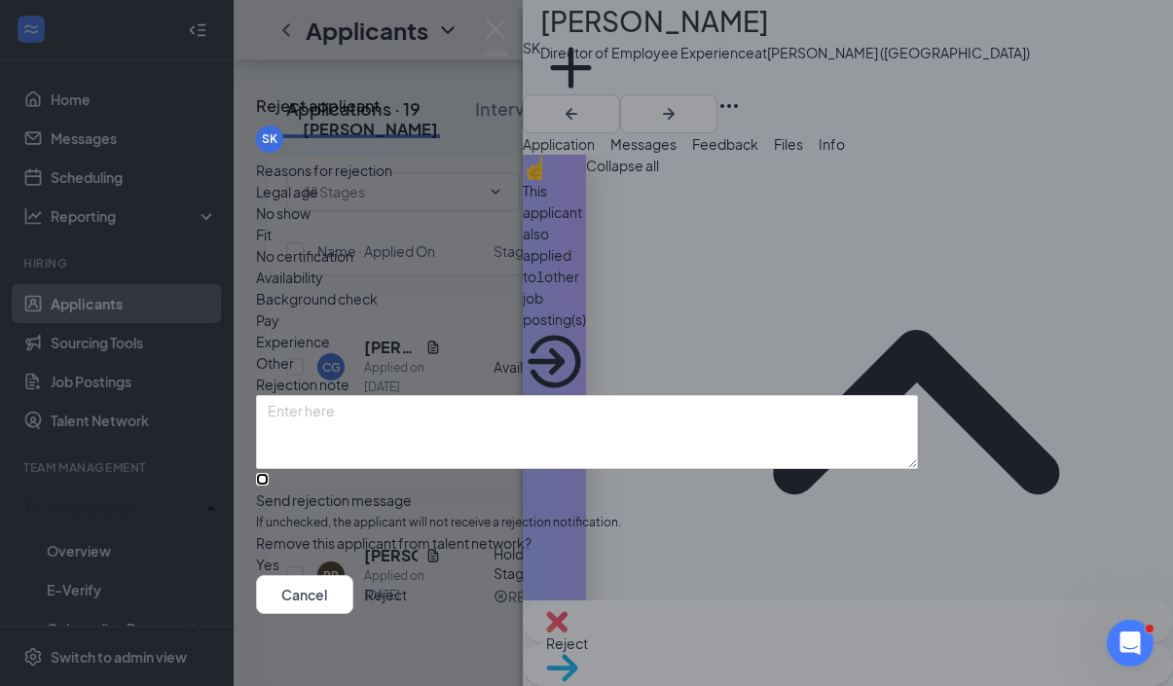
click at [269, 474] on input "Send rejection message If unchecked, the applicant will not receive a rejection…" at bounding box center [262, 479] width 13 height 13
checkbox input "true"
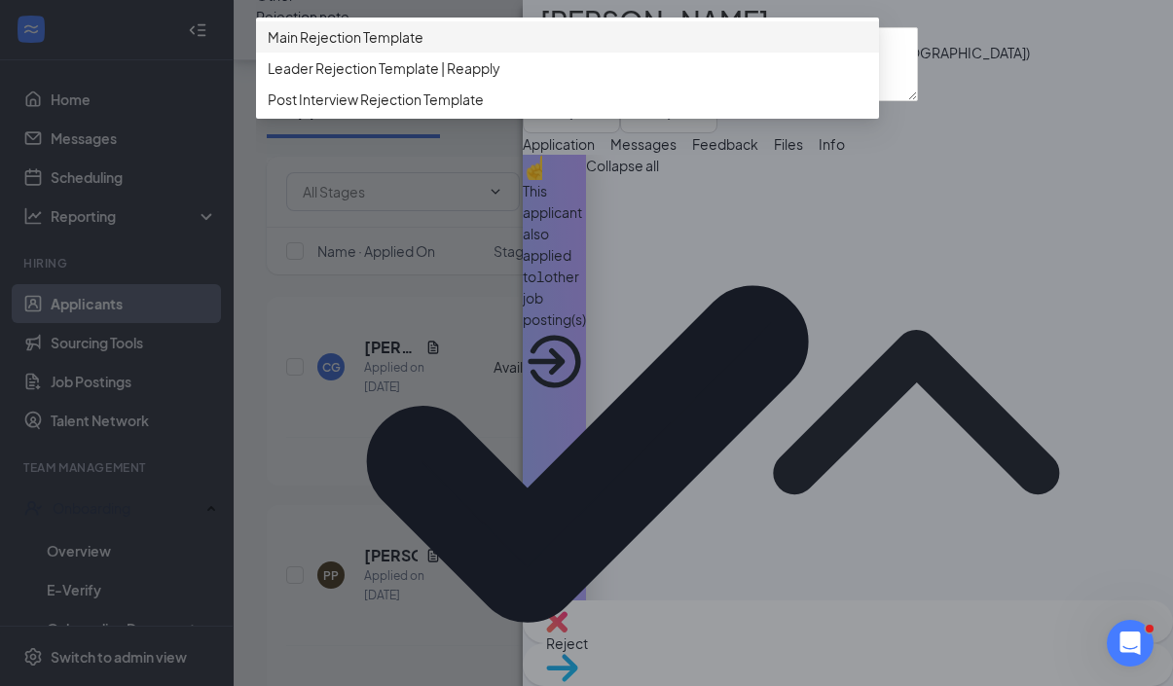
click at [624, 48] on span "Main Rejection Template" at bounding box center [567, 36] width 599 height 21
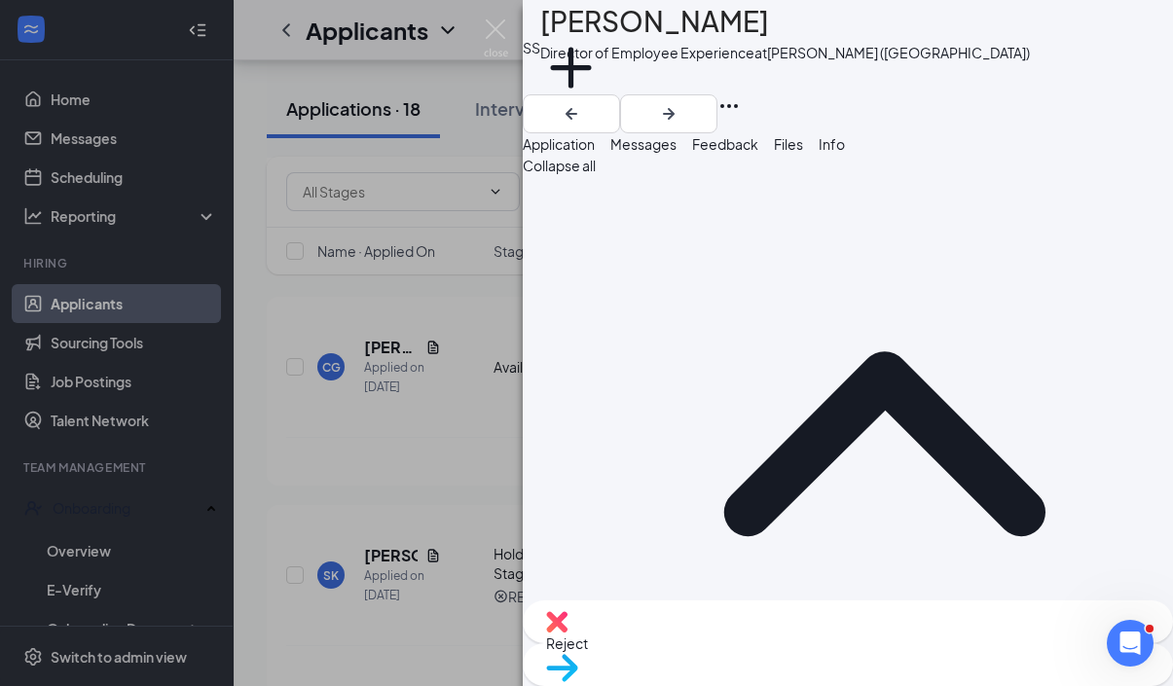
click at [567, 633] on img at bounding box center [556, 621] width 21 height 21
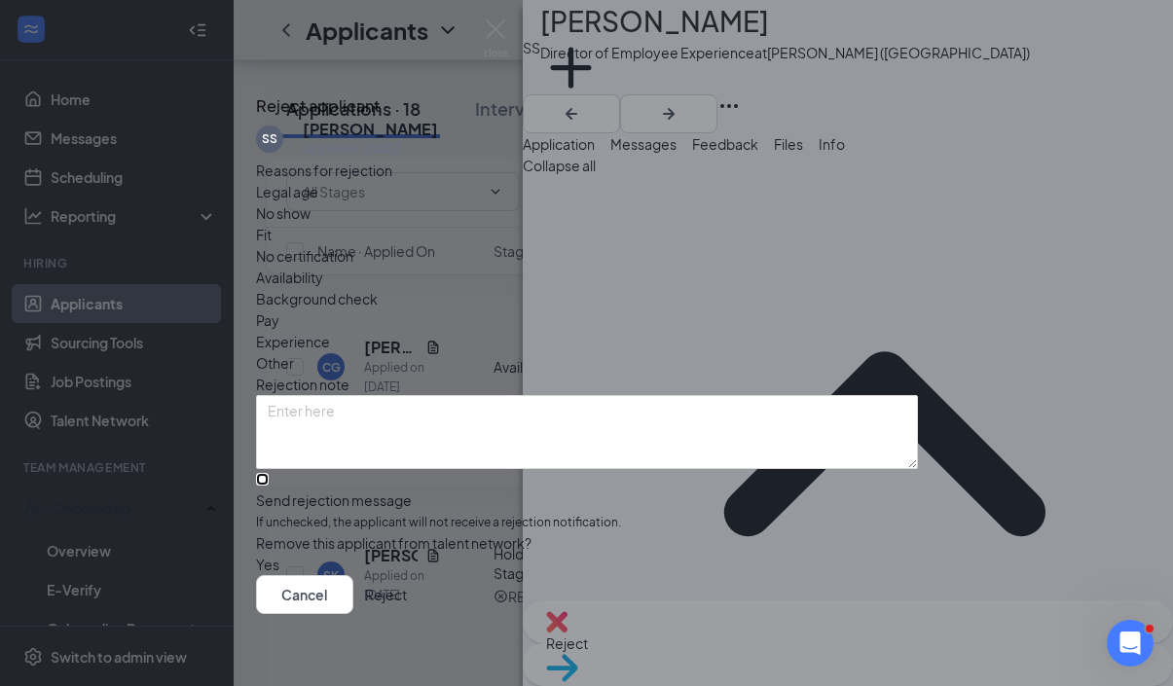
click at [269, 473] on input "Send rejection message If unchecked, the applicant will not receive a rejection…" at bounding box center [262, 479] width 13 height 13
checkbox input "true"
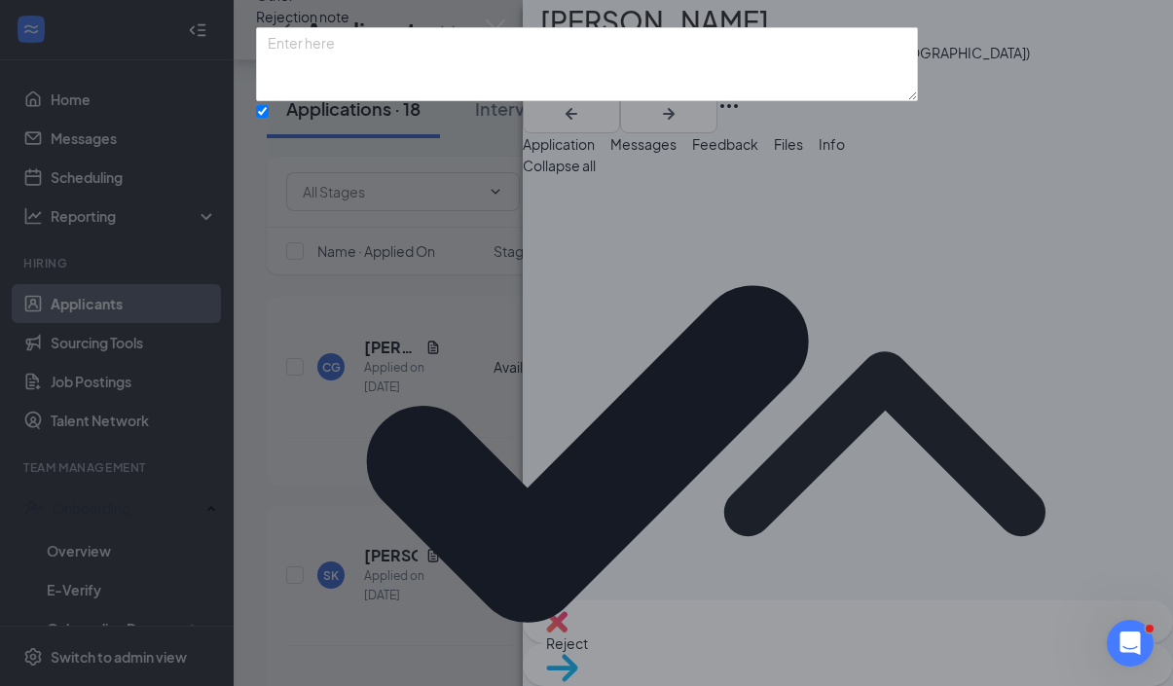
click at [476, 534] on div "Reasons for rejection Legal age No show Fit No certification Availability Backg…" at bounding box center [587, 368] width 662 height 1152
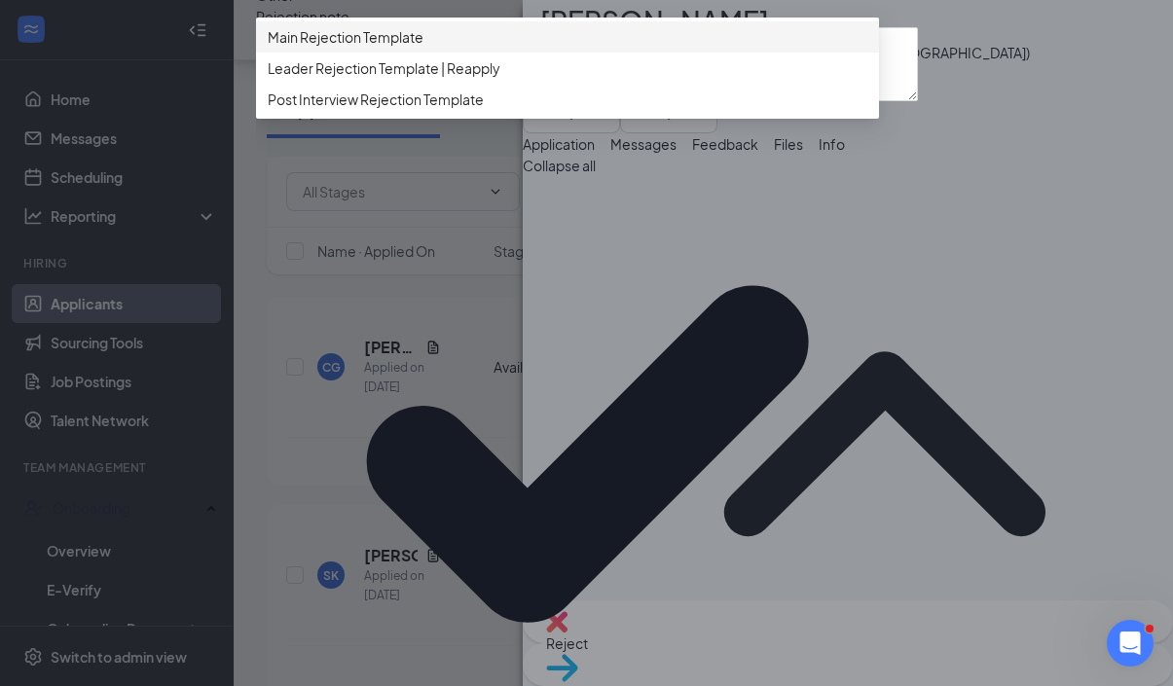
click at [473, 53] on div "Main Rejection Template" at bounding box center [567, 36] width 623 height 31
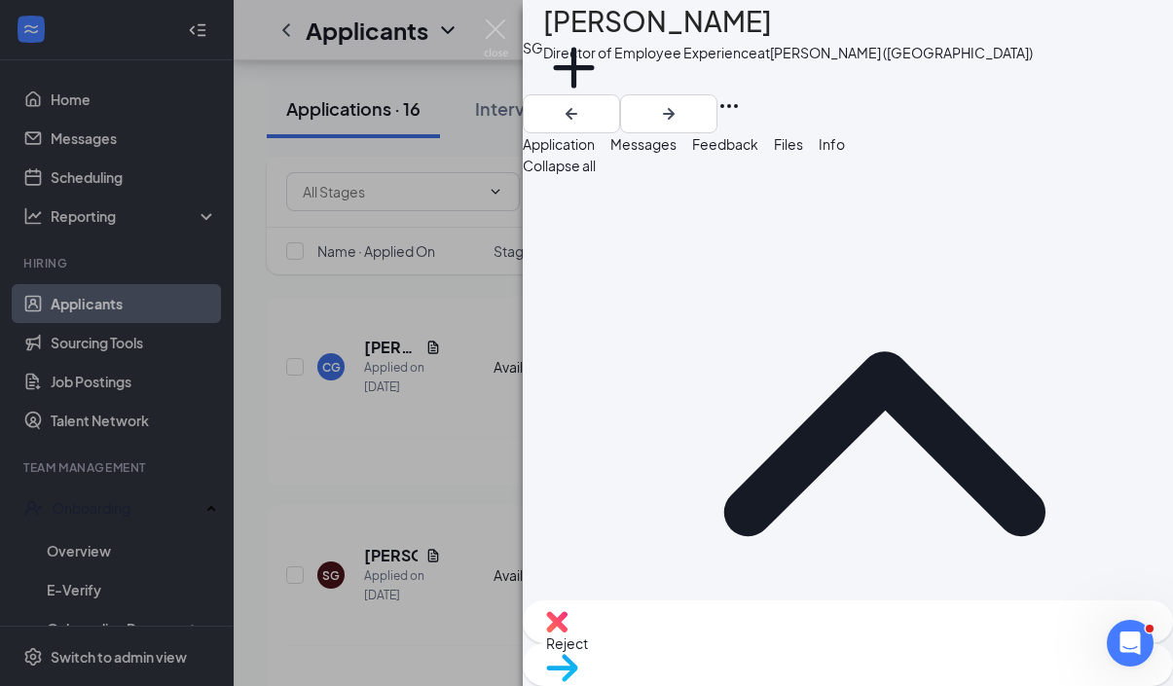
click at [588, 652] on span "Reject" at bounding box center [567, 643] width 42 height 18
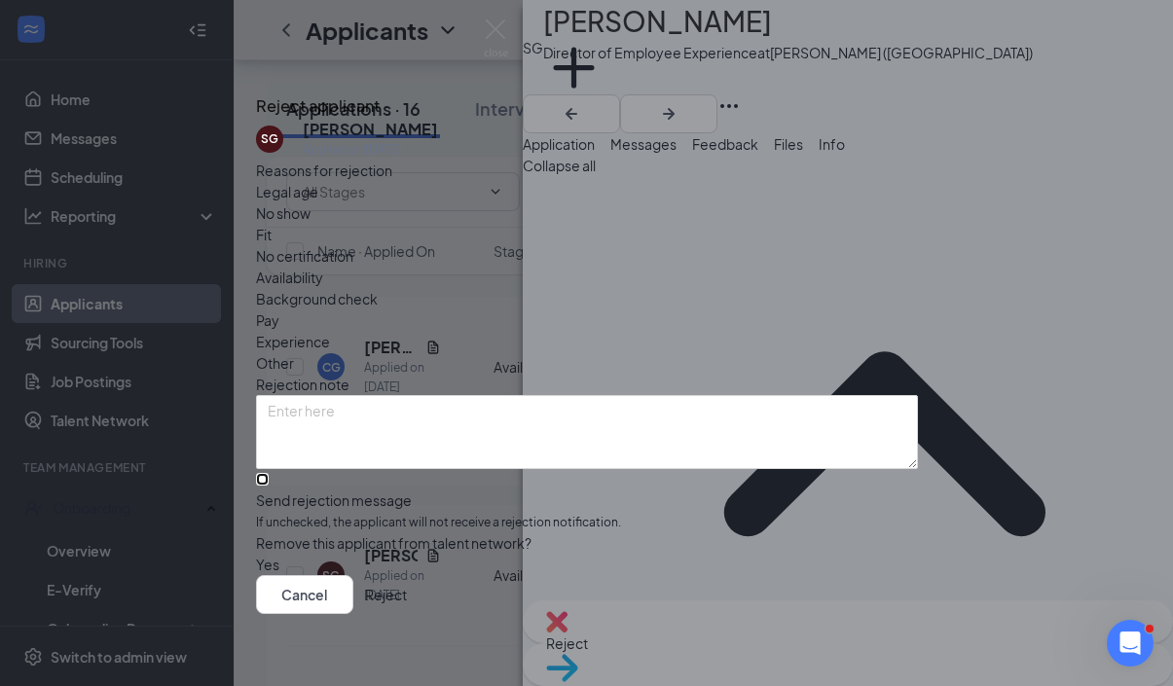
click at [269, 473] on input "Send rejection message If unchecked, the applicant will not receive a rejection…" at bounding box center [262, 479] width 13 height 13
checkbox input "true"
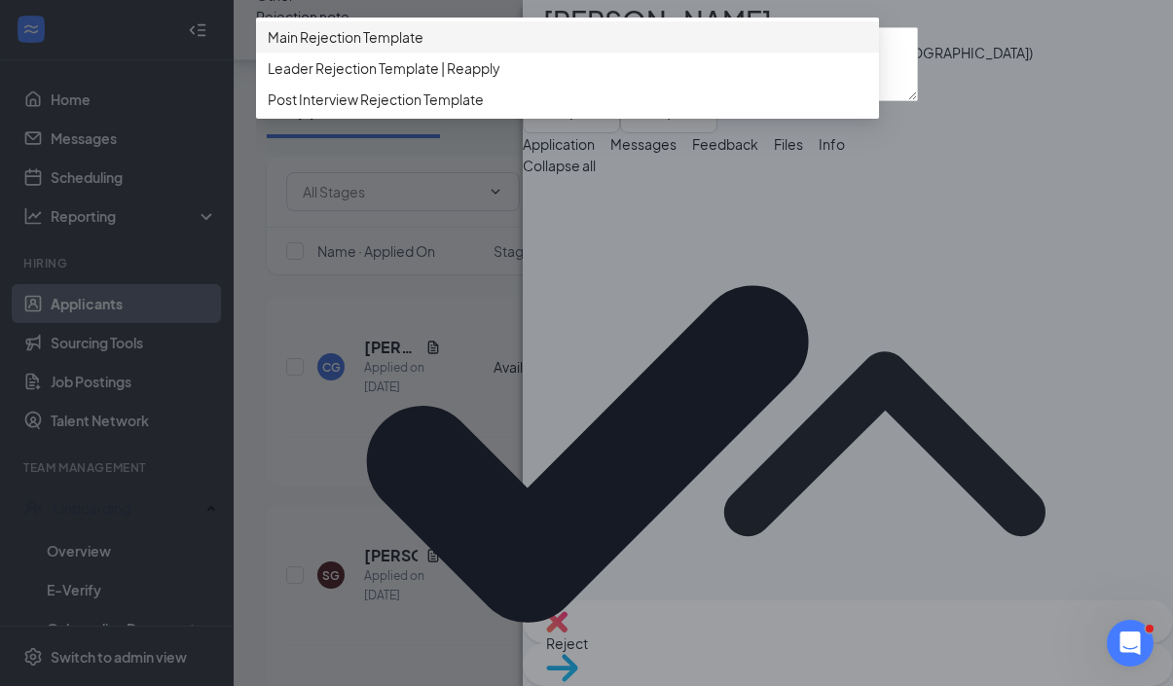
click at [452, 48] on span "Main Rejection Template" at bounding box center [567, 36] width 599 height 21
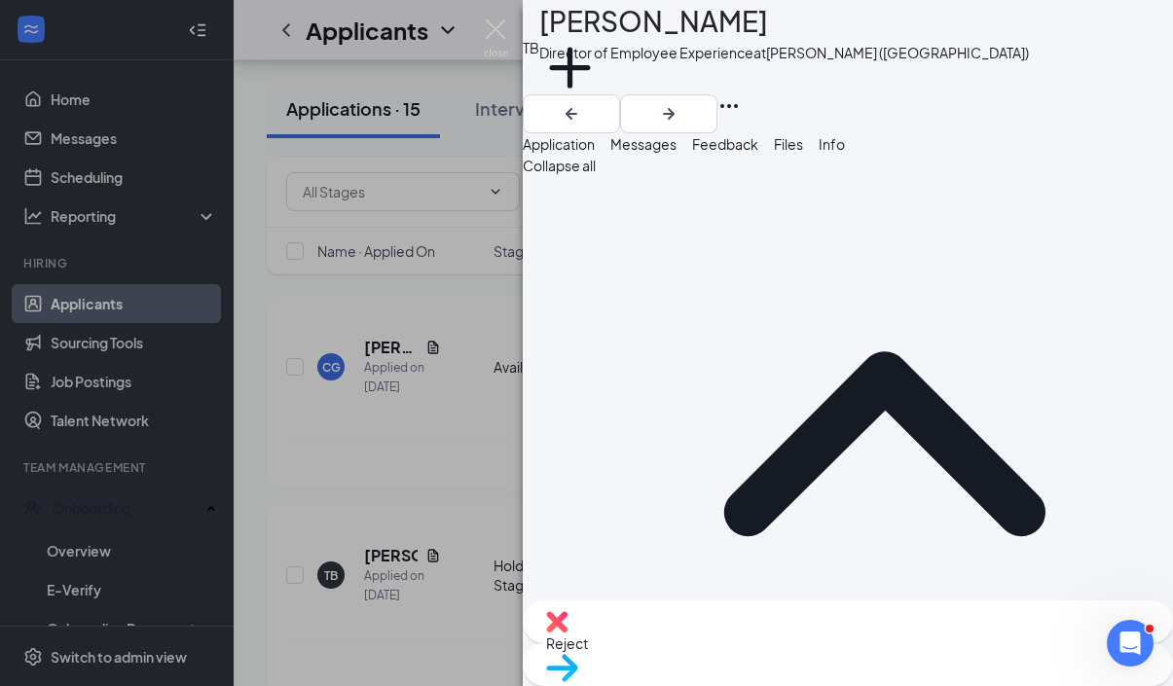
click at [588, 640] on span "Reject" at bounding box center [567, 643] width 42 height 18
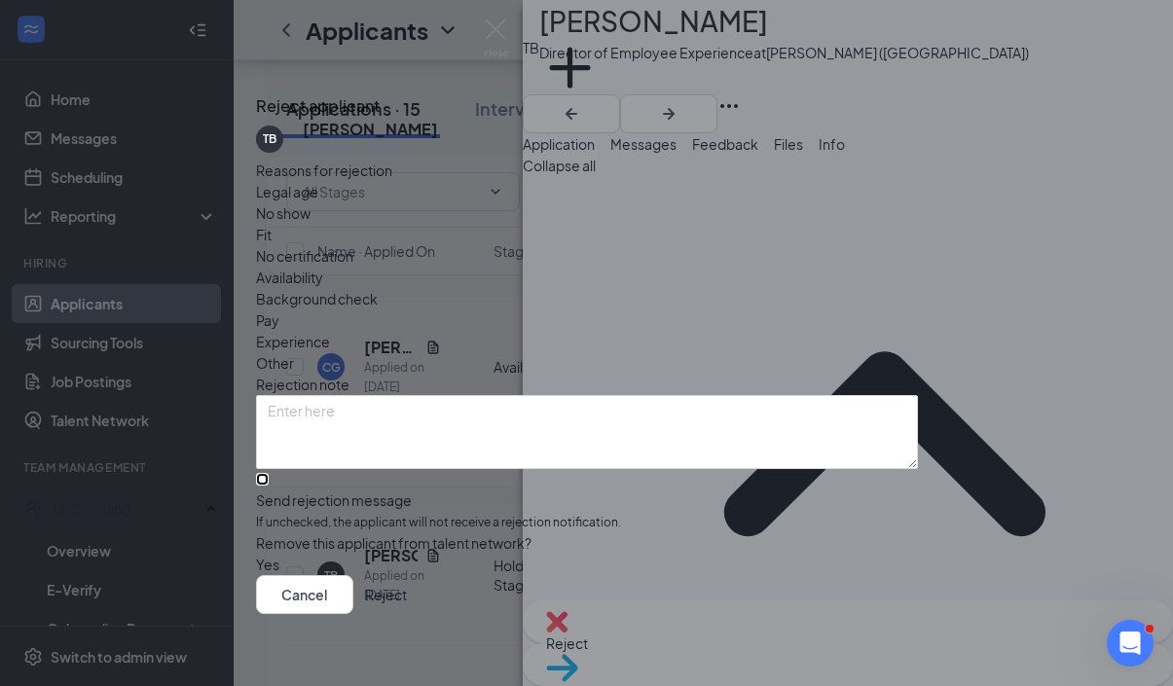
click at [269, 485] on input "Send rejection message If unchecked, the applicant will not receive a rejection…" at bounding box center [262, 479] width 13 height 13
checkbox input "true"
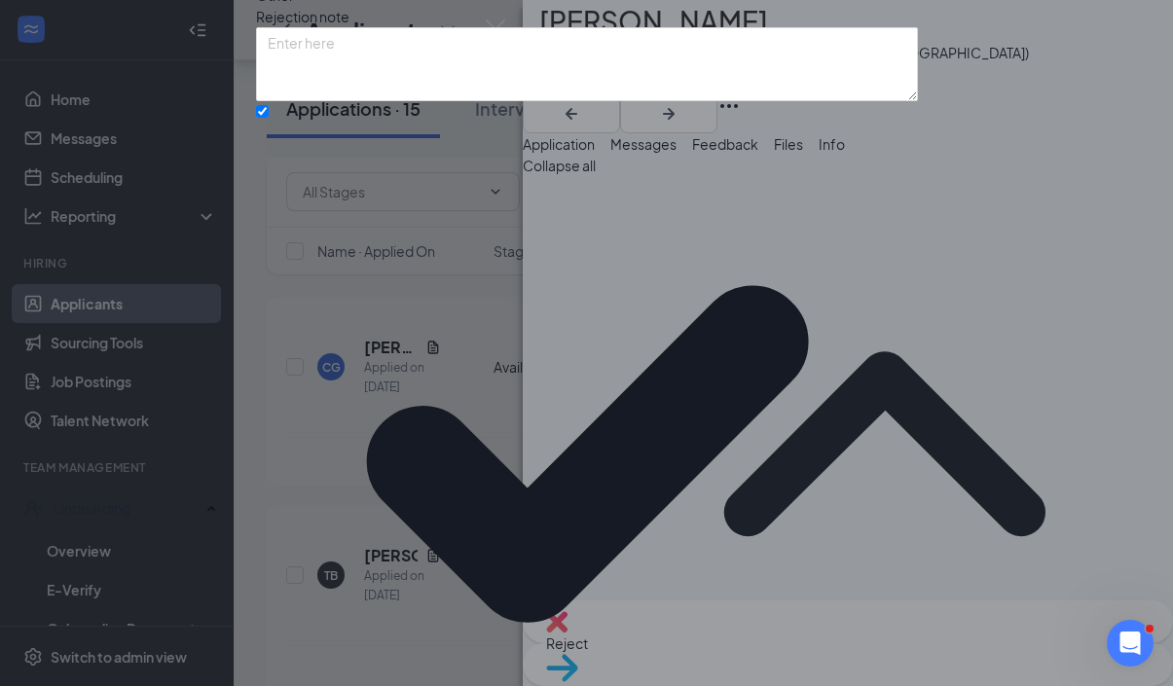
click at [622, 535] on div "Reasons for rejection Legal age No show Fit No certification Availability Backg…" at bounding box center [587, 368] width 662 height 1152
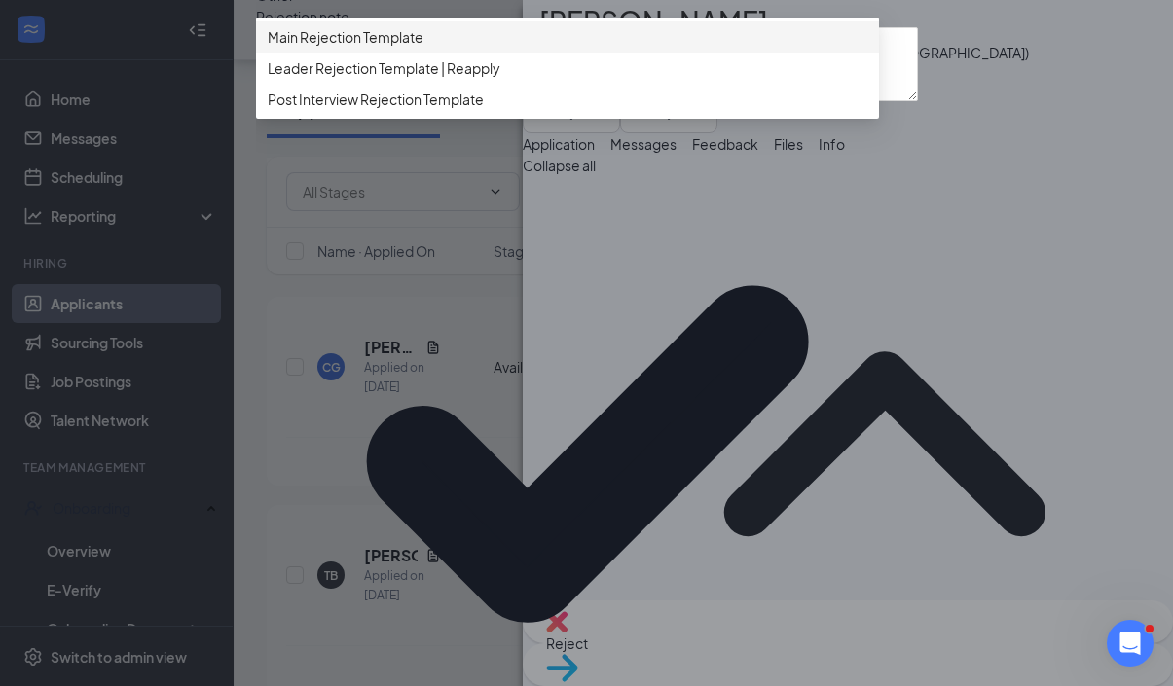
click at [651, 48] on span "Main Rejection Template" at bounding box center [567, 36] width 599 height 21
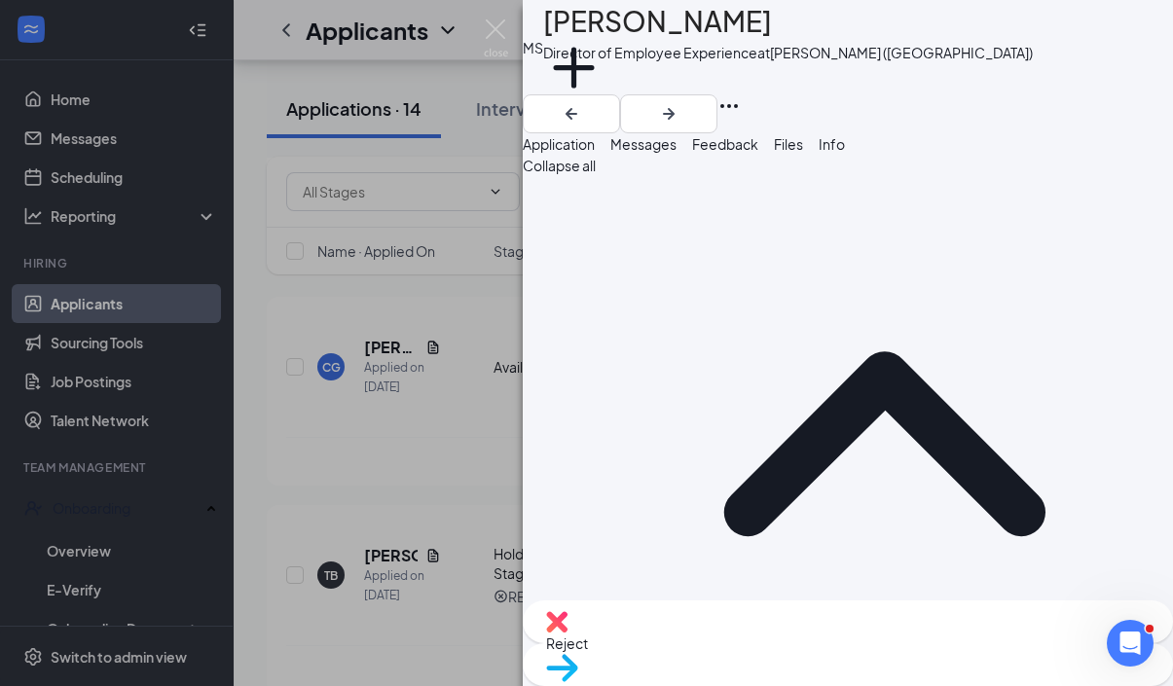
click at [733, 643] on div "Reject" at bounding box center [848, 621] width 650 height 43
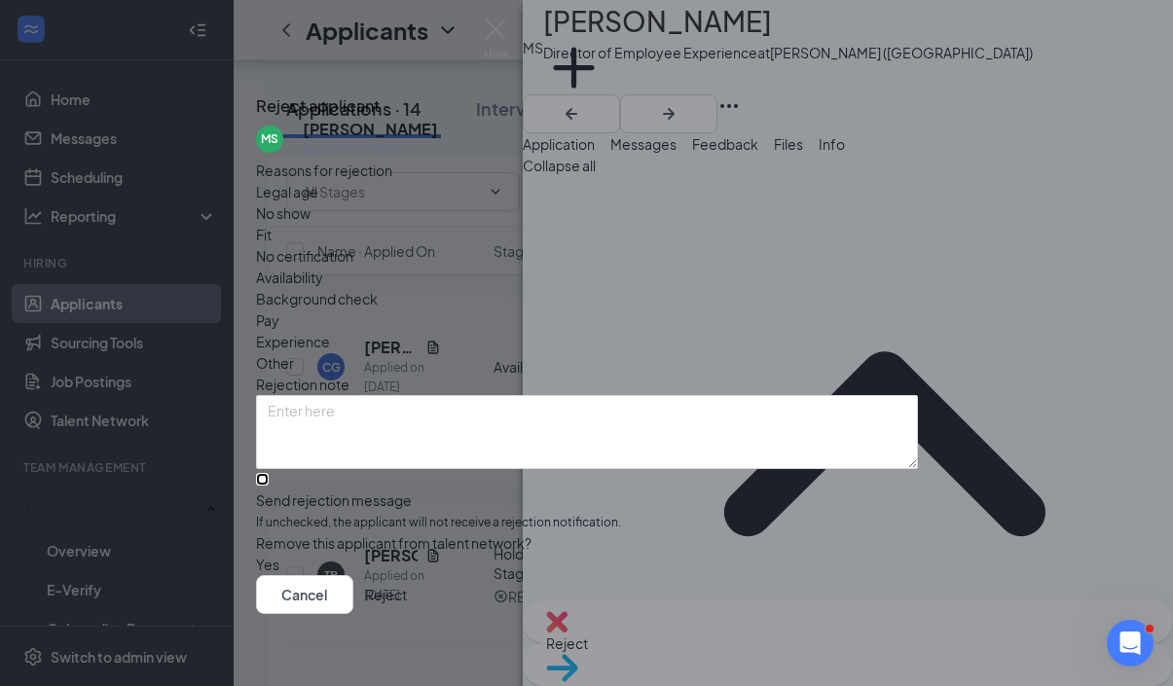
click at [269, 473] on input "Send rejection message If unchecked, the applicant will not receive a rejection…" at bounding box center [262, 479] width 13 height 13
checkbox input "true"
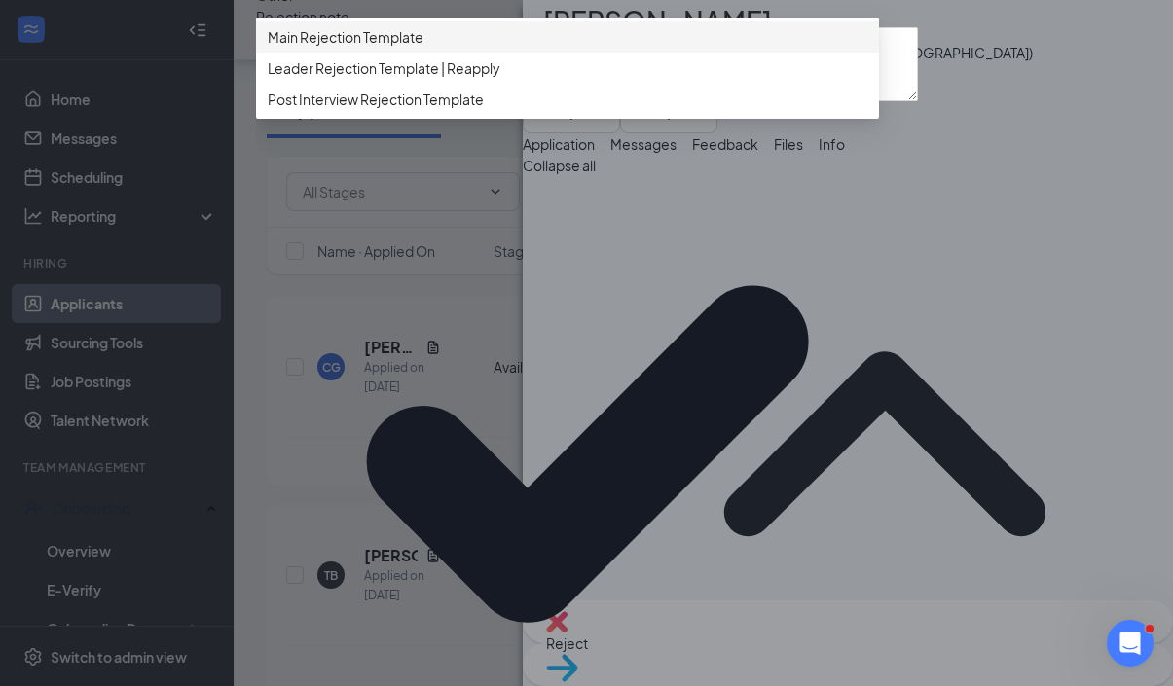
click at [677, 48] on span "Main Rejection Template" at bounding box center [567, 36] width 599 height 21
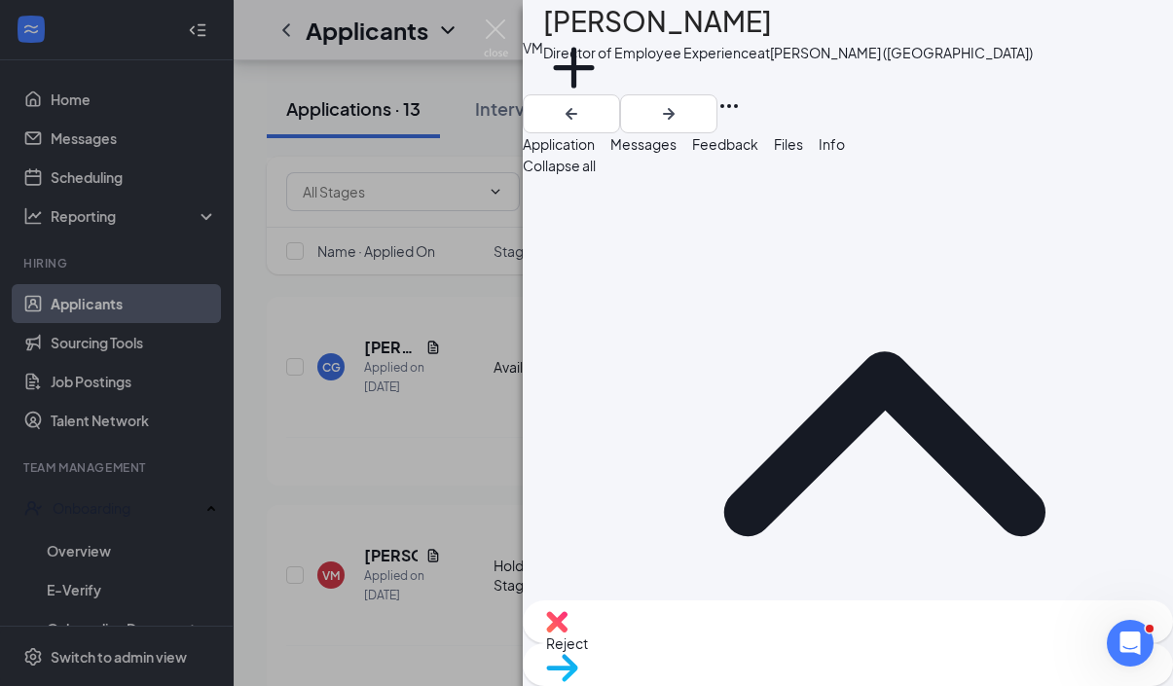
click at [588, 643] on span "Reject" at bounding box center [567, 643] width 42 height 18
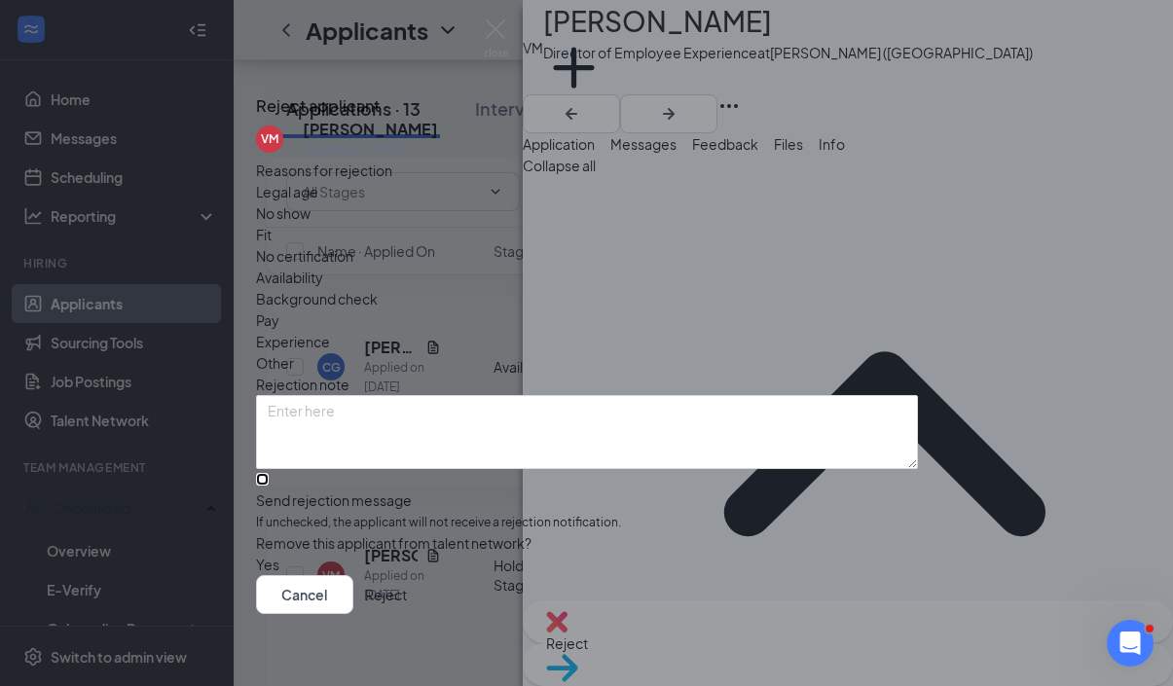
click at [269, 484] on input "Send rejection message If unchecked, the applicant will not receive a rejection…" at bounding box center [262, 479] width 13 height 13
checkbox input "true"
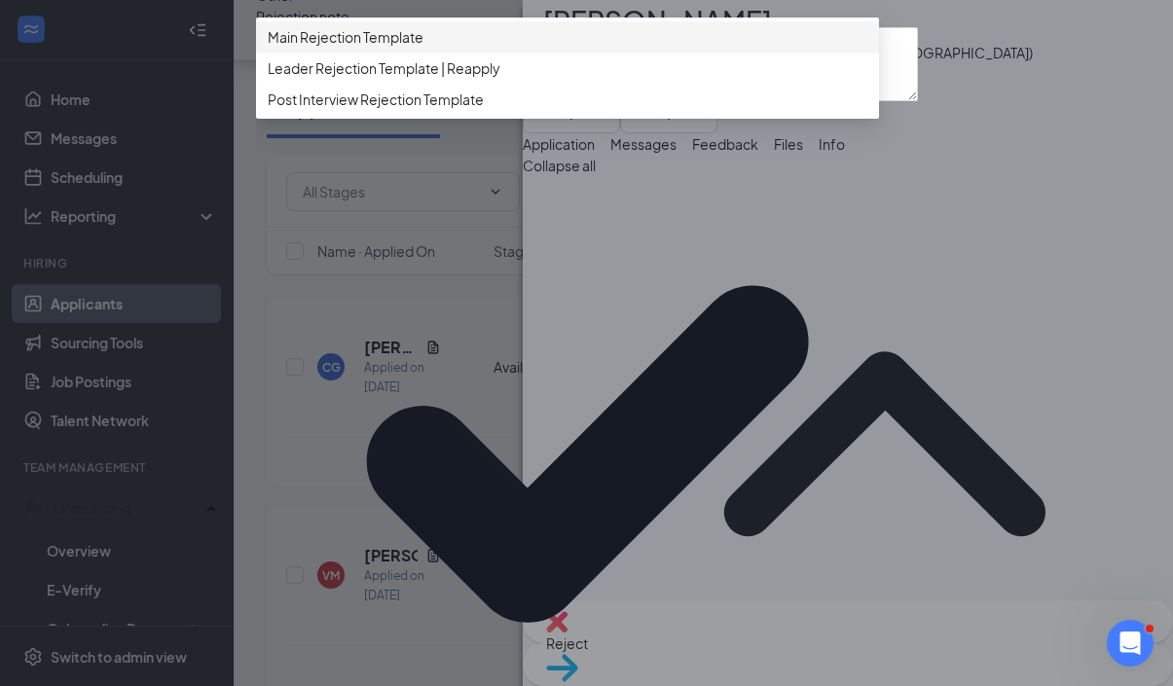
click at [741, 48] on span "Main Rejection Template" at bounding box center [567, 36] width 599 height 21
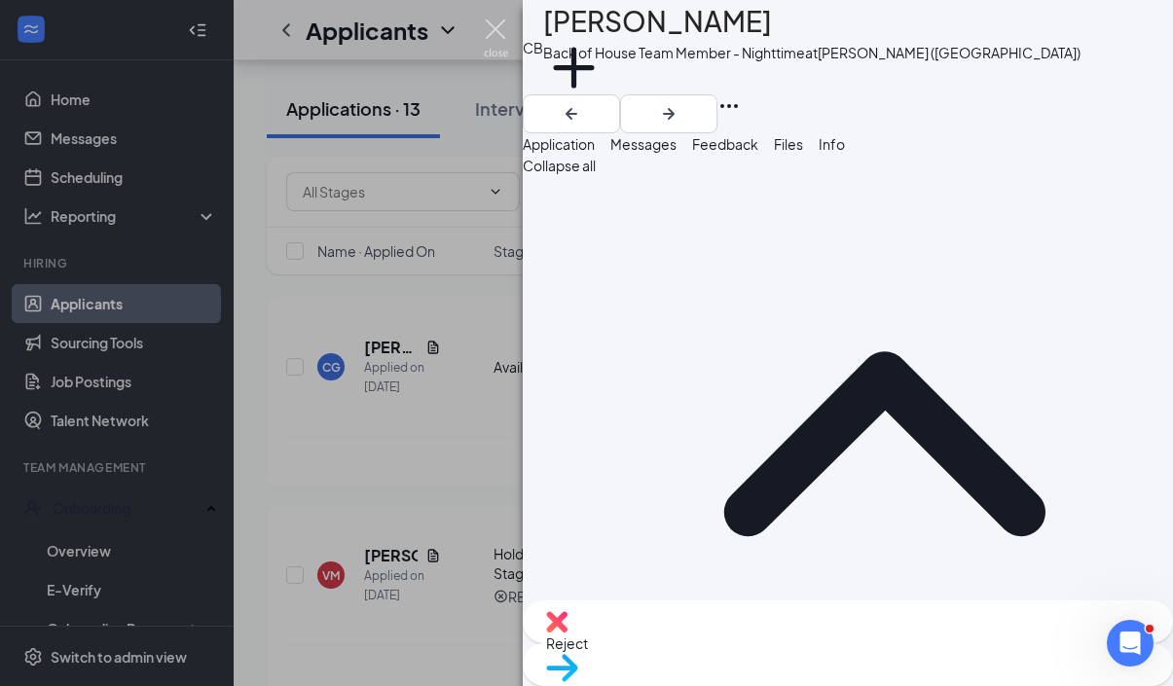
click at [496, 35] on img at bounding box center [496, 38] width 24 height 38
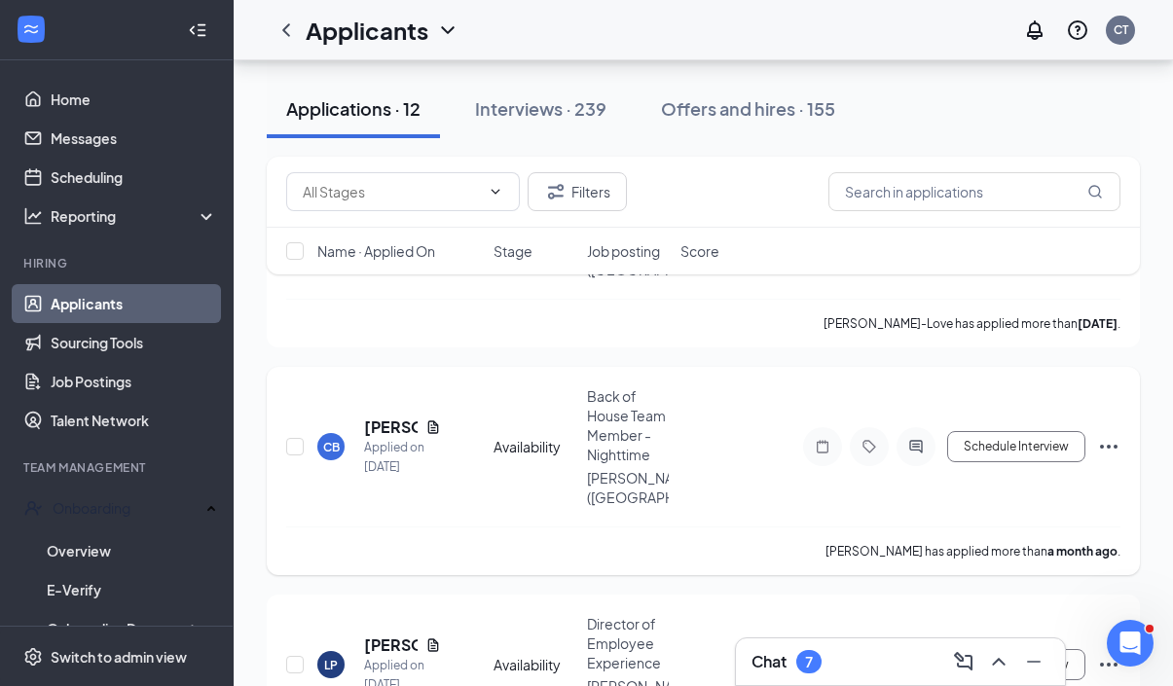
scroll to position [1637, 0]
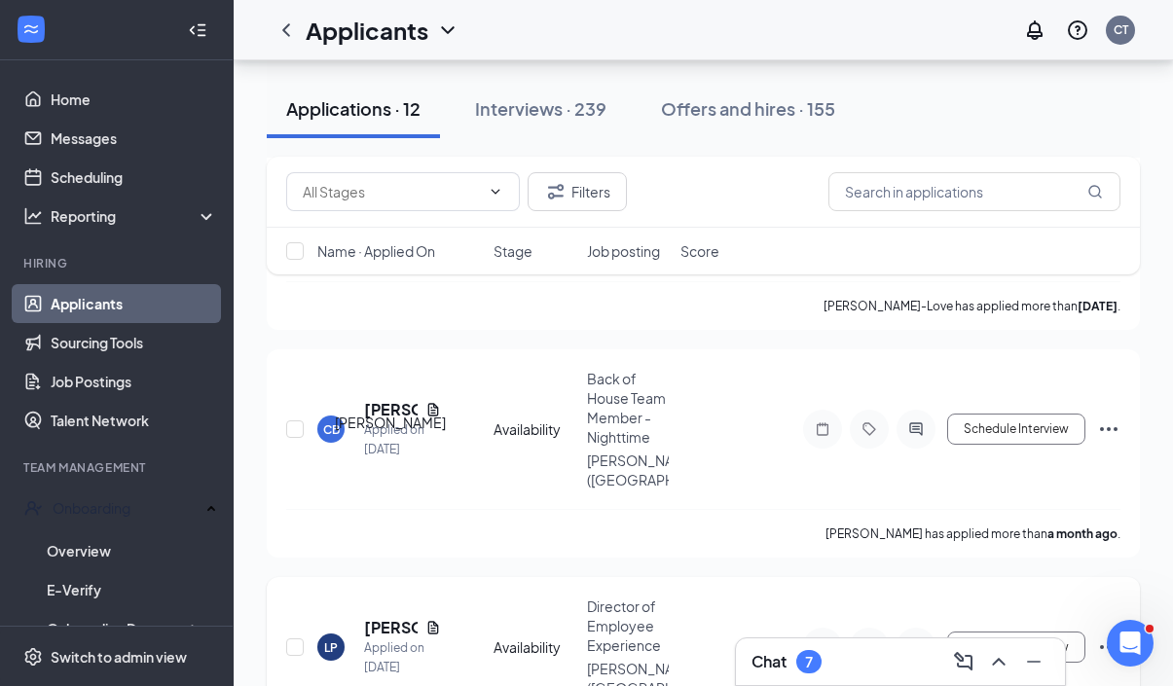
click at [373, 617] on h5 "[PERSON_NAME]" at bounding box center [391, 627] width 54 height 21
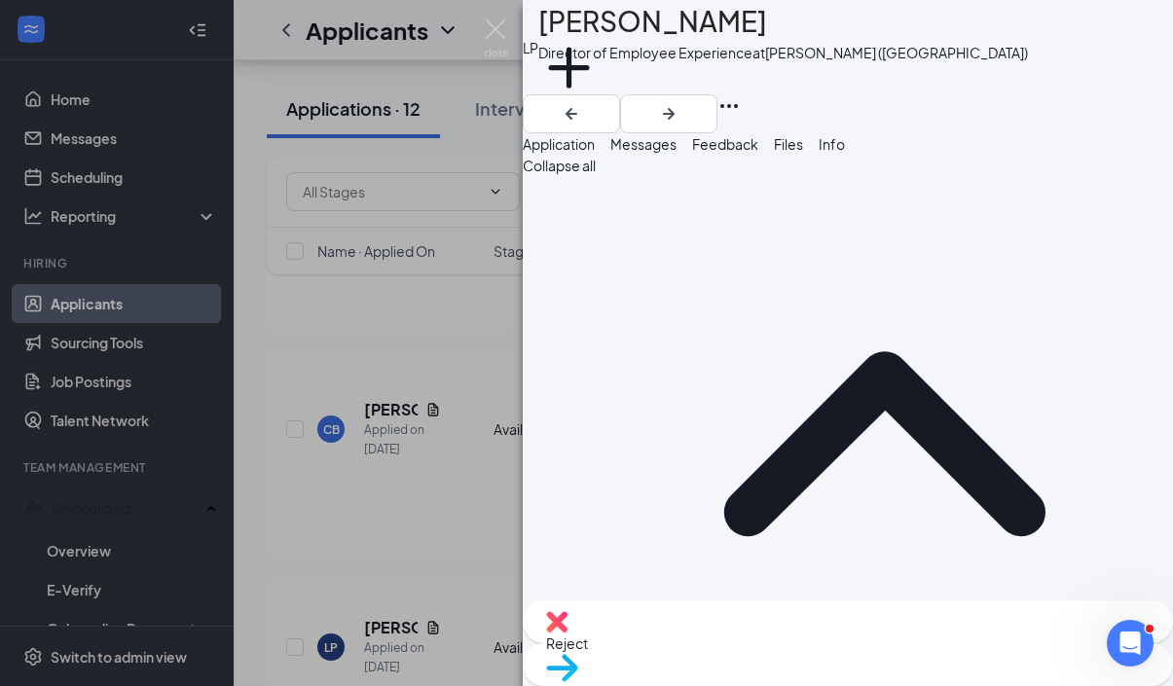
click at [567, 633] on img at bounding box center [556, 621] width 21 height 21
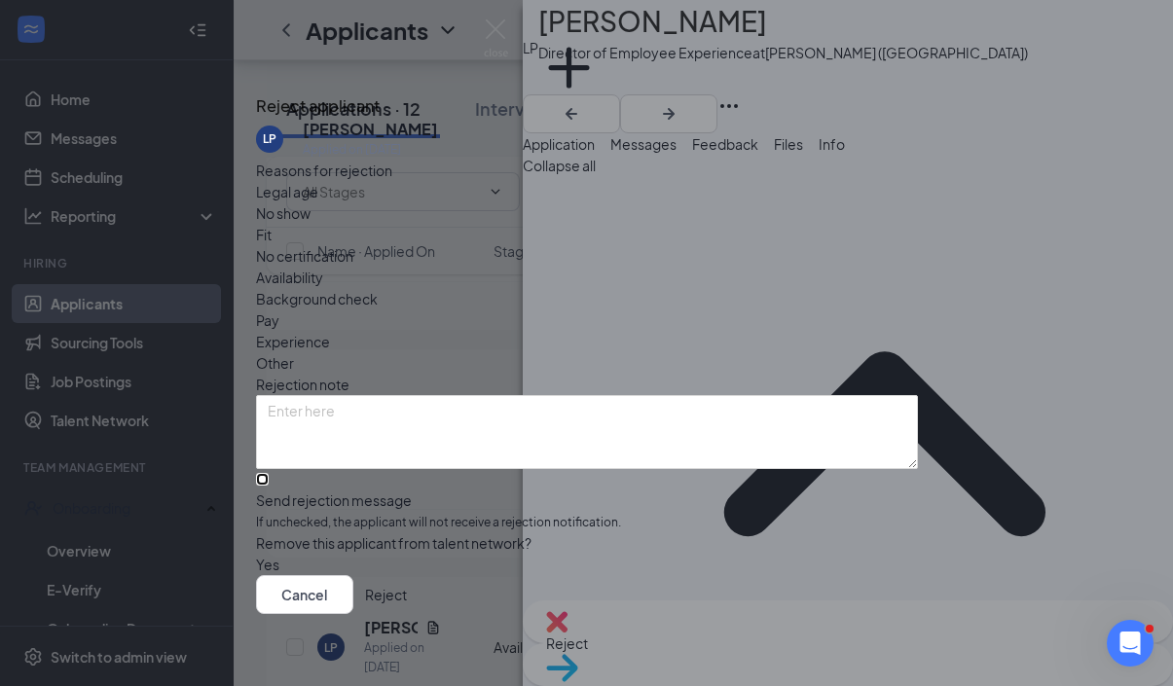
click at [269, 473] on input "Send rejection message If unchecked, the applicant will not receive a rejection…" at bounding box center [262, 479] width 13 height 13
checkbox input "true"
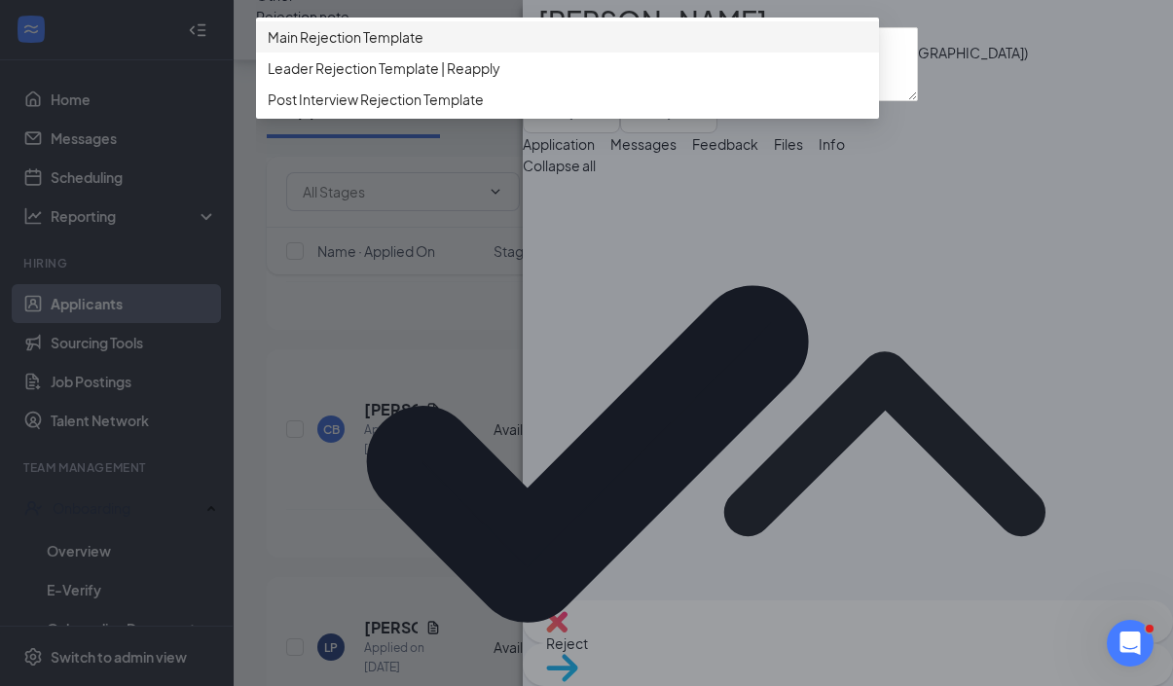
click at [469, 48] on span "Main Rejection Template" at bounding box center [567, 36] width 599 height 21
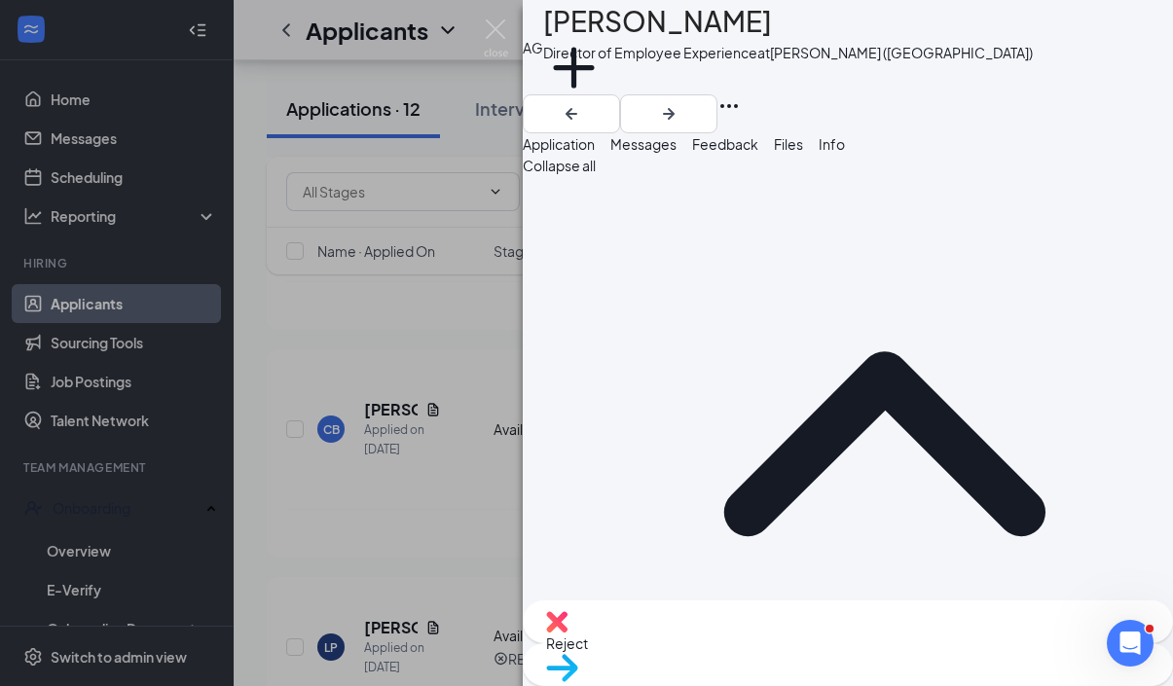
click at [735, 639] on div "Reject" at bounding box center [848, 621] width 650 height 43
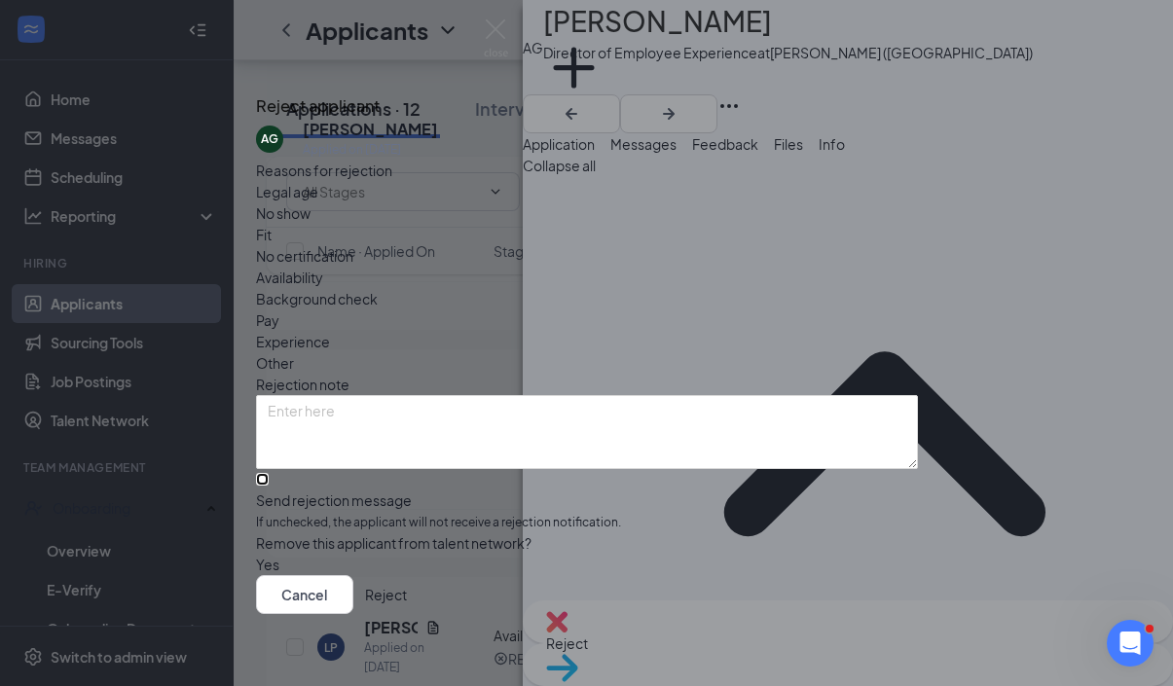
click at [269, 473] on input "Send rejection message If unchecked, the applicant will not receive a rejection…" at bounding box center [262, 479] width 13 height 13
checkbox input "true"
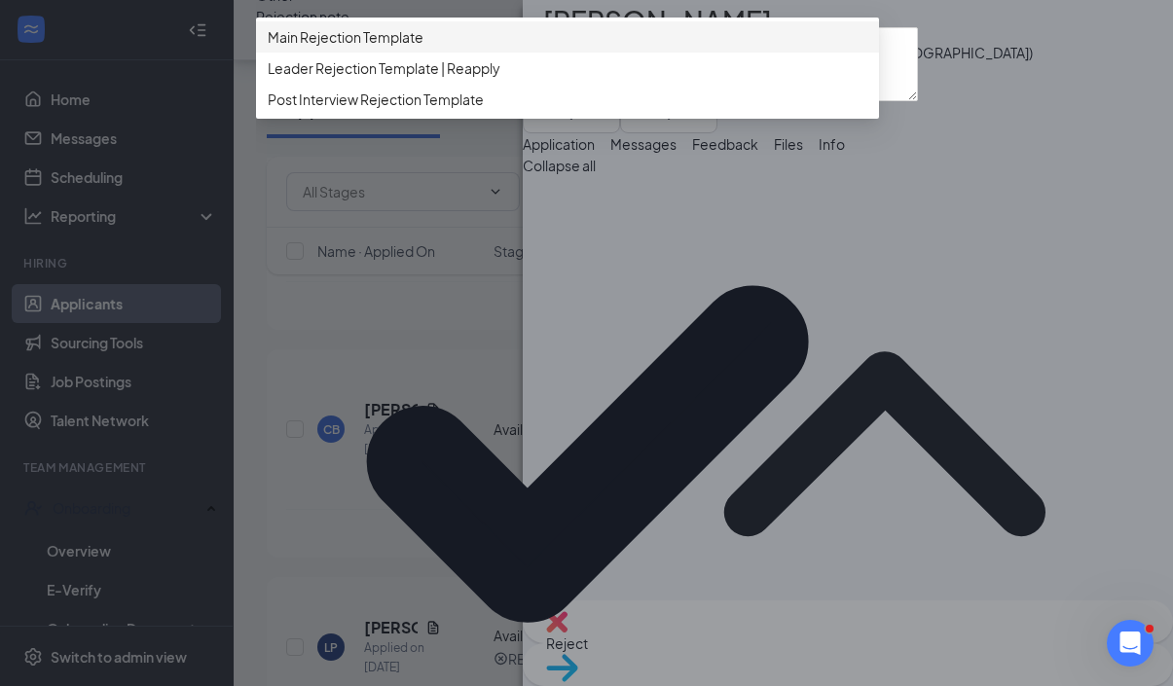
click at [503, 48] on span "Main Rejection Template" at bounding box center [567, 36] width 599 height 21
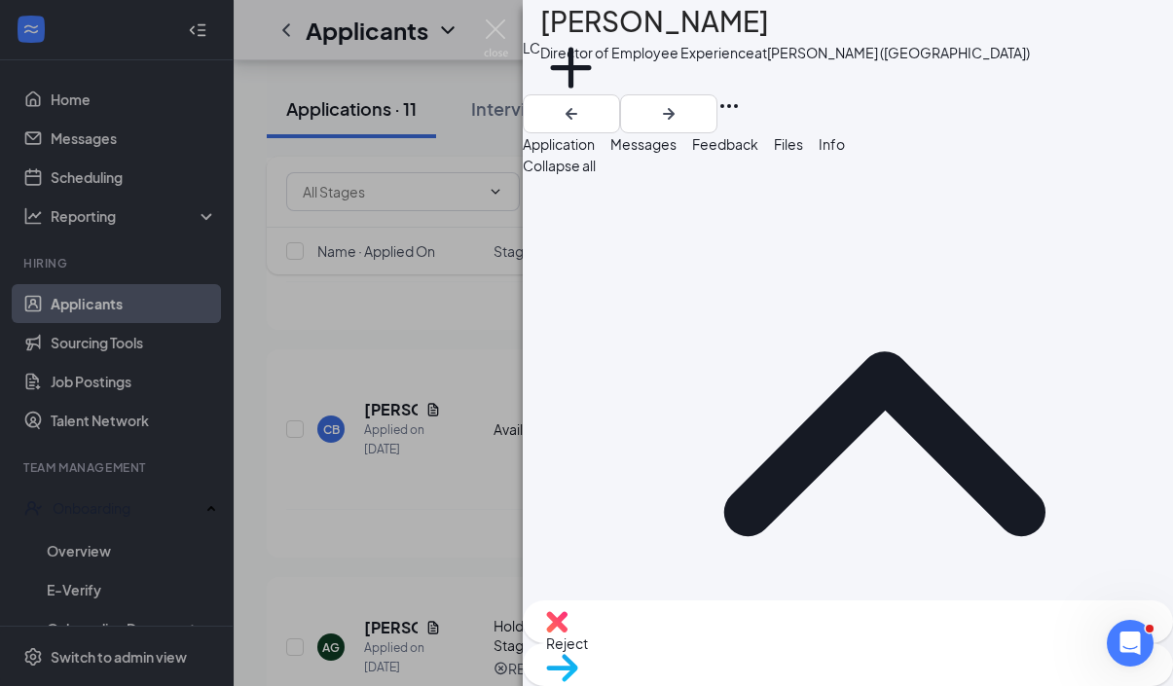
click at [588, 652] on span "Reject" at bounding box center [567, 643] width 42 height 18
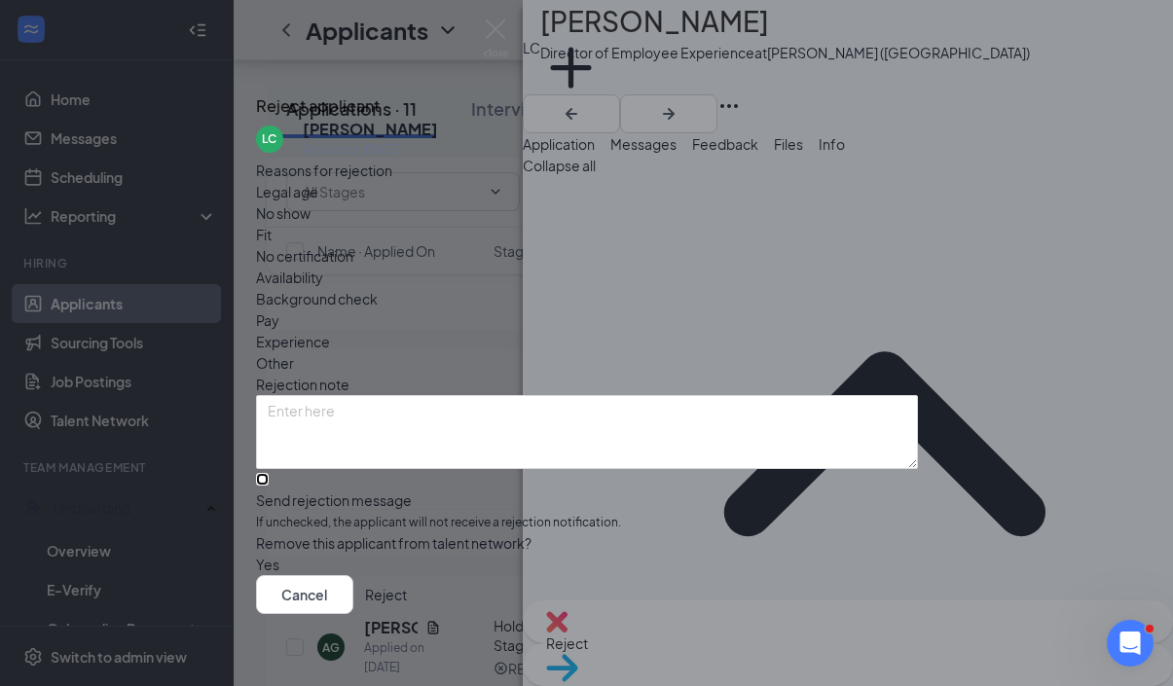
click at [269, 473] on input "Send rejection message If unchecked, the applicant will not receive a rejection…" at bounding box center [262, 479] width 13 height 13
checkbox input "true"
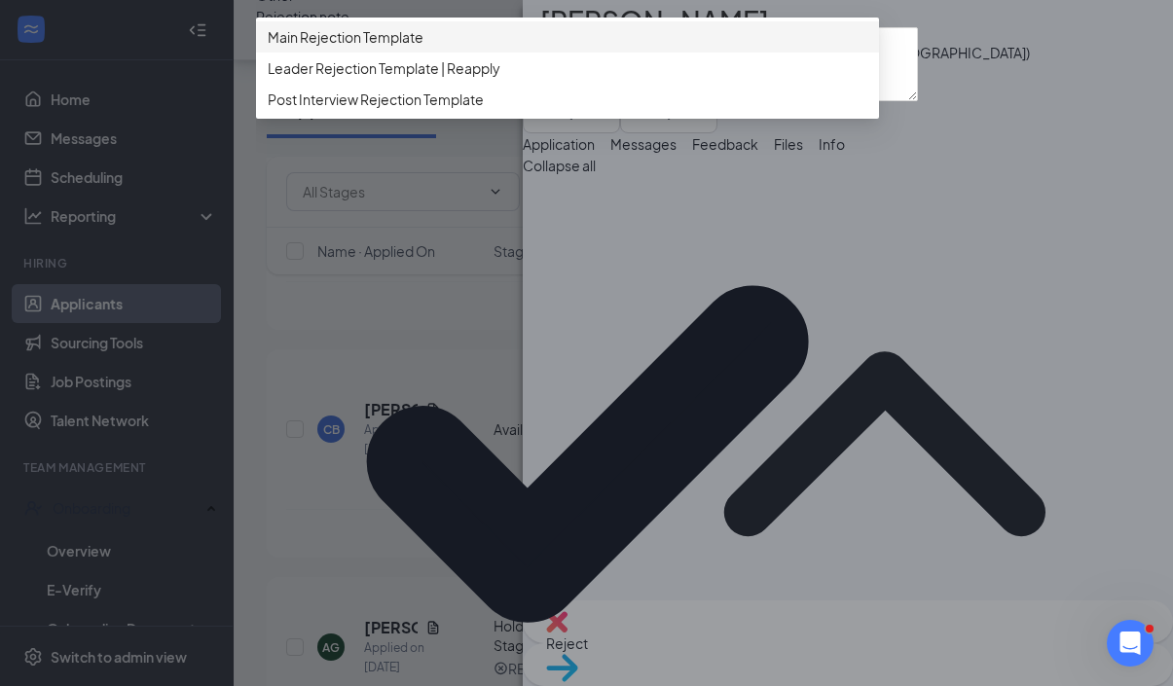
click at [592, 48] on span "Main Rejection Template" at bounding box center [567, 36] width 599 height 21
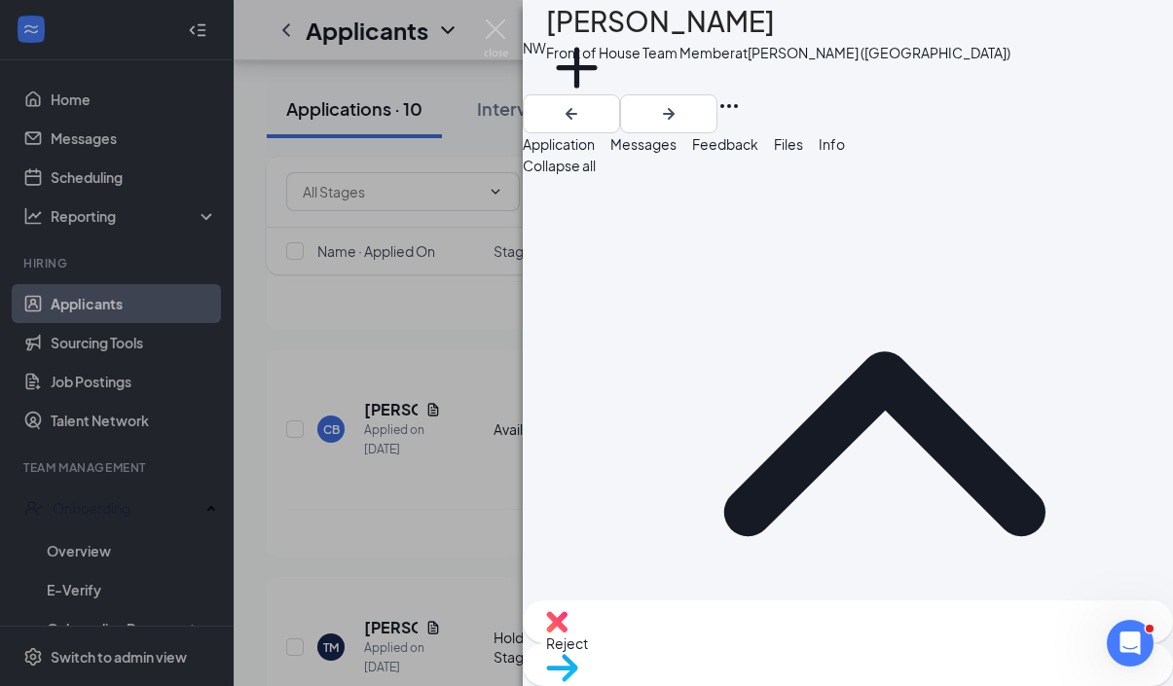
click at [504, 38] on img at bounding box center [496, 38] width 24 height 38
click at [498, 36] on img at bounding box center [496, 38] width 24 height 38
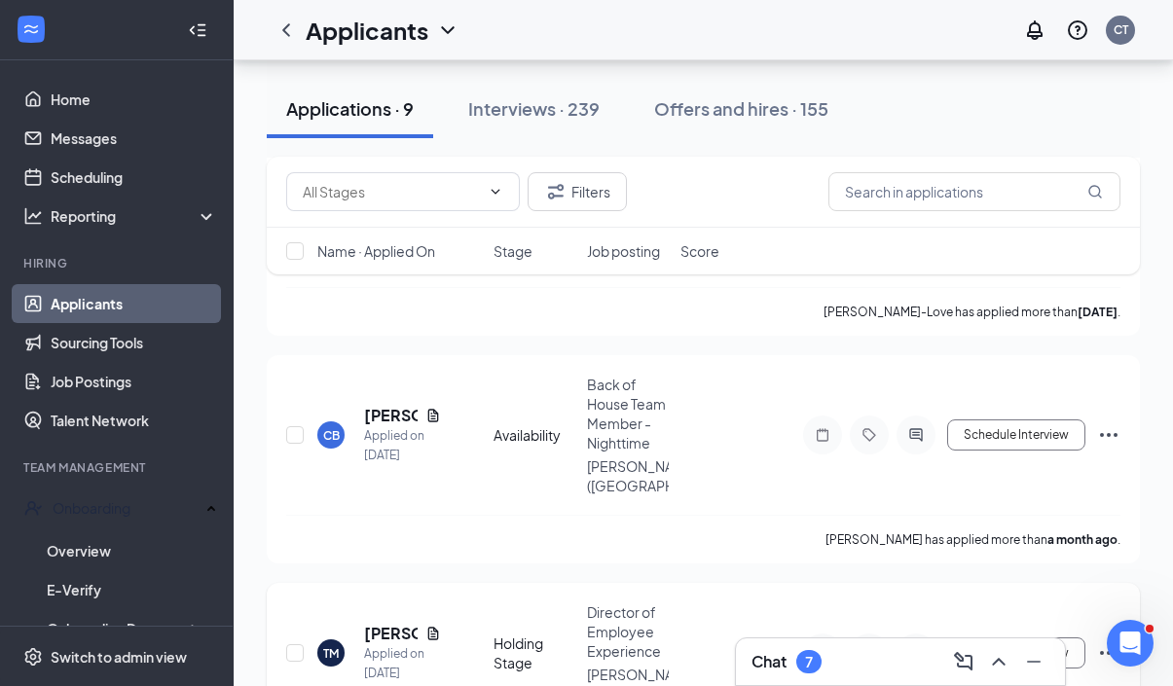
scroll to position [1685, 0]
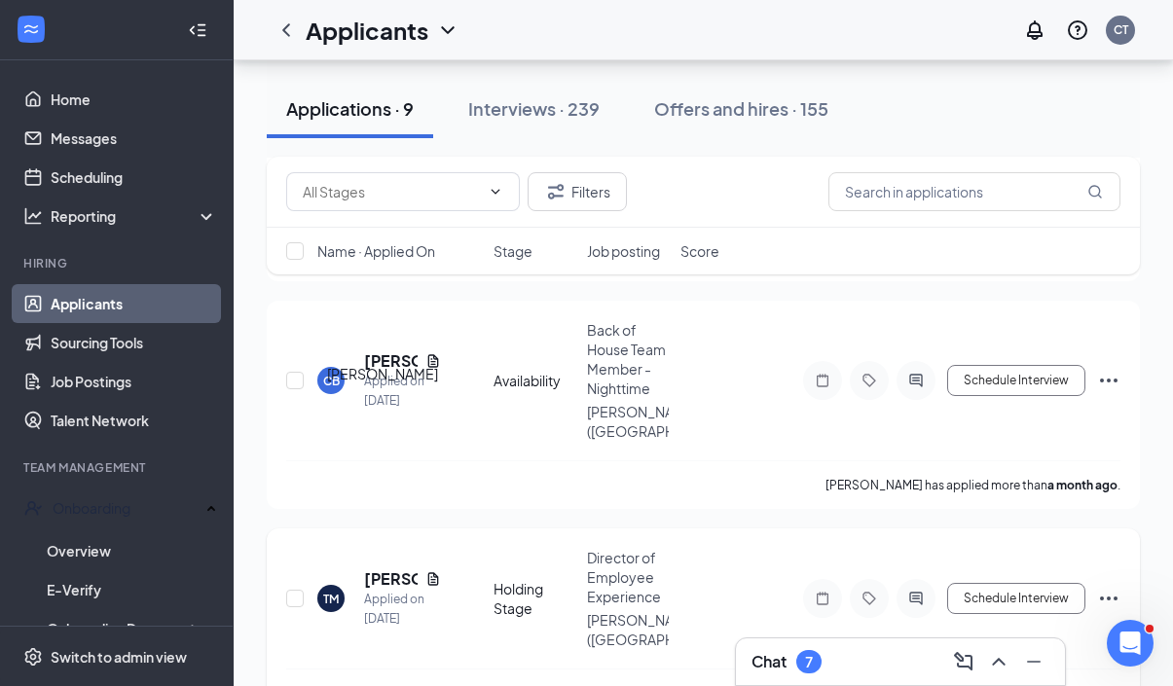
click at [378, 568] on h5 "[PERSON_NAME]" at bounding box center [391, 578] width 54 height 21
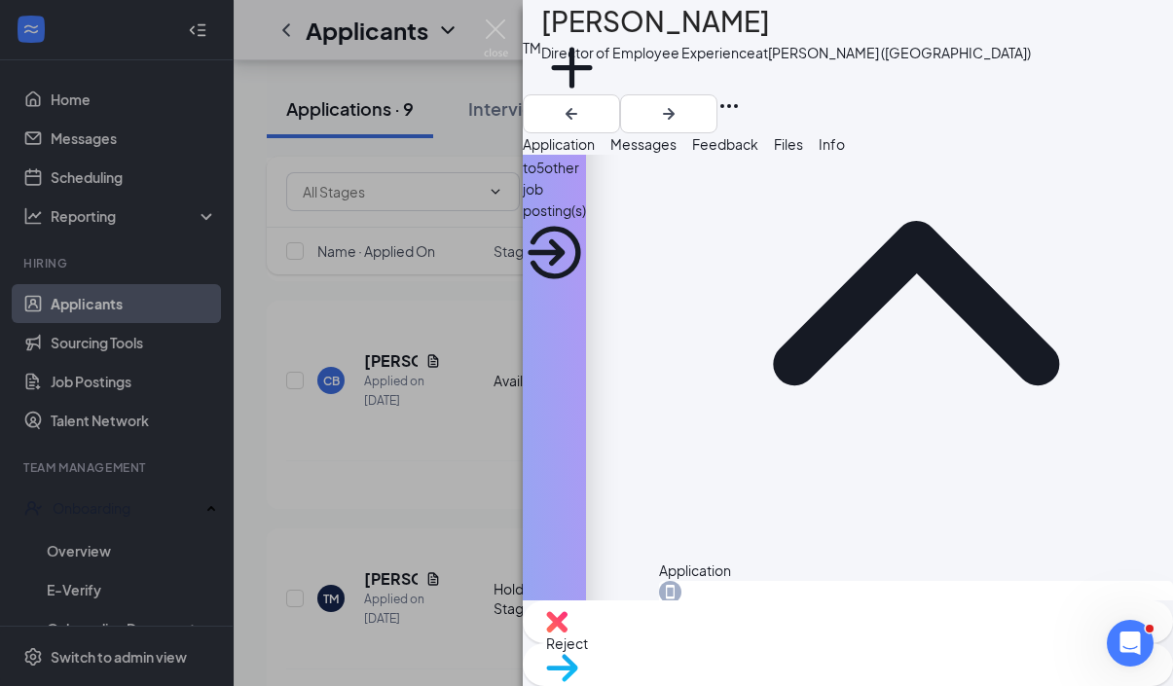
scroll to position [106, 0]
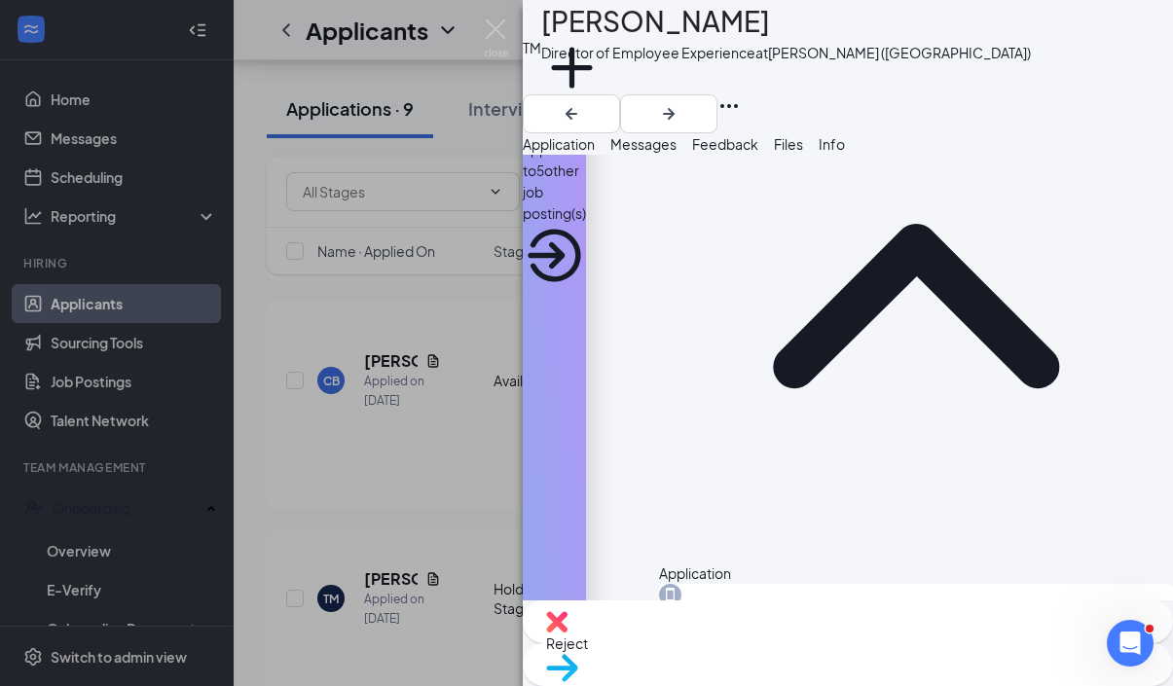
click at [725, 643] on div "Reject" at bounding box center [848, 621] width 650 height 43
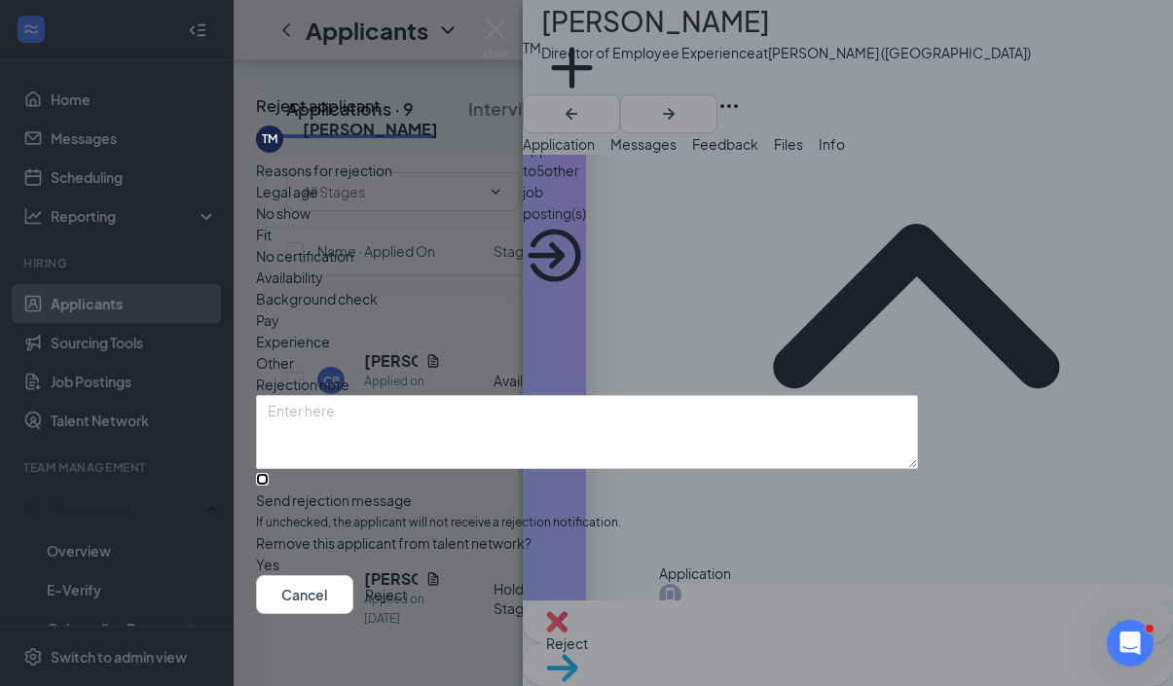
click at [269, 480] on input "Send rejection message If unchecked, the applicant will not receive a rejection…" at bounding box center [262, 479] width 13 height 13
checkbox input "true"
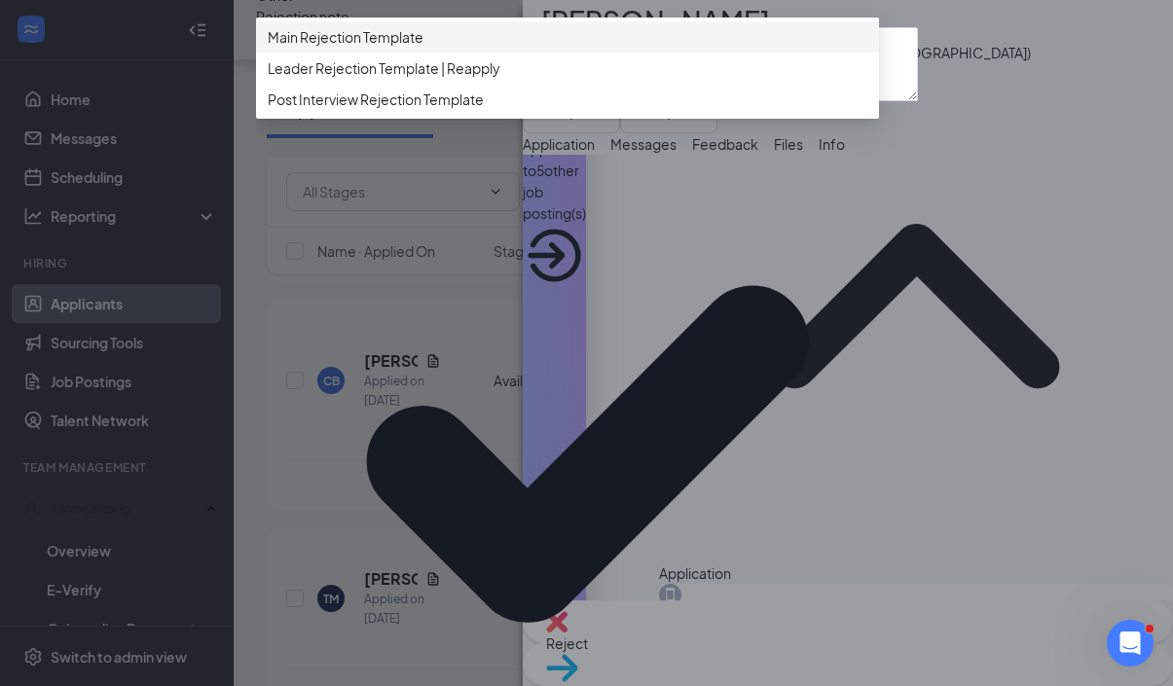
click at [438, 53] on div "Main Rejection Template" at bounding box center [567, 36] width 623 height 31
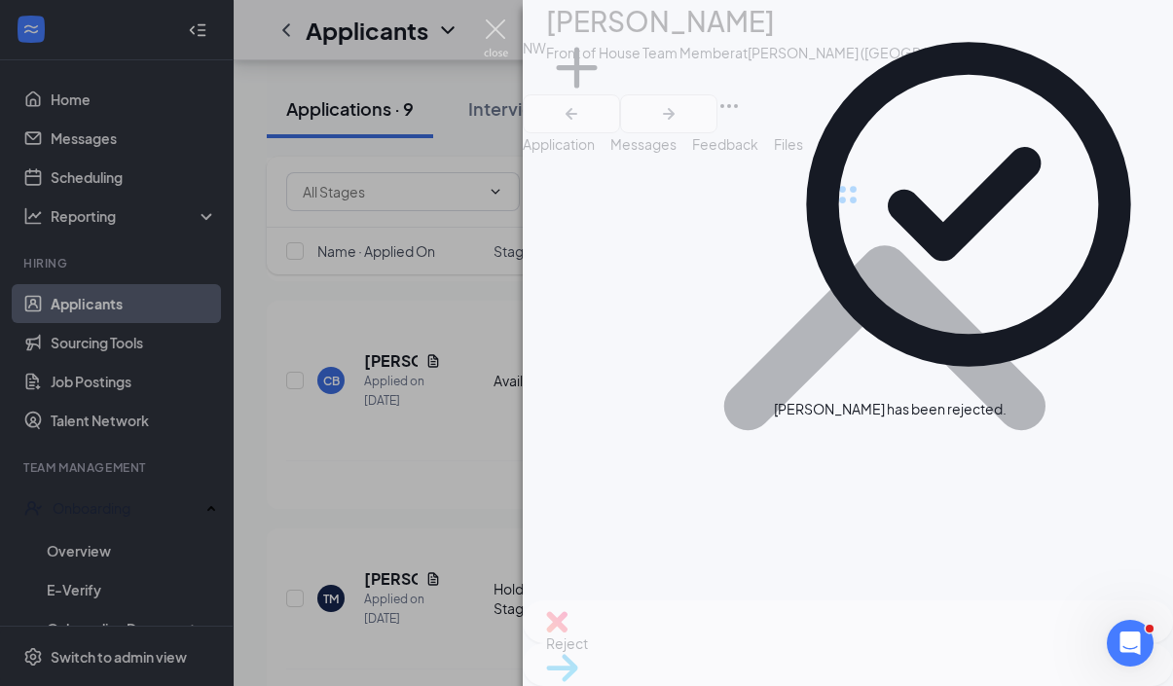
click at [486, 29] on img at bounding box center [496, 38] width 24 height 38
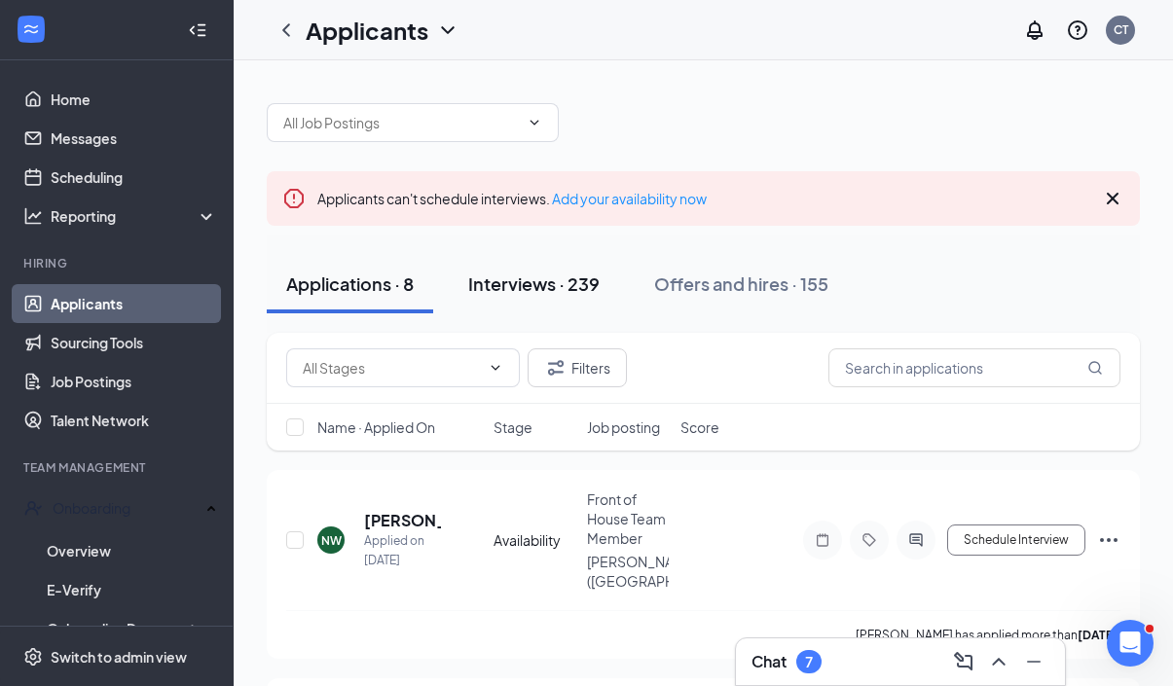
click at [587, 286] on div "Interviews · 239" at bounding box center [533, 284] width 131 height 24
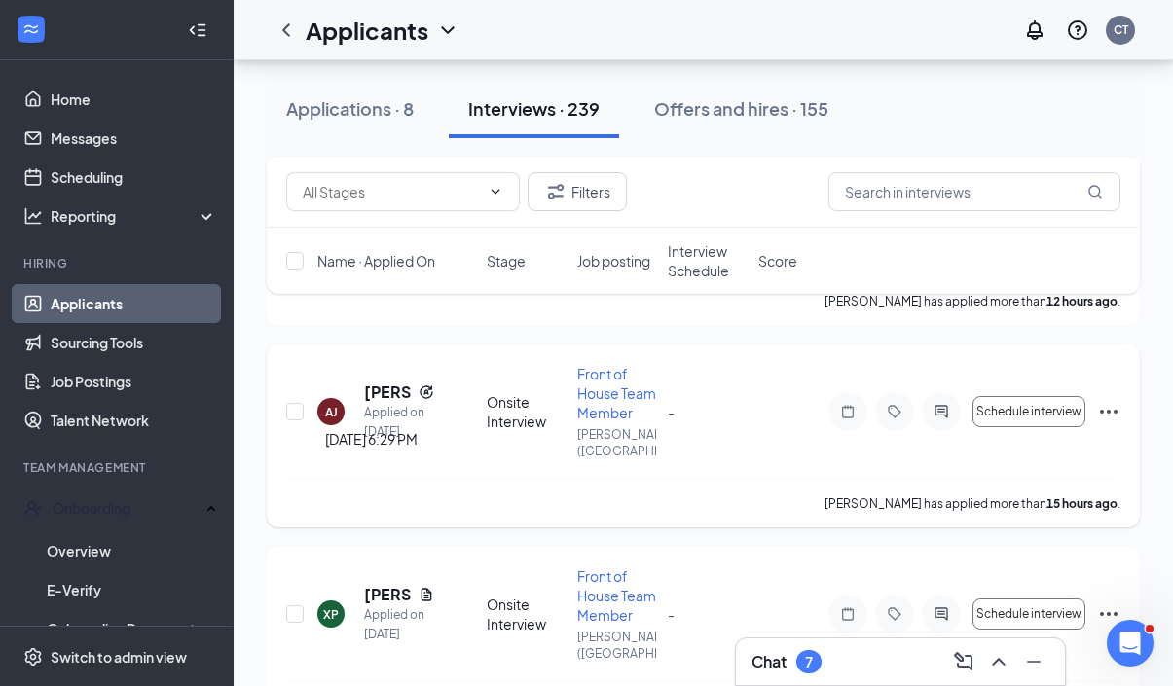
scroll to position [350, 0]
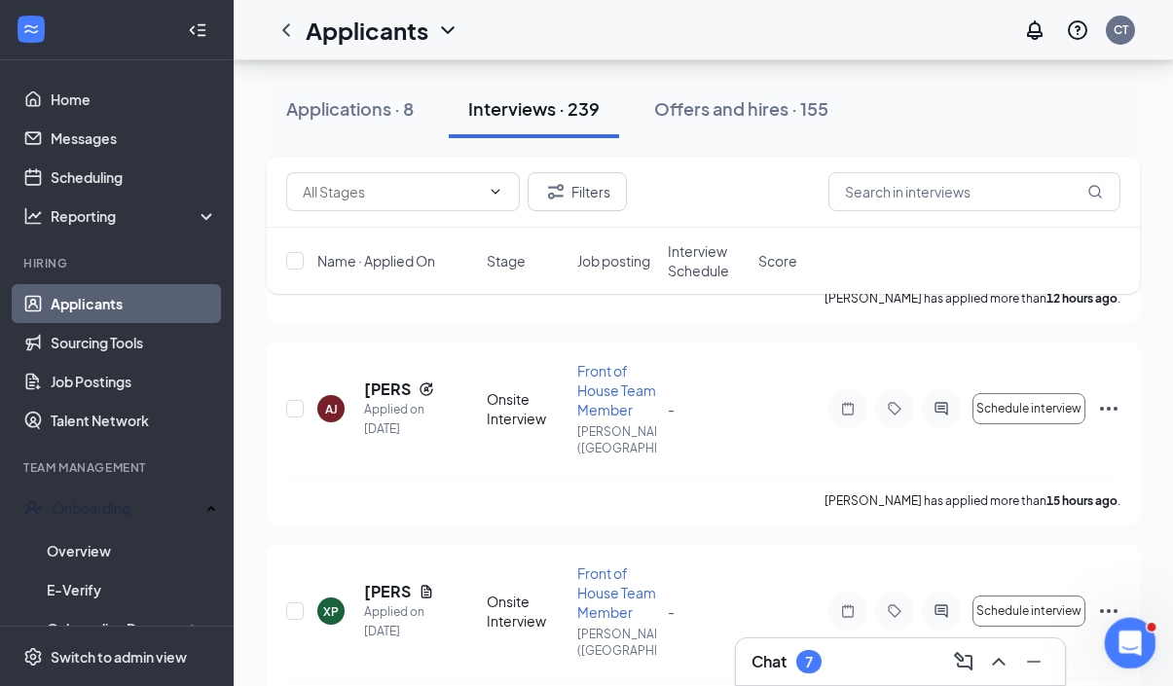
click at [1132, 637] on icon "Open Intercom Messenger" at bounding box center [1127, 641] width 32 height 32
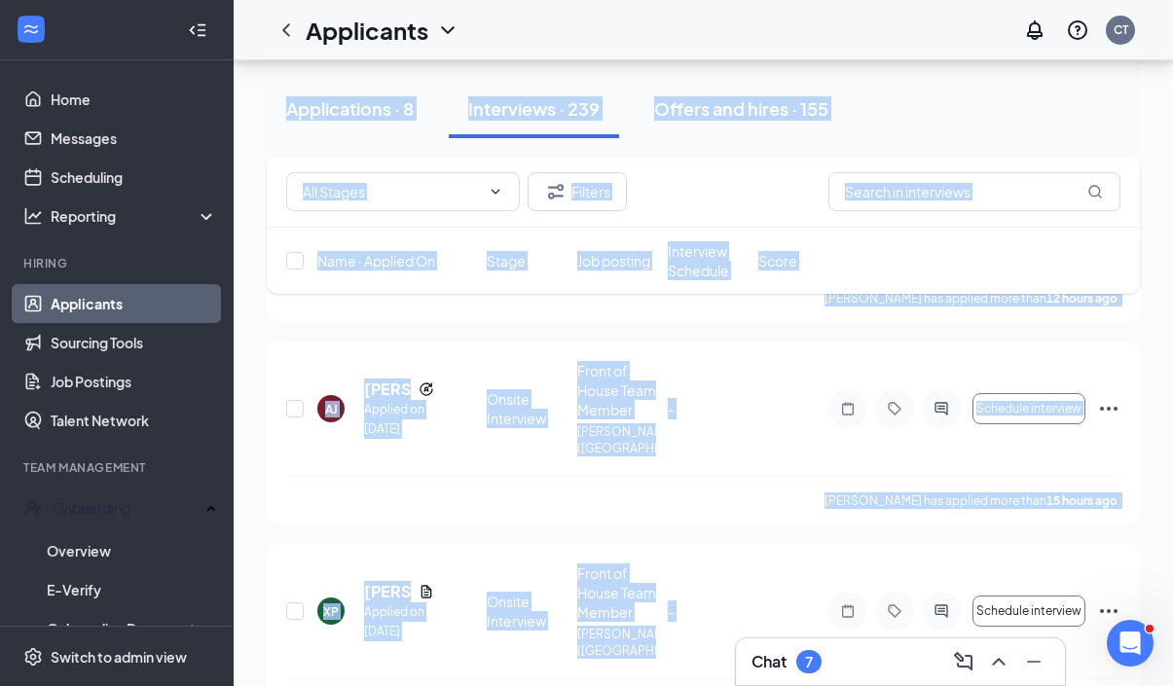
drag, startPoint x: 880, startPoint y: 653, endPoint x: 861, endPoint y: 673, distance: 27.6
click at [866, 662] on div "Chat 7" at bounding box center [900, 661] width 298 height 31
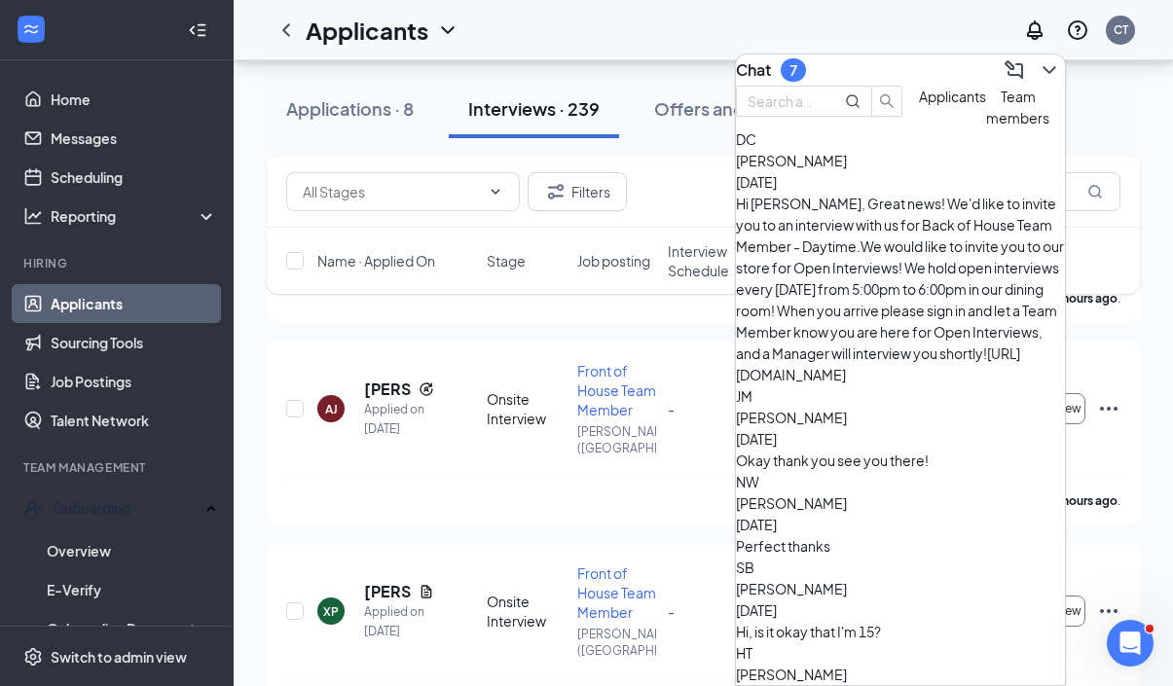
click at [914, 407] on div "[PERSON_NAME] [DATE]" at bounding box center [900, 428] width 329 height 43
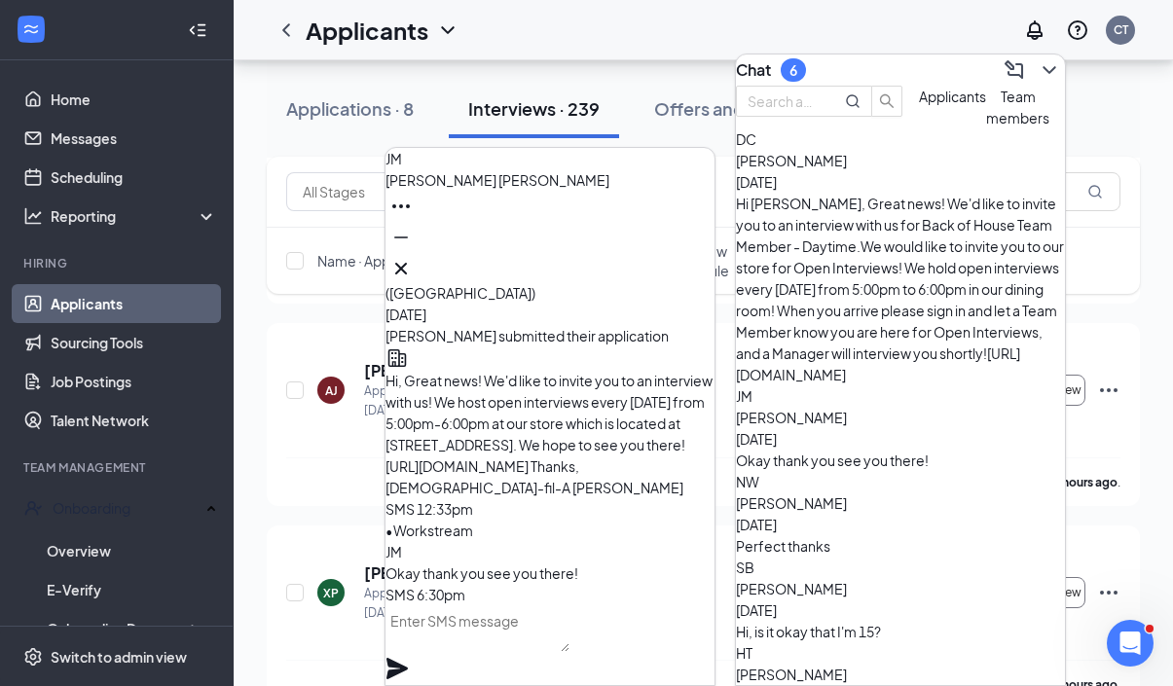
scroll to position [367, 0]
click at [413, 259] on icon "Cross" at bounding box center [400, 268] width 23 height 23
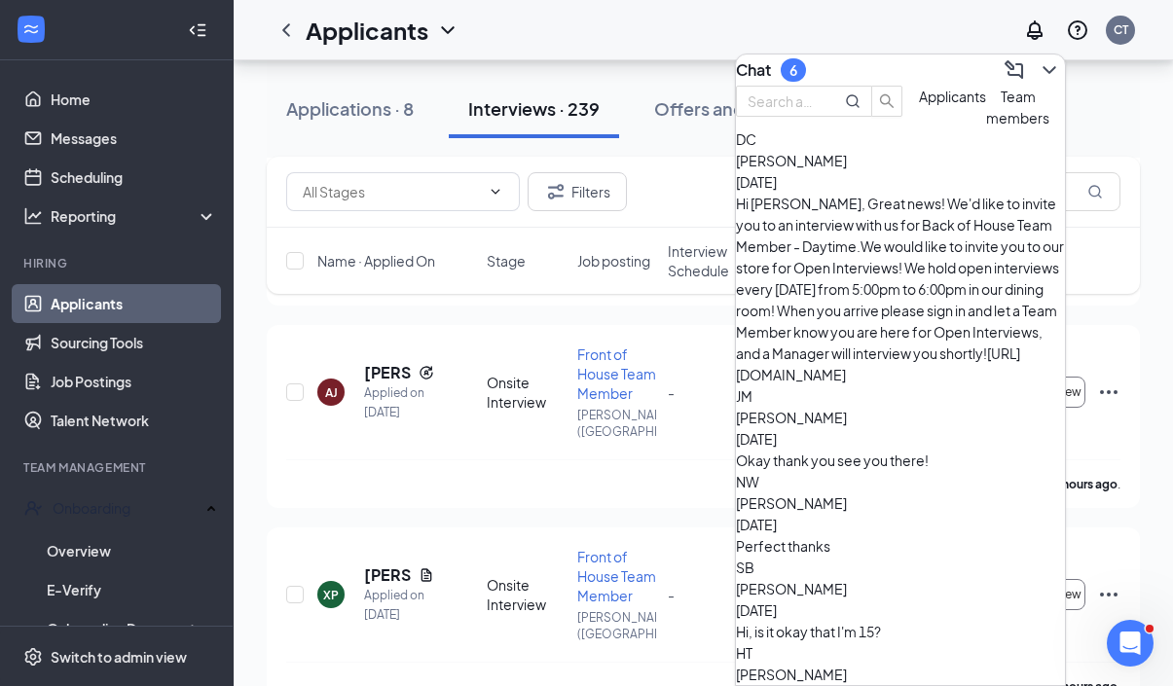
click at [942, 535] on div "Perfect thanks" at bounding box center [900, 545] width 329 height 21
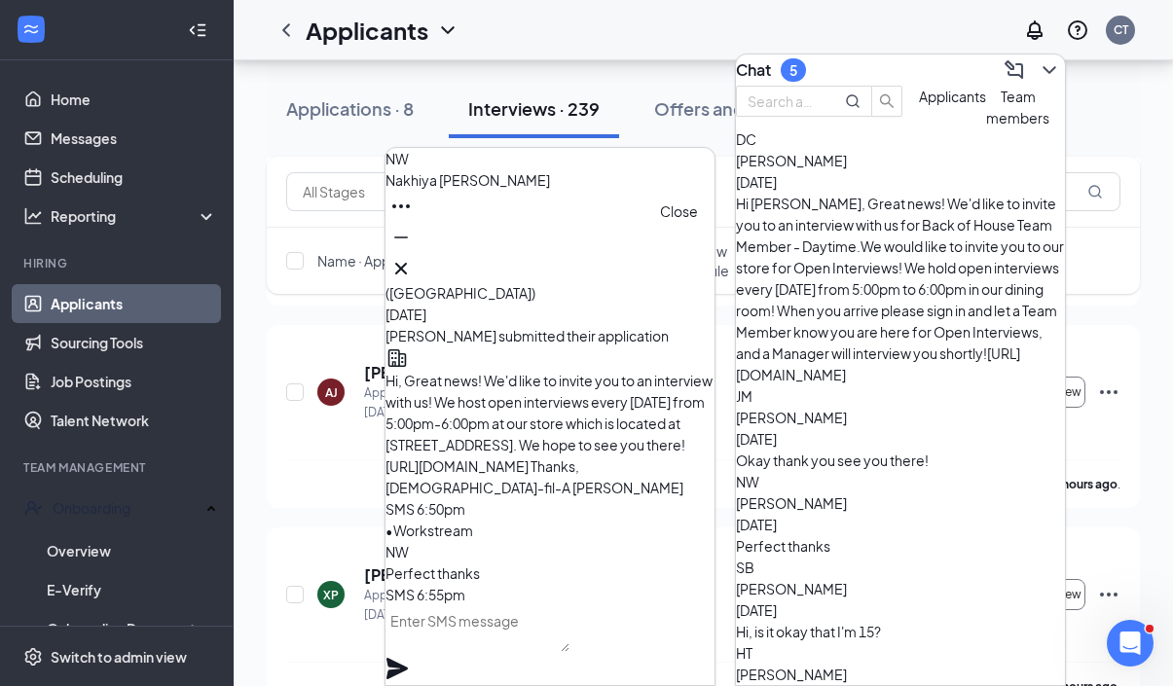
click at [407, 263] on icon "Cross" at bounding box center [401, 269] width 12 height 12
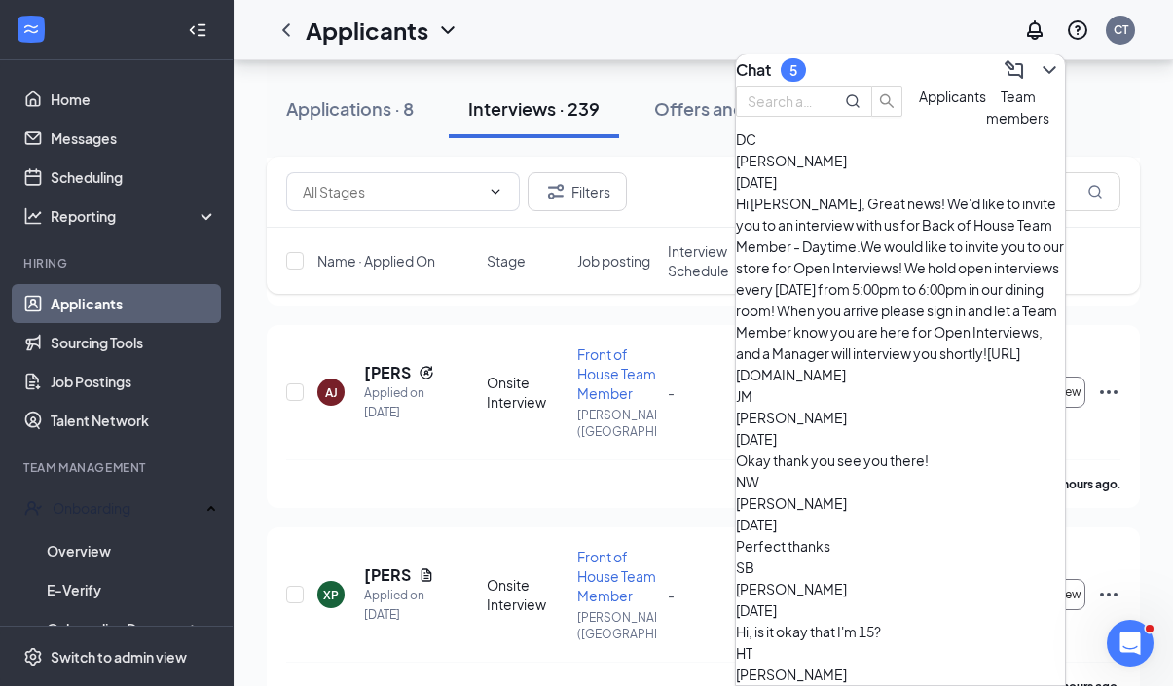
click at [878, 621] on div "Hi, is it okay that I'm 15?" at bounding box center [900, 631] width 329 height 21
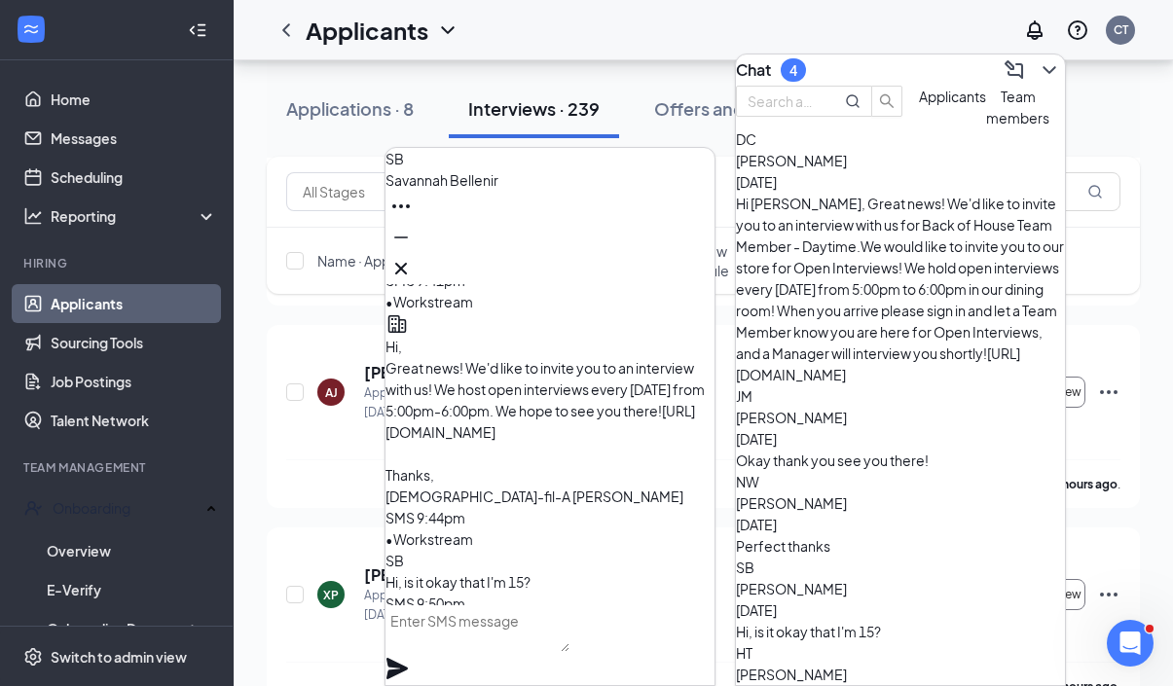
scroll to position [0, 0]
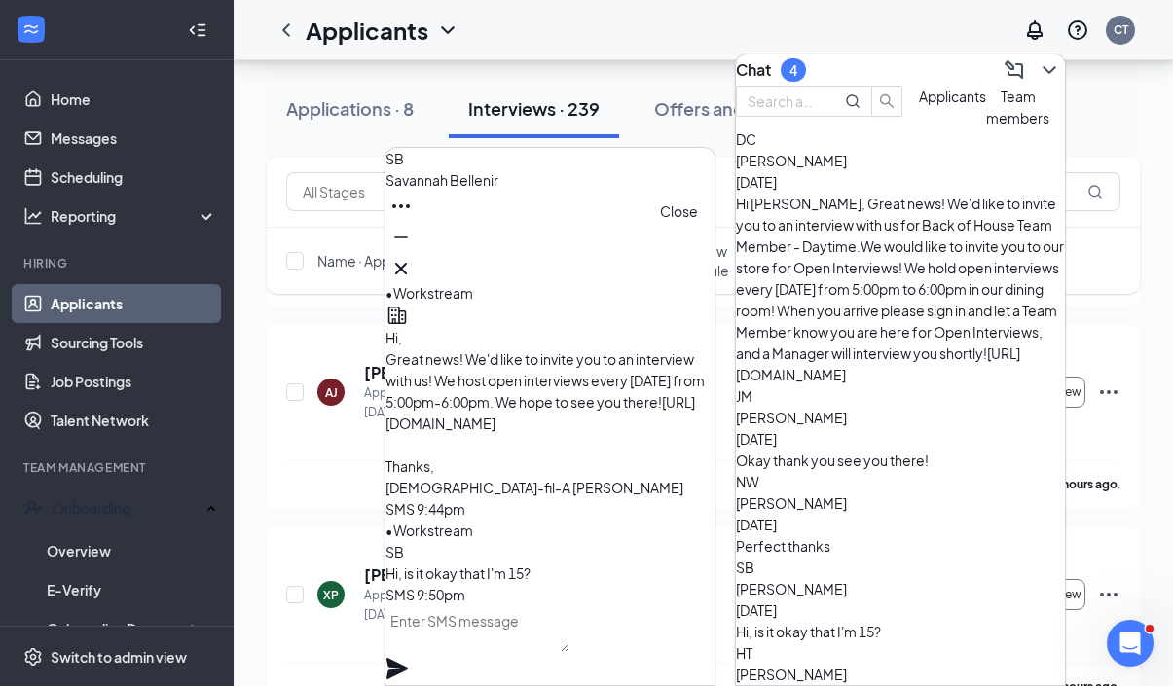
click at [413, 260] on icon "Cross" at bounding box center [400, 268] width 23 height 23
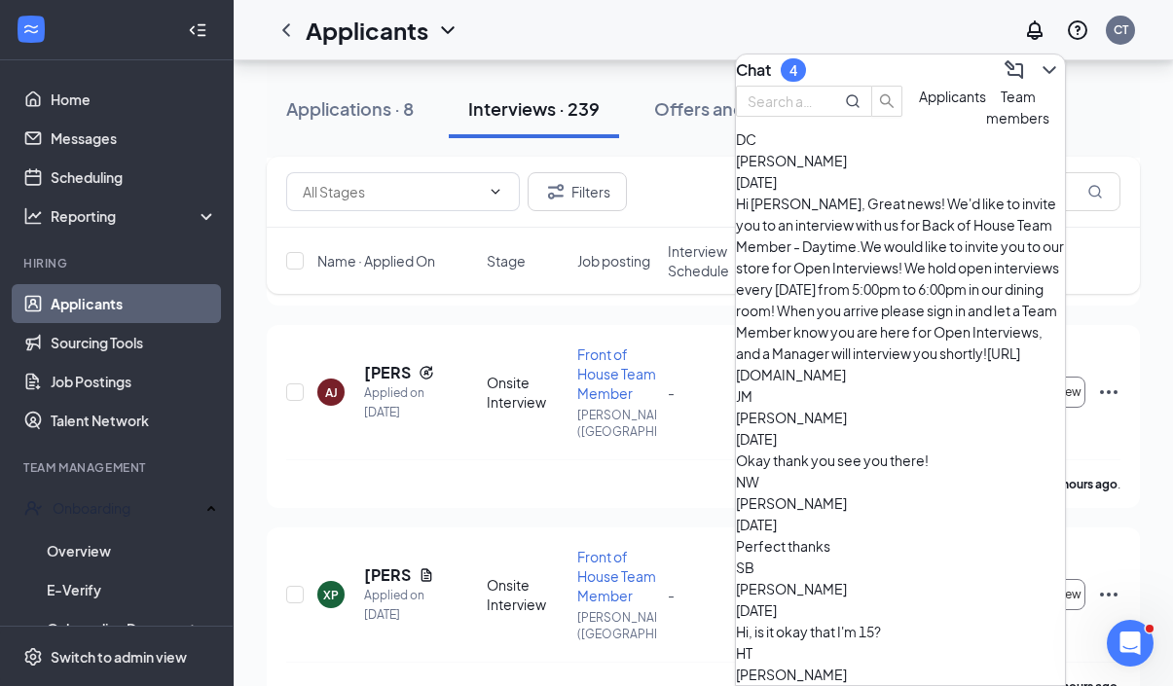
click at [960, 233] on div "Hi [PERSON_NAME], Great news! We'd like to invite you to an interview with us f…" at bounding box center [900, 289] width 329 height 193
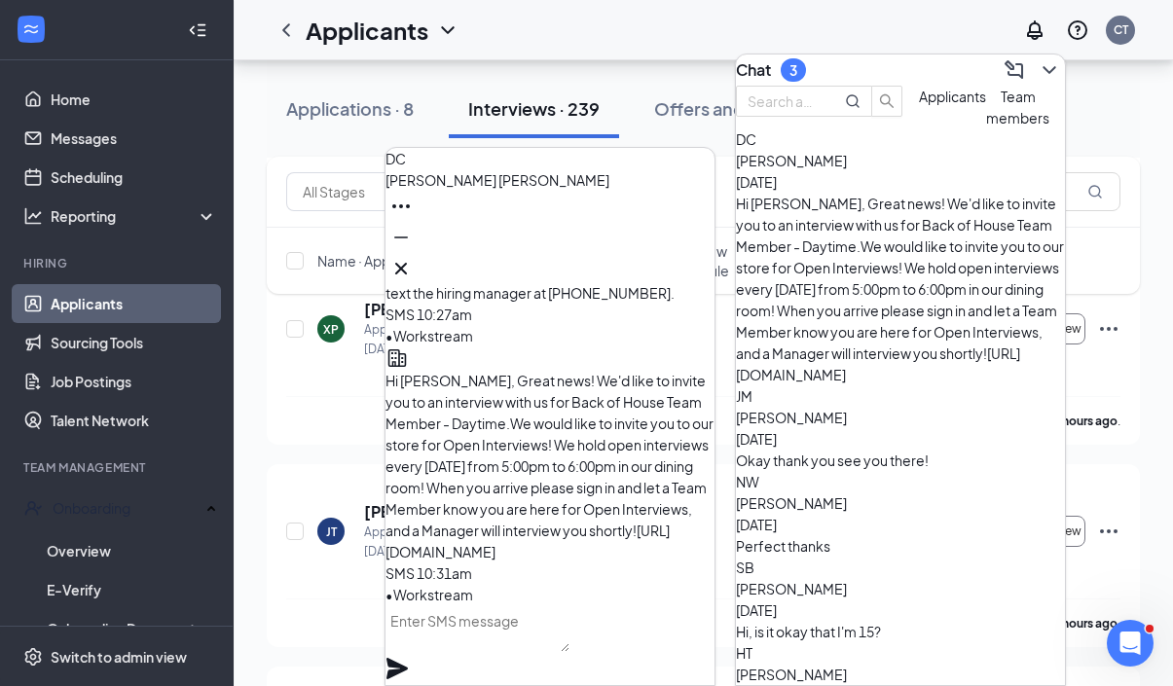
scroll to position [647, 0]
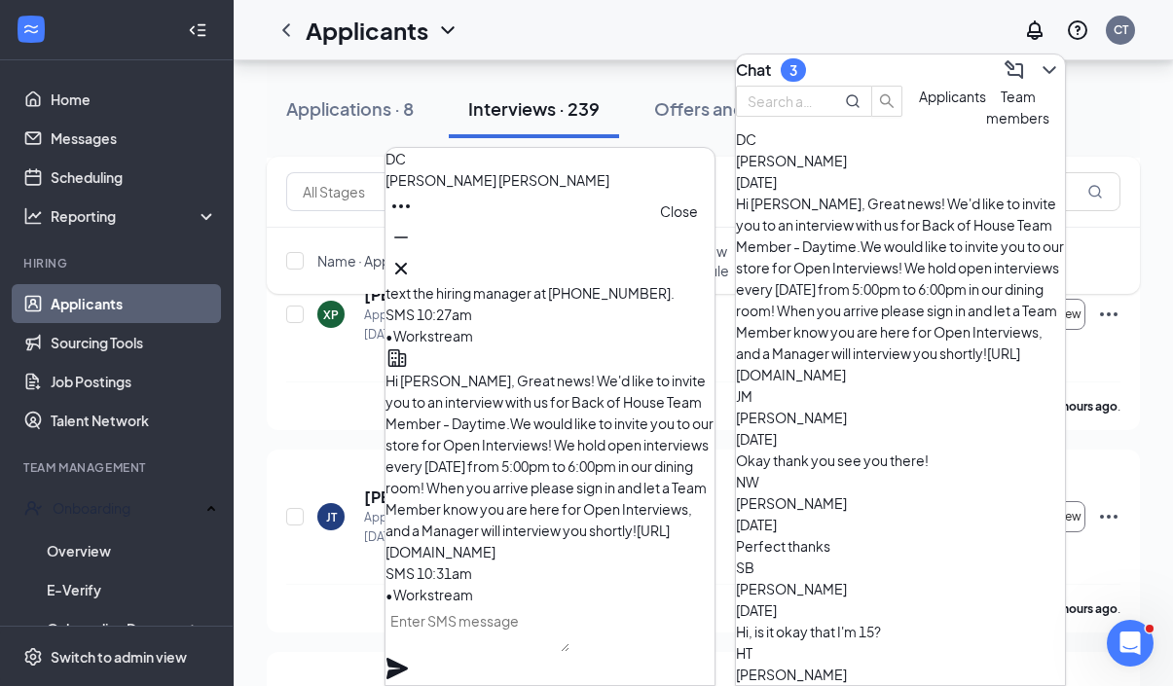
click at [413, 265] on icon "Cross" at bounding box center [400, 268] width 23 height 23
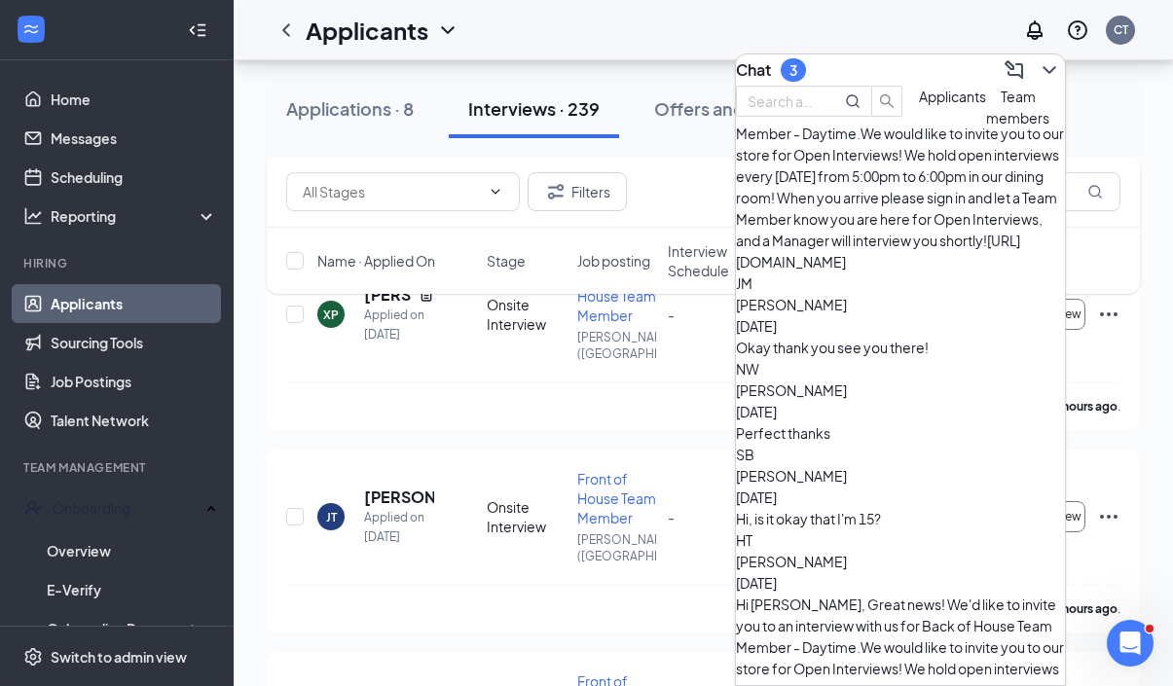
scroll to position [116, 0]
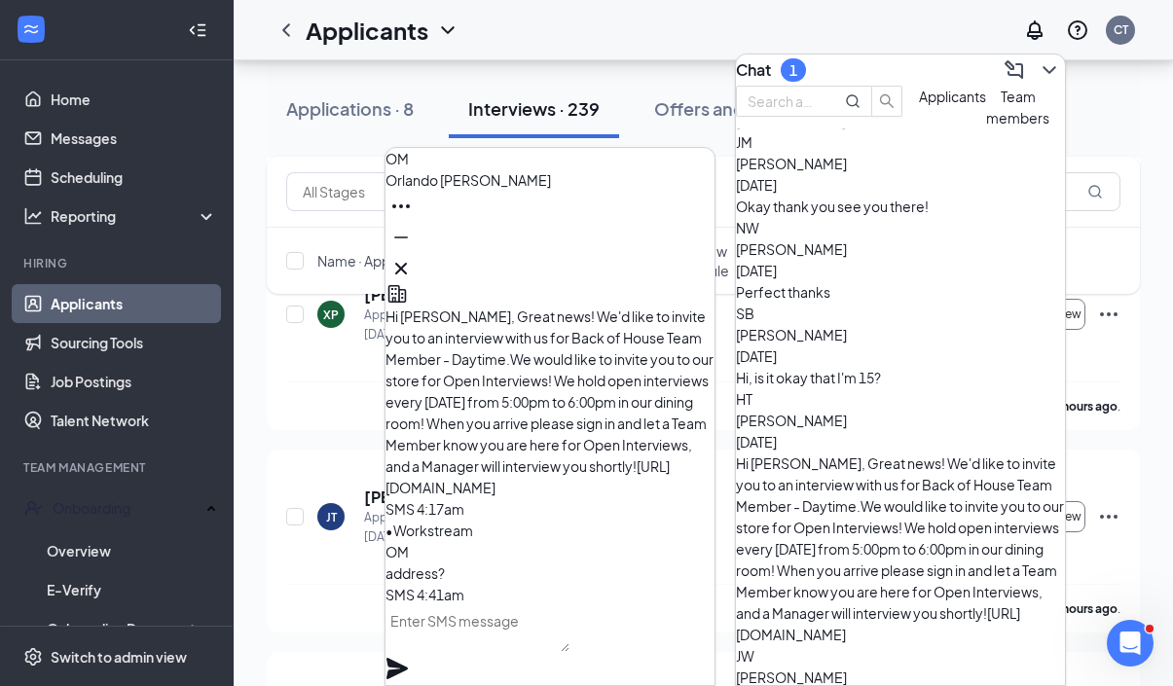
scroll to position [259, 0]
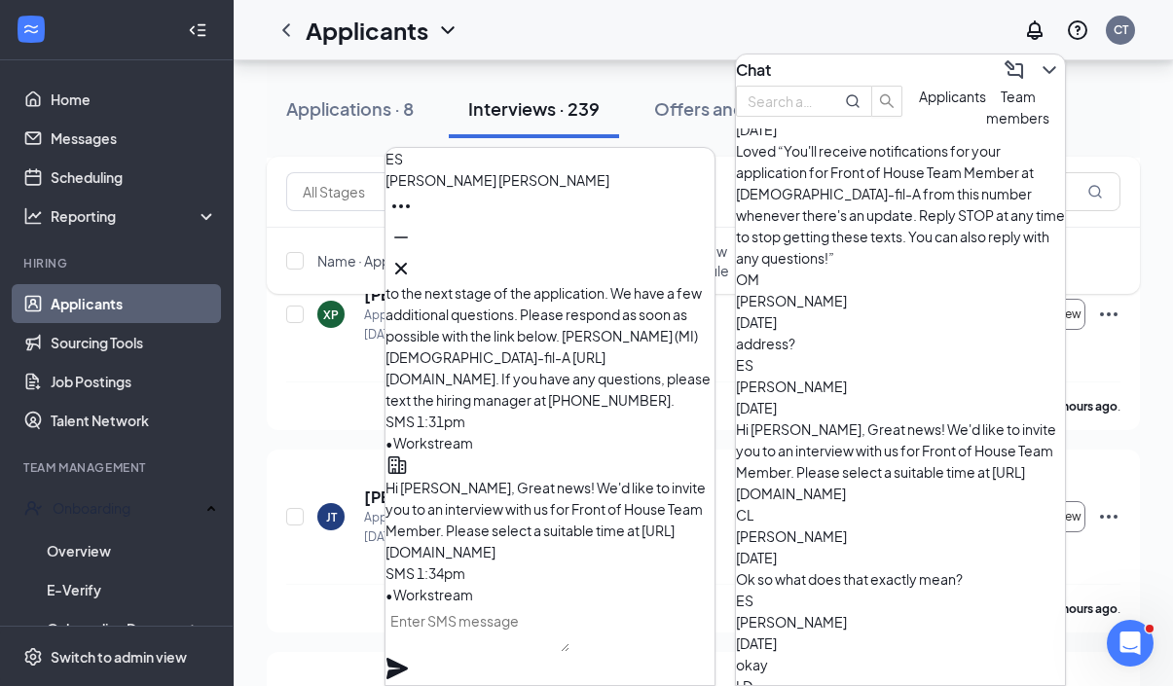
scroll to position [1103, 0]
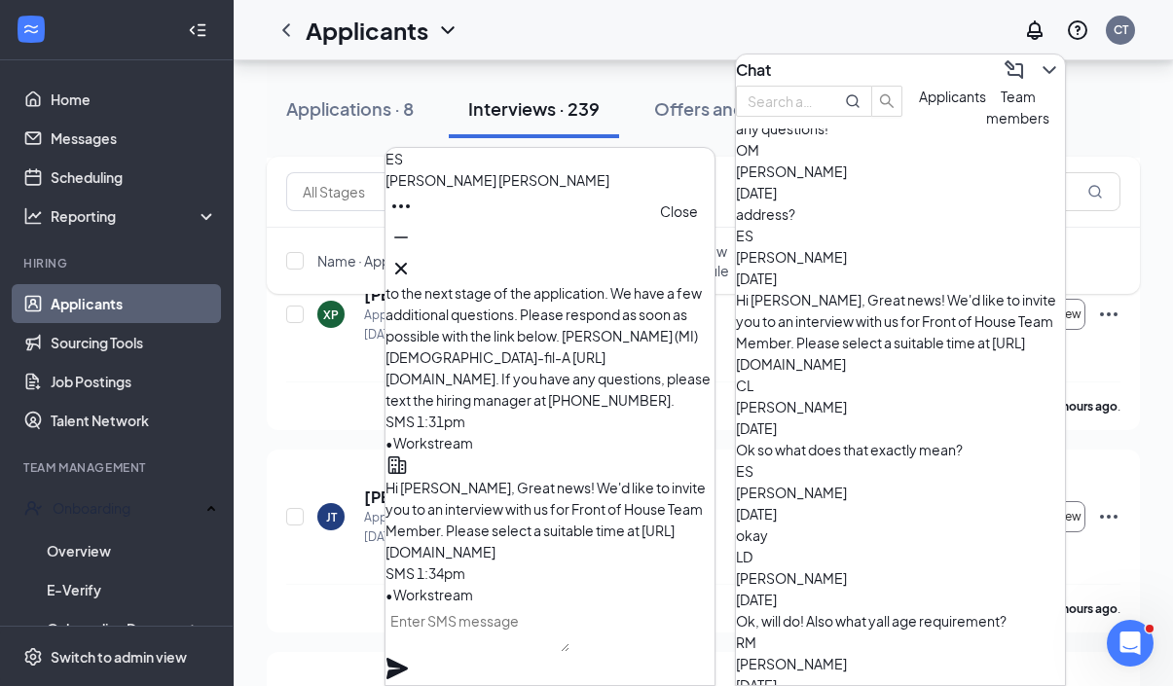
click at [413, 262] on icon "Cross" at bounding box center [400, 268] width 23 height 23
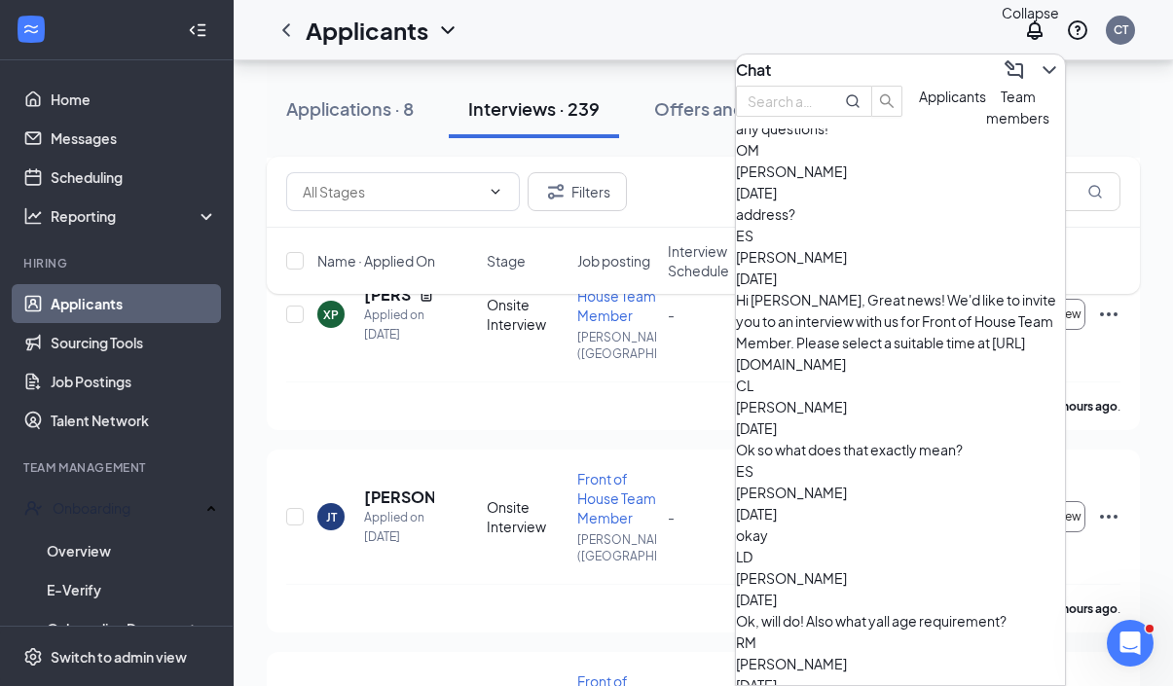
click at [1042, 66] on icon "ChevronDown" at bounding box center [1048, 70] width 13 height 8
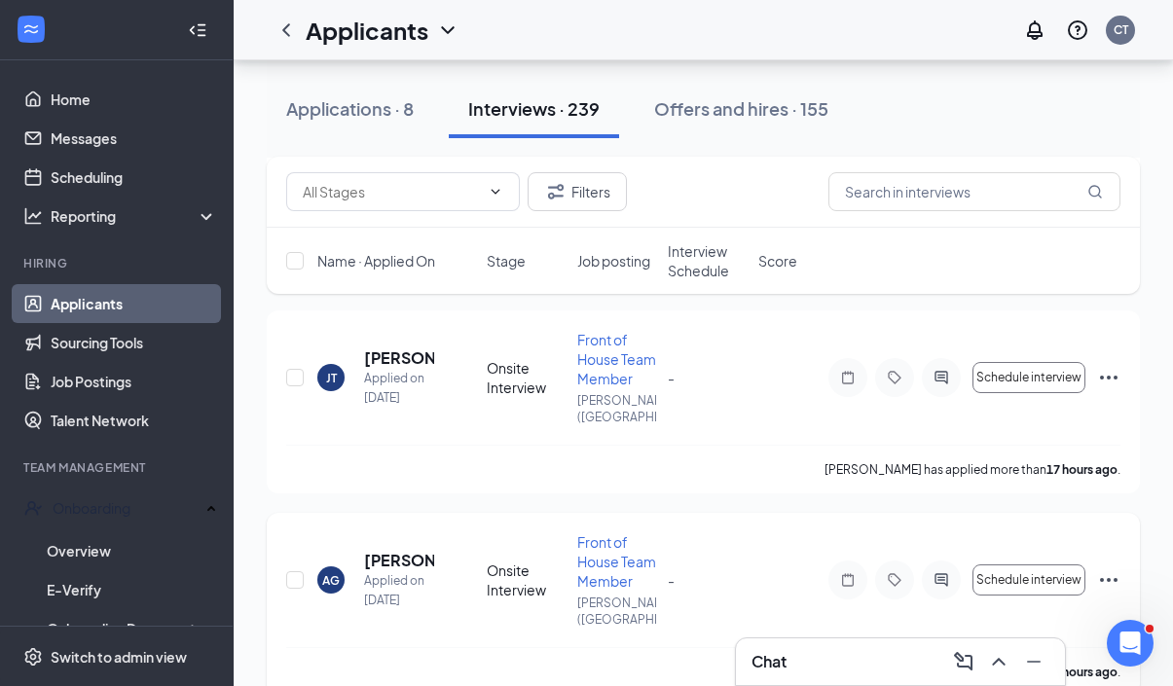
scroll to position [0, 0]
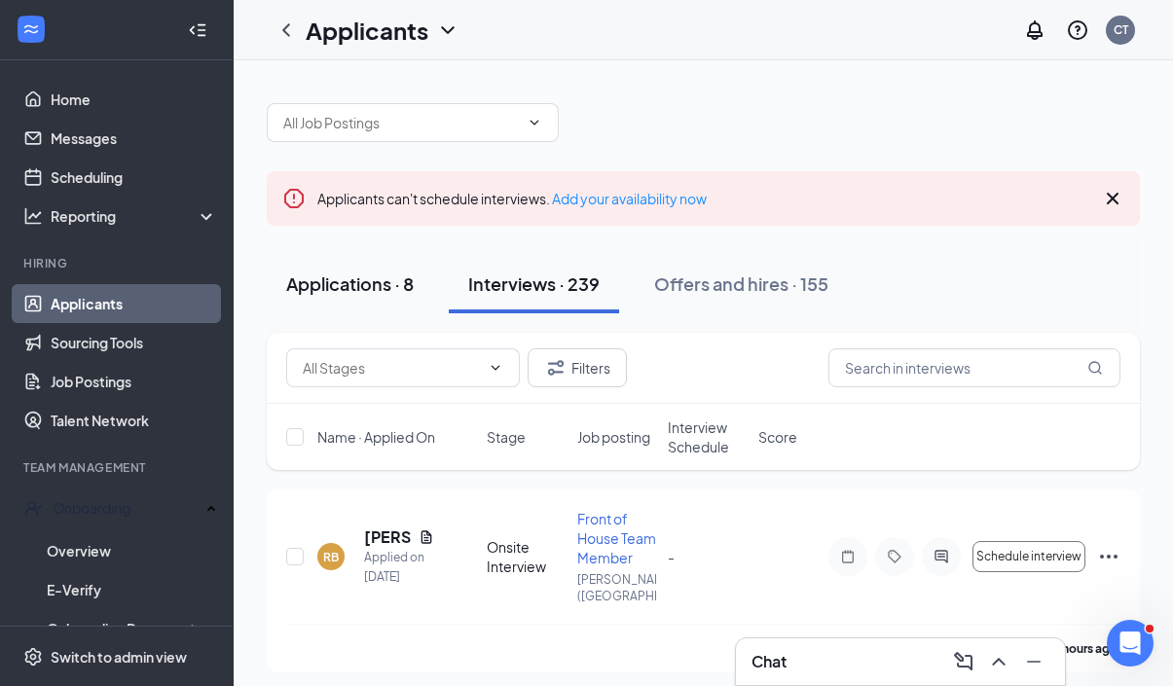
click at [400, 290] on div "Applications · 8" at bounding box center [349, 284] width 127 height 24
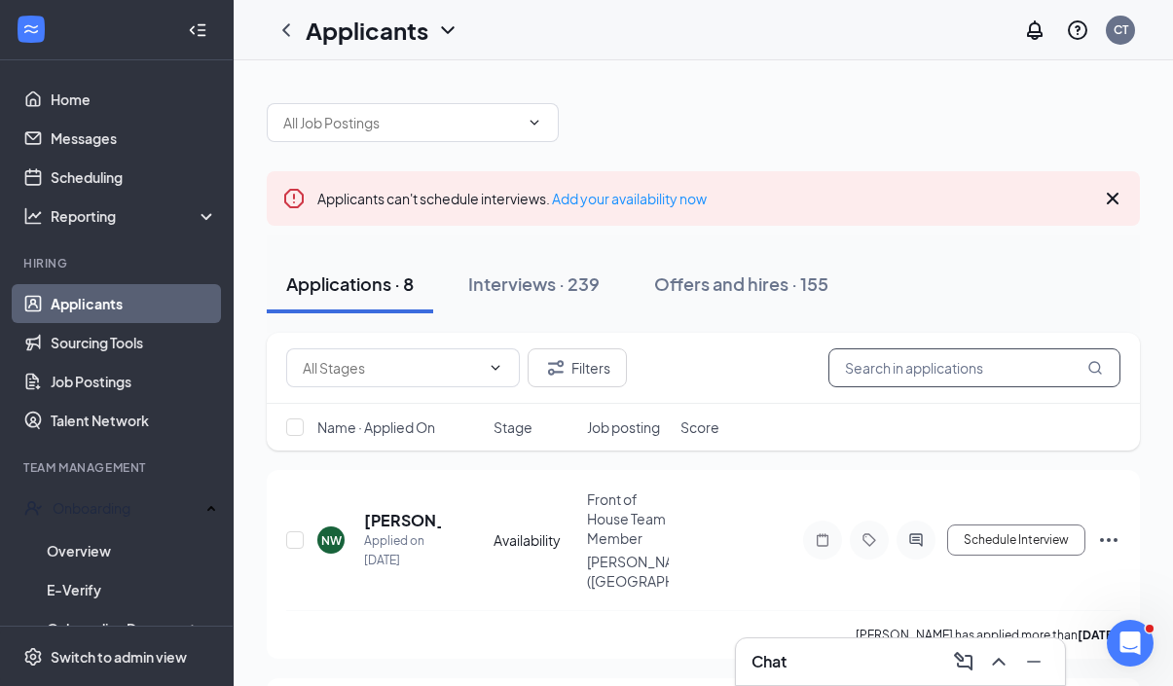
click at [875, 359] on input "text" at bounding box center [974, 367] width 292 height 39
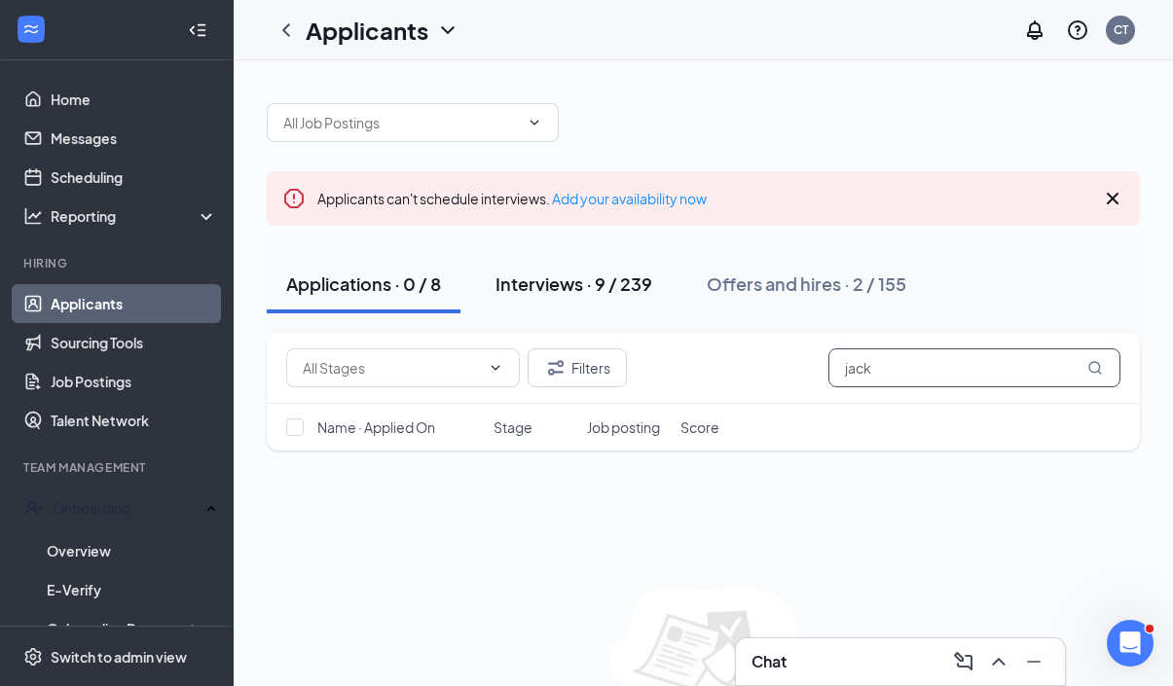
type input "jack"
click at [606, 298] on button "Interviews · 9 / 239" at bounding box center [574, 284] width 196 height 58
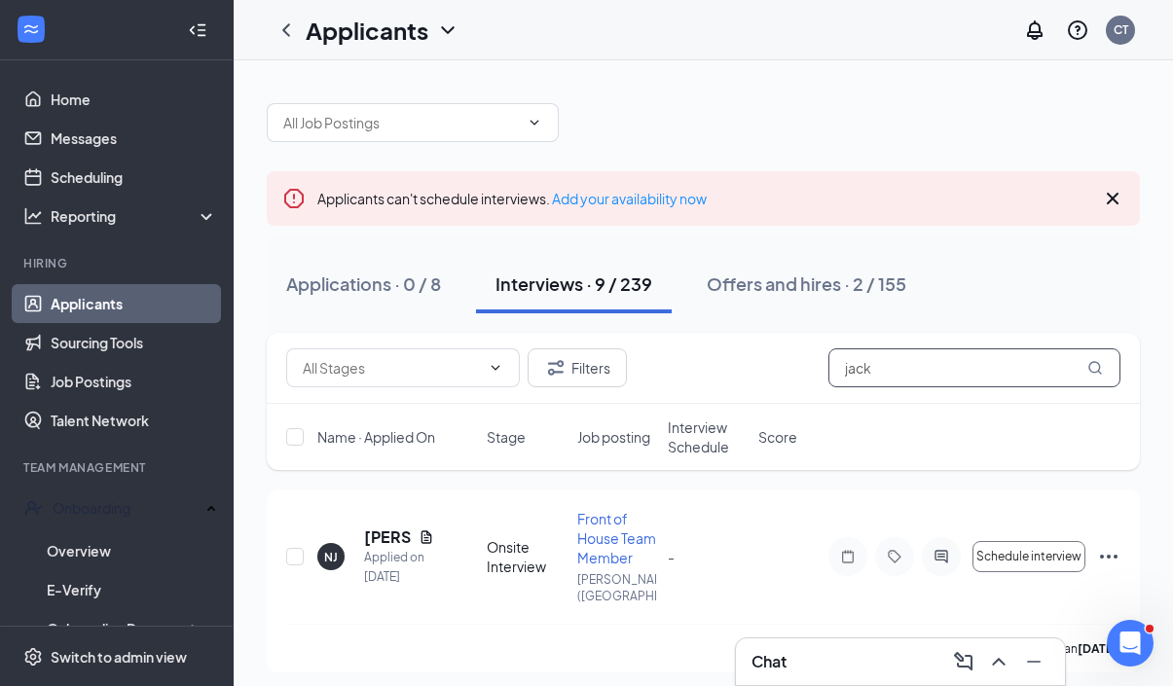
click at [919, 380] on input "jack" at bounding box center [974, 367] width 292 height 39
type input "j"
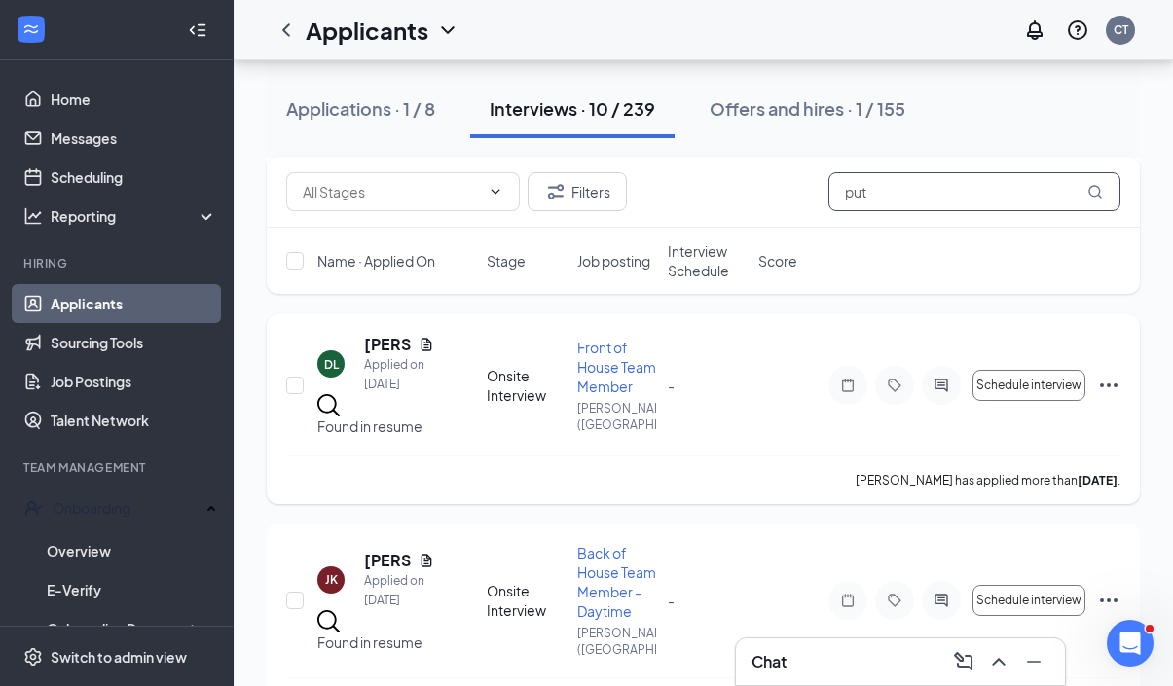
scroll to position [592, 0]
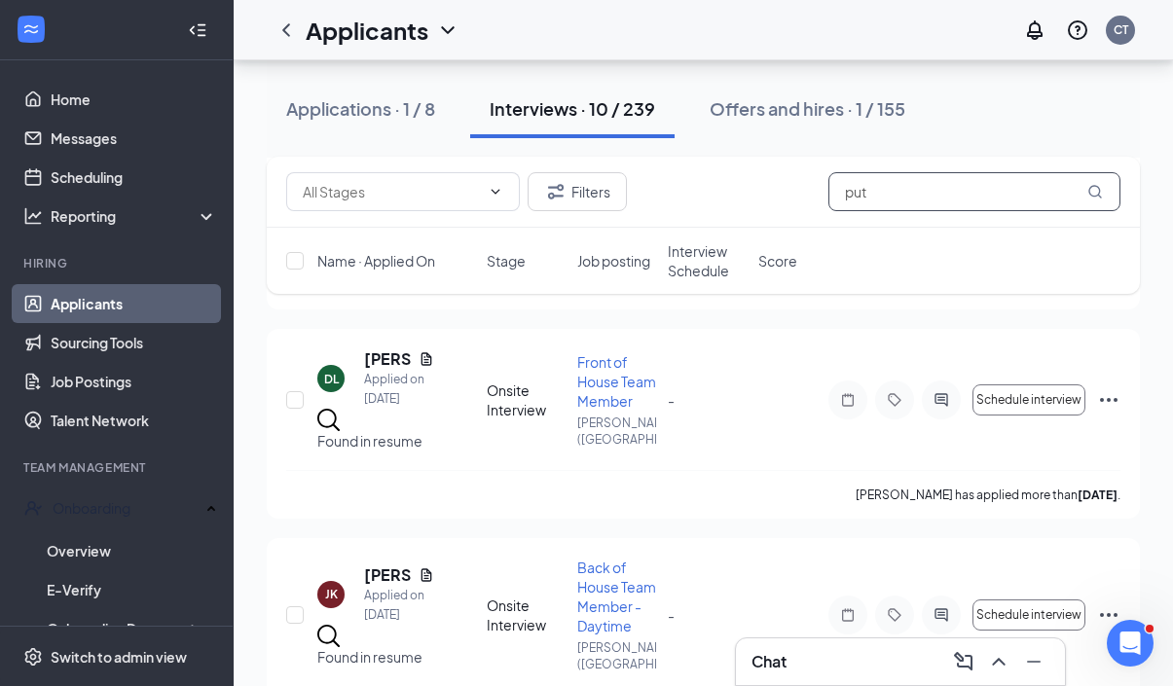
click at [1044, 187] on input "put" at bounding box center [974, 191] width 292 height 39
click at [1044, 184] on input "put" at bounding box center [974, 191] width 292 height 39
type input "p"
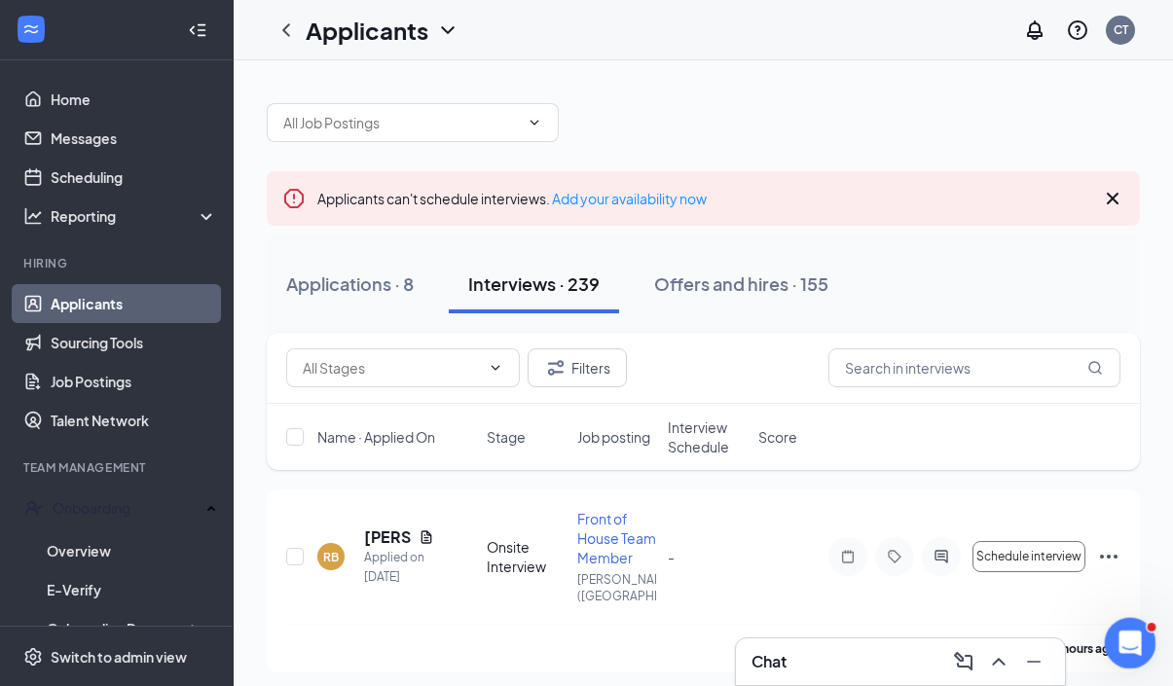
click at [1115, 643] on icon "Open Intercom Messenger" at bounding box center [1127, 641] width 32 height 32
